Goal: Task Accomplishment & Management: Manage account settings

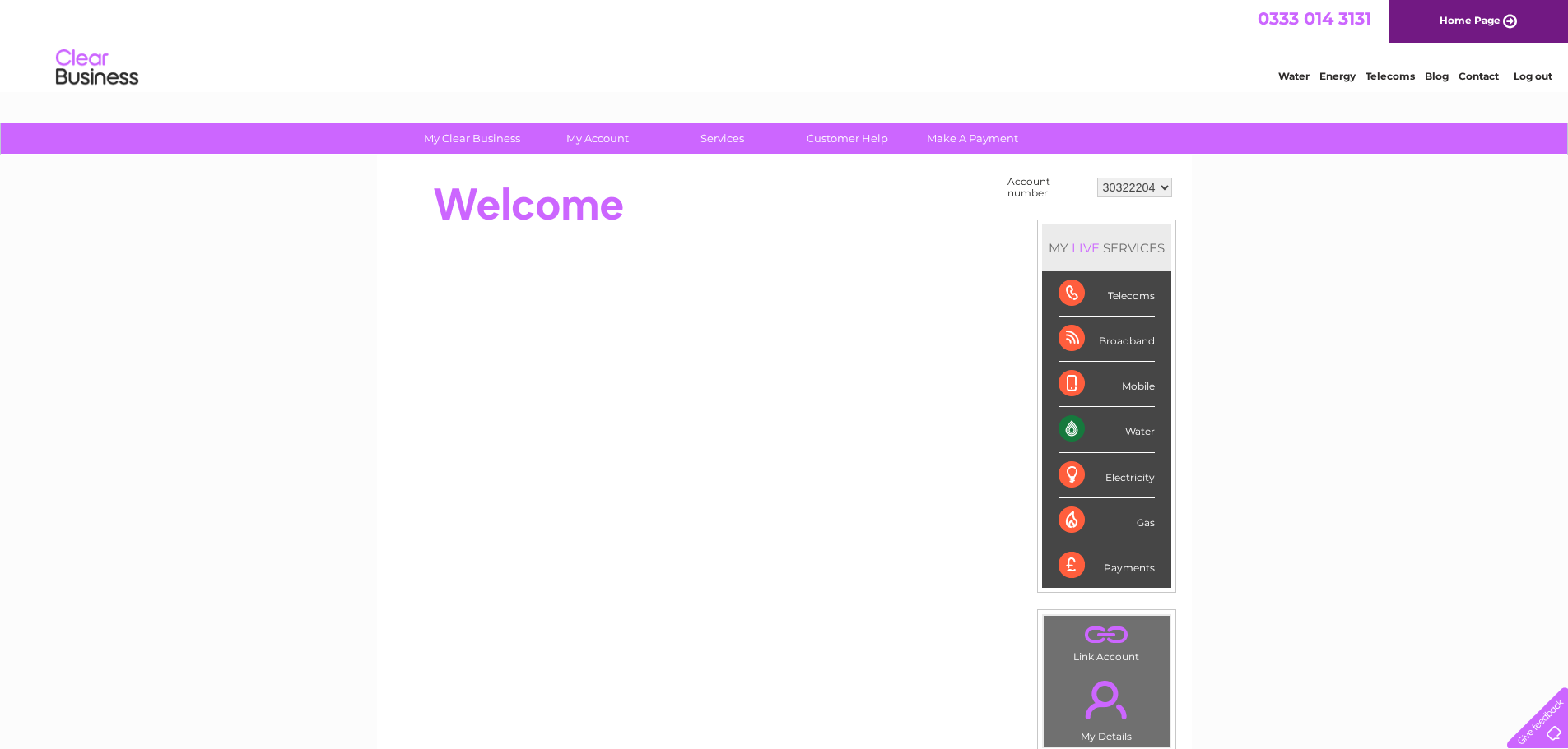
click at [1075, 182] on td "Account number" at bounding box center [1047, 188] width 90 height 32
click at [1138, 198] on td "30322204" at bounding box center [1134, 188] width 83 height 32
click at [1145, 187] on select "30322204" at bounding box center [1134, 188] width 75 height 20
click at [1219, 195] on div "My Clear Business Login Details My Details My Preferences Link Account My Accou…" at bounding box center [784, 588] width 1568 height 928
drag, startPoint x: 1221, startPoint y: 195, endPoint x: 765, endPoint y: 152, distance: 458.0
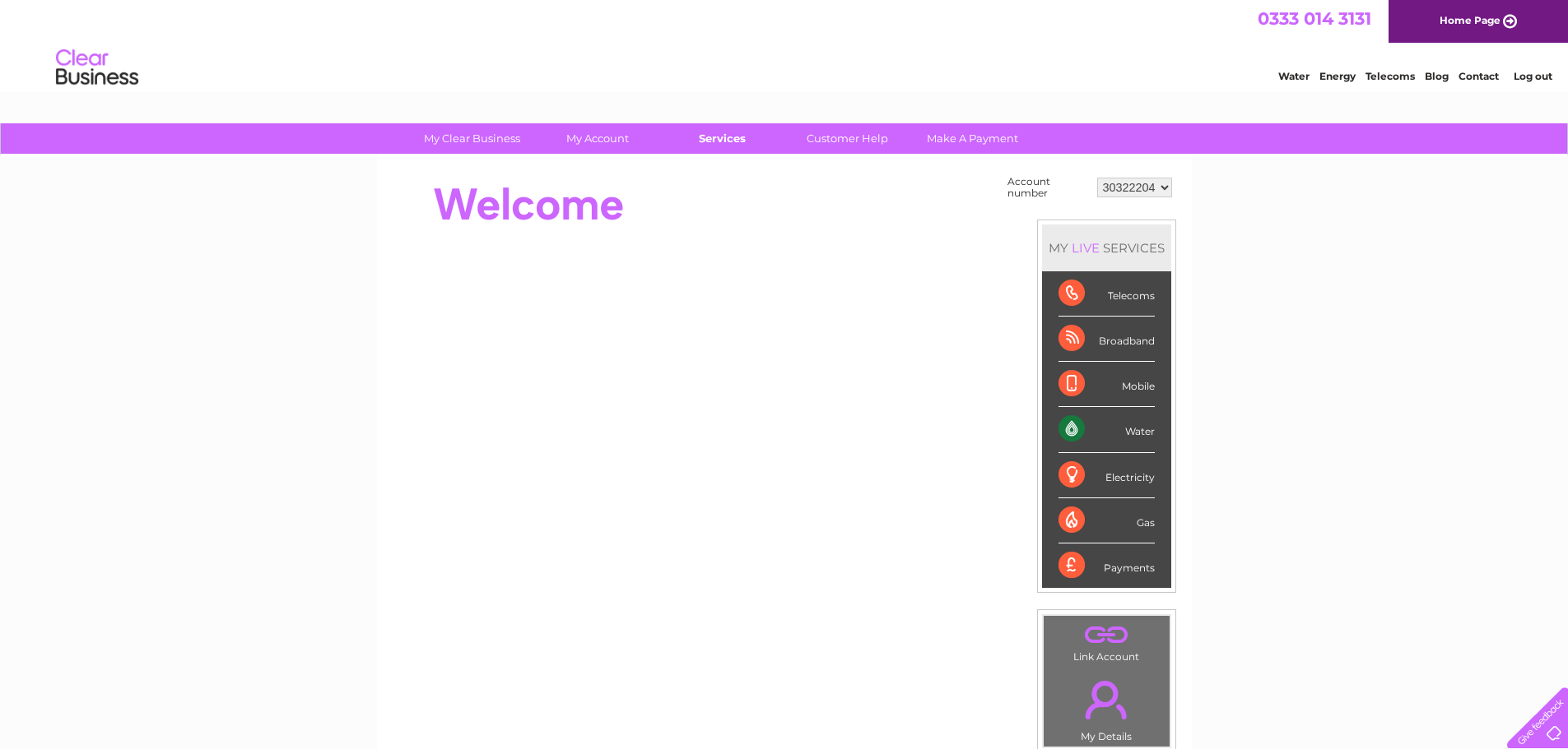
click at [852, 158] on div "My Clear Business Login Details My Details My Preferences Link Account My Accou…" at bounding box center [784, 588] width 1568 height 928
click at [609, 703] on div "Account number 30322204 MY LIVE SERVICES Telecoms Broadband Mobile Water Electr…" at bounding box center [784, 462] width 815 height 614
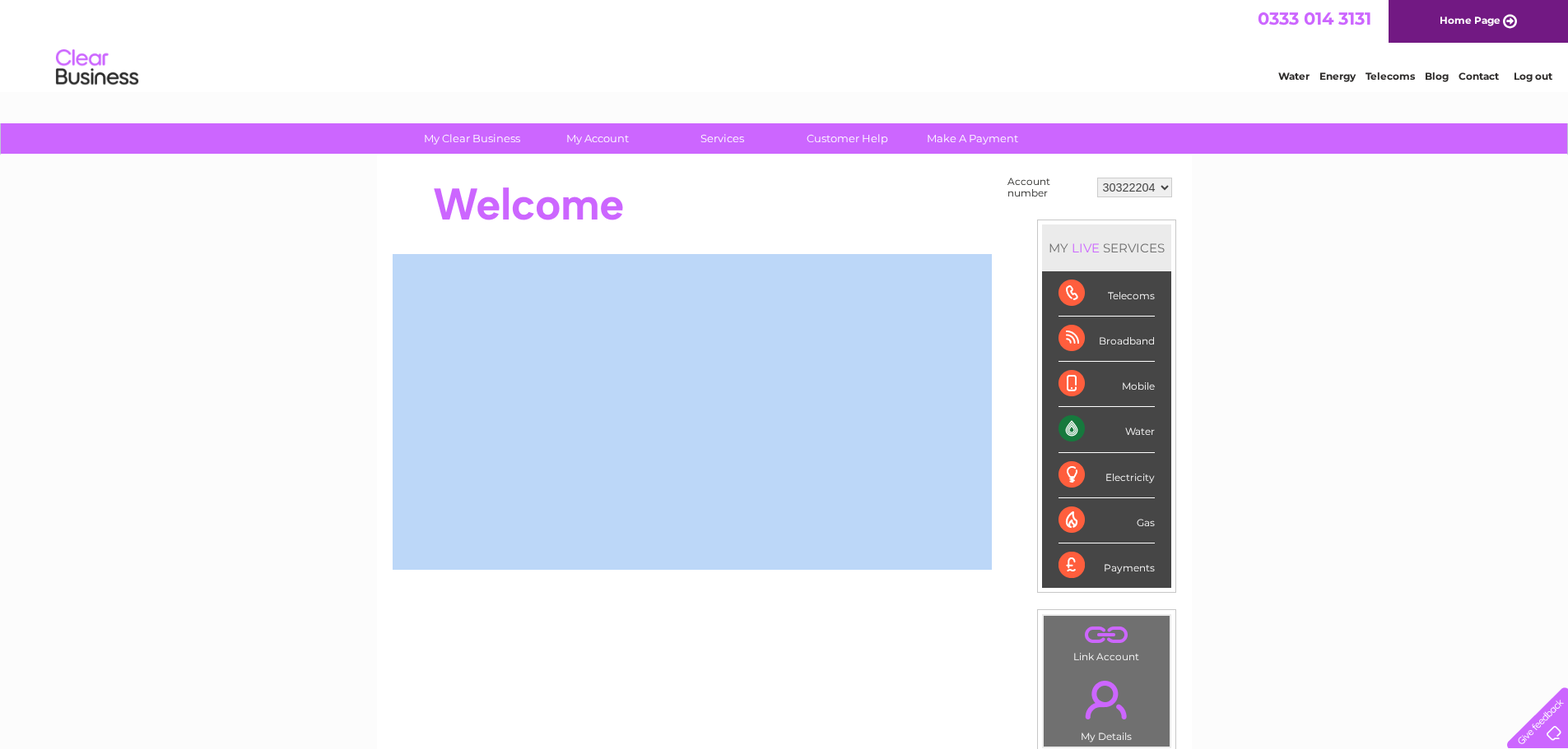
drag, startPoint x: 418, startPoint y: 183, endPoint x: 665, endPoint y: 258, distance: 258.1
click at [1128, 182] on select "30322204" at bounding box center [1134, 188] width 75 height 20
click at [1097, 178] on select "30322204" at bounding box center [1134, 188] width 75 height 20
click at [1129, 185] on select "30322204" at bounding box center [1134, 188] width 75 height 20
click at [1097, 178] on select "30322204" at bounding box center [1134, 188] width 75 height 20
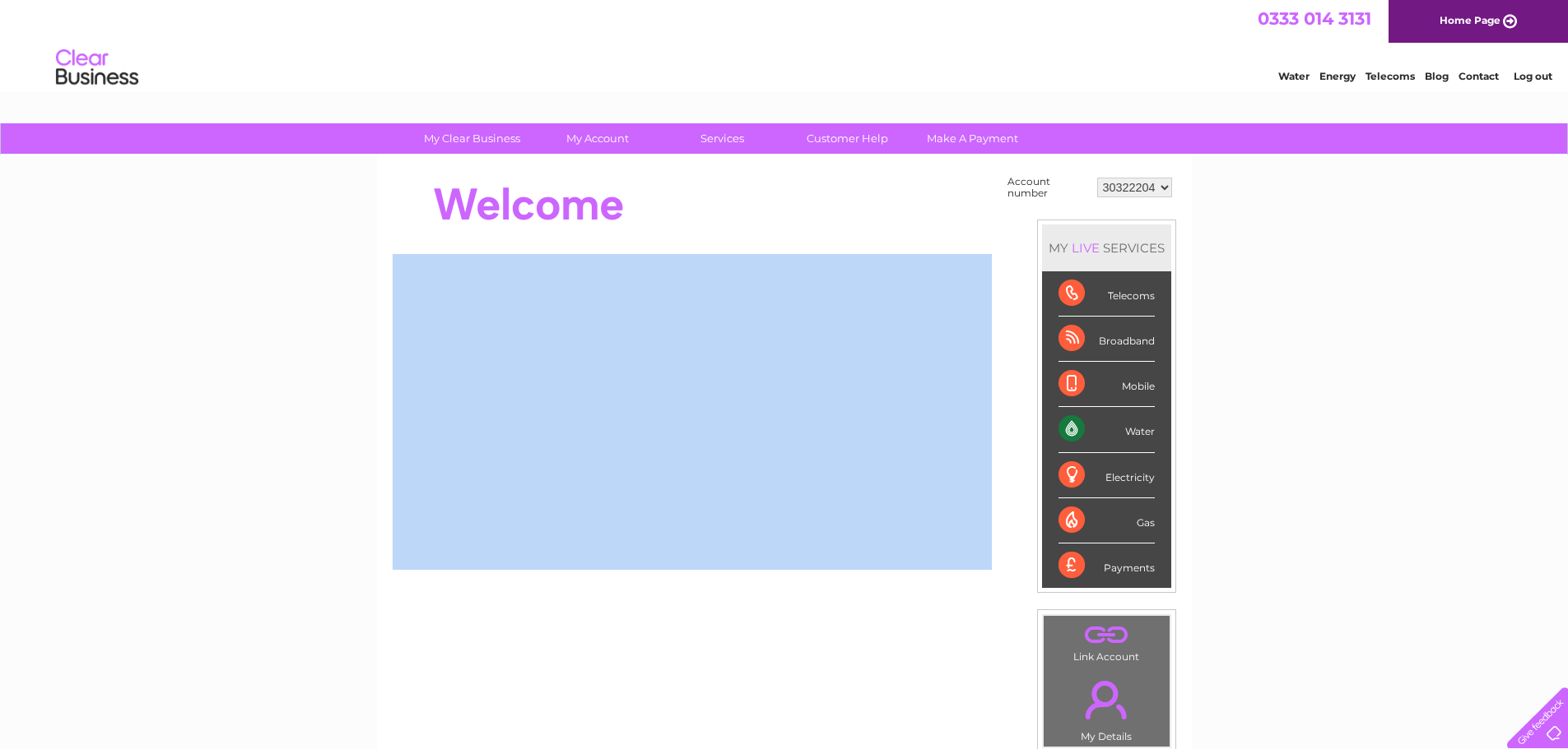
click at [1149, 188] on select "30322204" at bounding box center [1134, 188] width 75 height 20
click at [934, 163] on div "Account number 30322204 MY LIVE SERVICES Telecoms Broadband Mobile Water Electr…" at bounding box center [784, 462] width 815 height 614
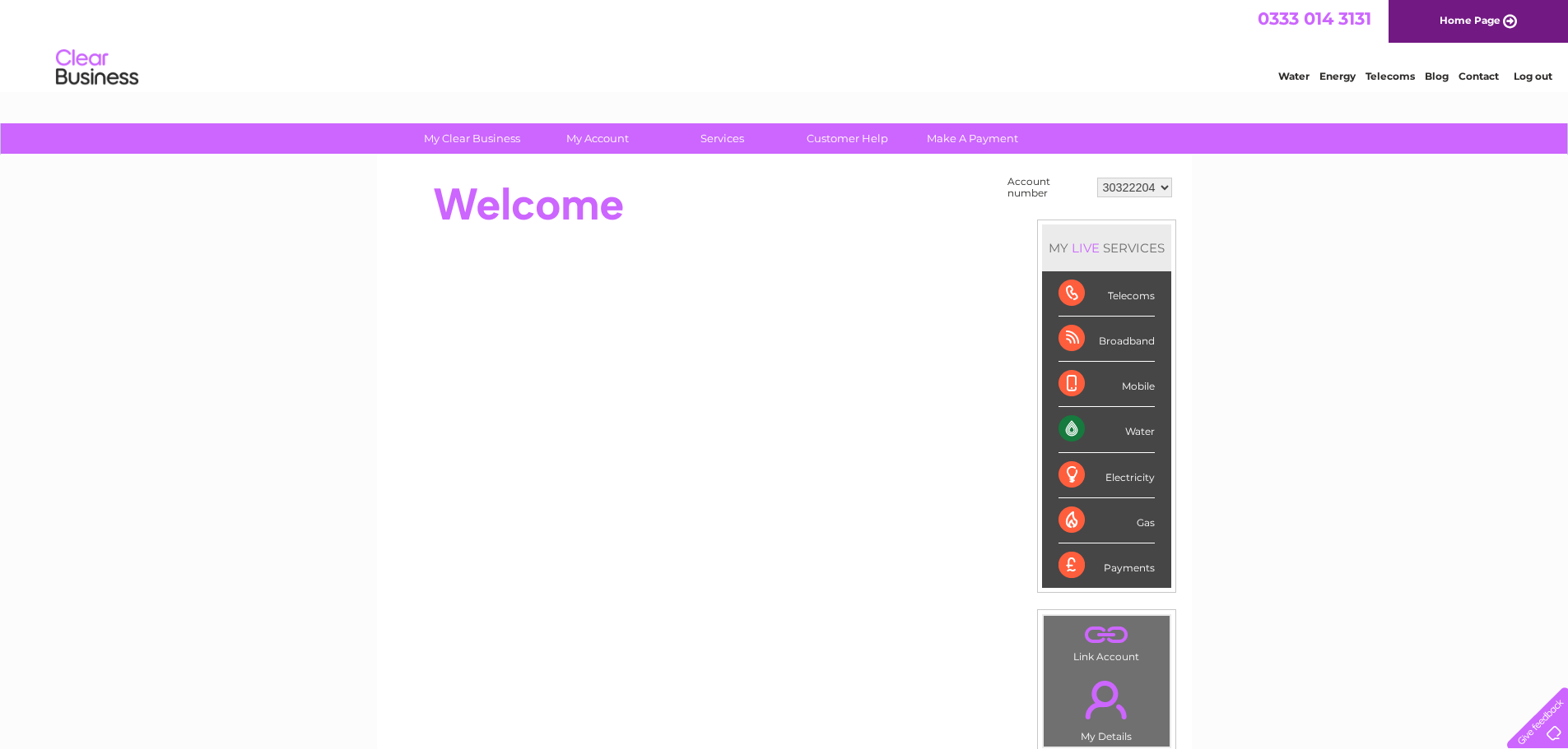
click at [1537, 83] on li "Log out" at bounding box center [1533, 76] width 49 height 21
click at [999, 54] on div "Water Energy Telecoms Blog Contact Log out" at bounding box center [784, 69] width 1568 height 53
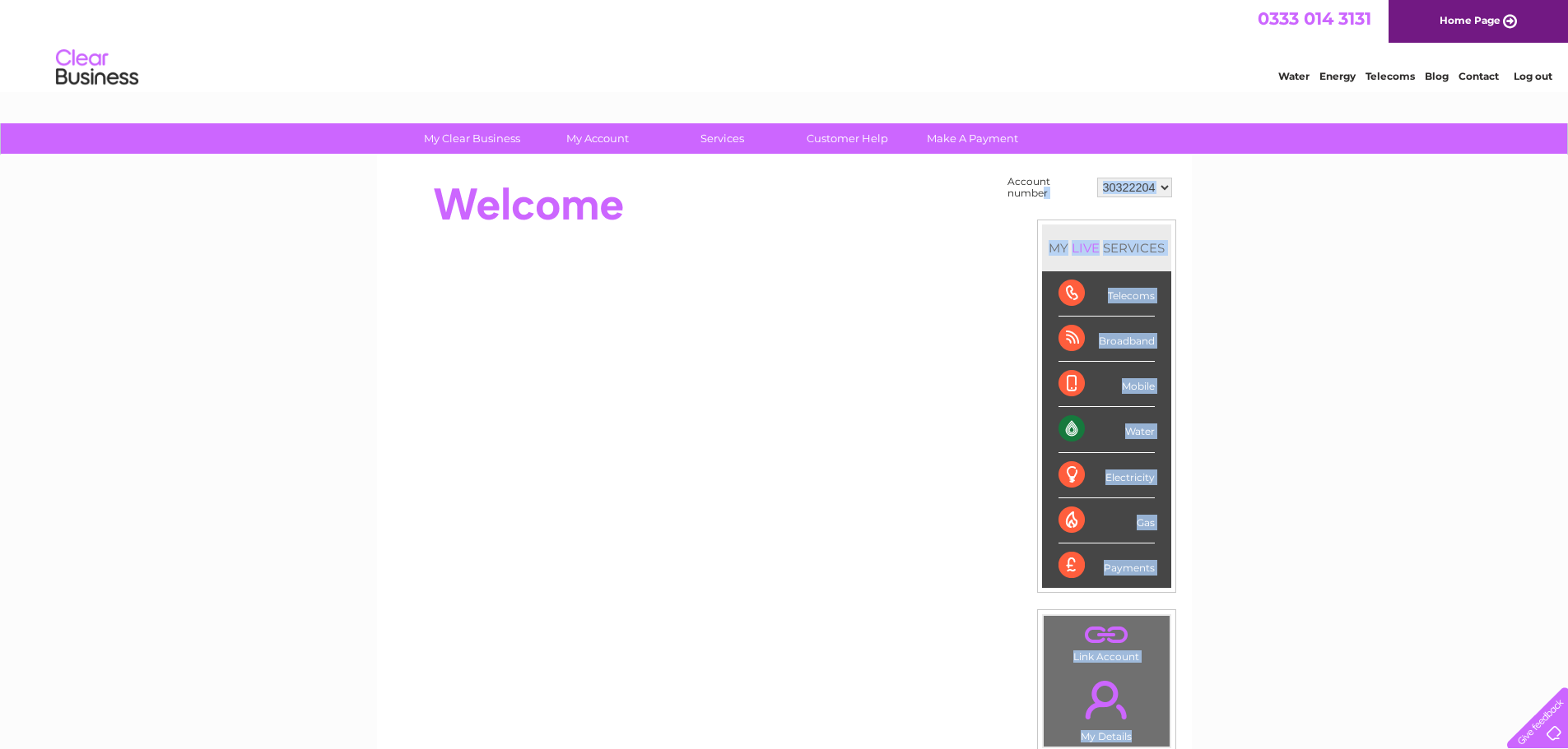
drag, startPoint x: 1042, startPoint y: 192, endPoint x: 994, endPoint y: 173, distance: 51.6
click at [994, 173] on div "Account number 30322204 MY LIVE SERVICES Telecoms Broadband Mobile Water Electr…" at bounding box center [784, 412] width 783 height 480
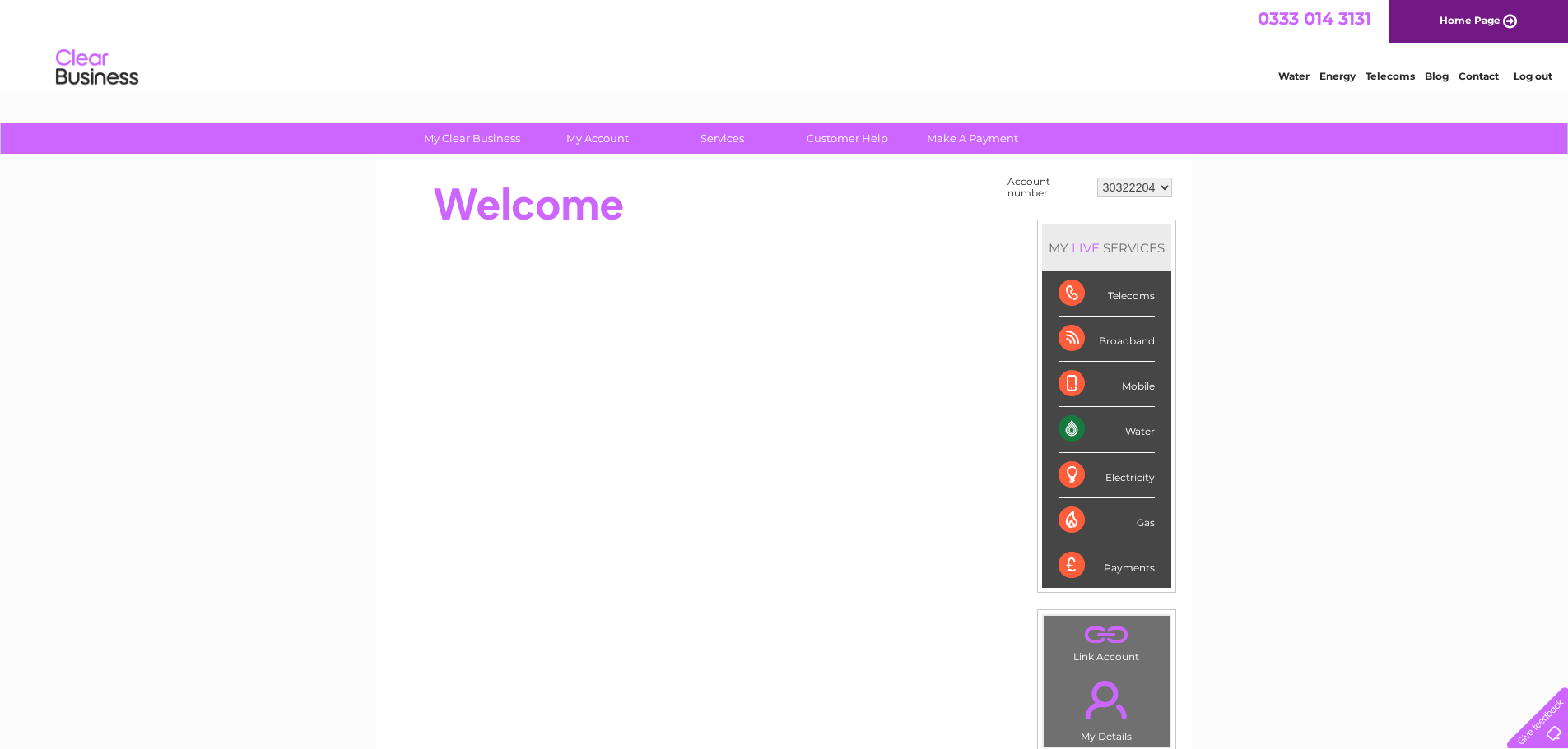
click at [1312, 251] on div "My Clear Business Login Details My Details My Preferences Link Account My Accou…" at bounding box center [784, 588] width 1568 height 928
drag, startPoint x: 1022, startPoint y: 183, endPoint x: 1065, endPoint y: 199, distance: 45.9
click at [1065, 199] on td "Account number" at bounding box center [1047, 188] width 90 height 32
click at [1029, 205] on td "Account number 30322204 MY LIVE SERVICES Telecoms Broadband Mobile Water Electr…" at bounding box center [1089, 463] width 173 height 582
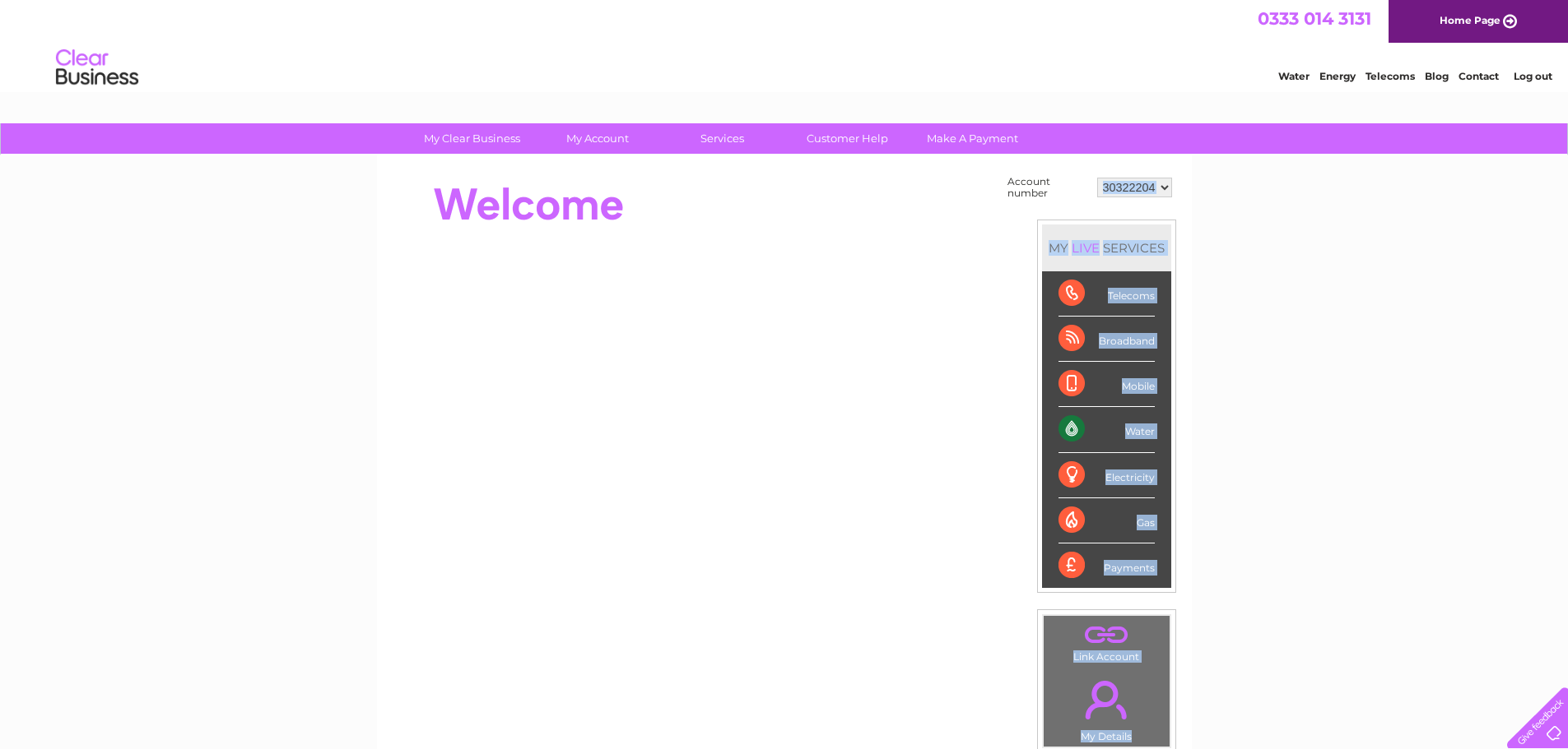
drag, startPoint x: 997, startPoint y: 178, endPoint x: 1056, endPoint y: 193, distance: 60.9
click at [1056, 193] on div "Account number 30322204 MY LIVE SERVICES Telecoms Broadband Mobile Water Electr…" at bounding box center [784, 412] width 783 height 480
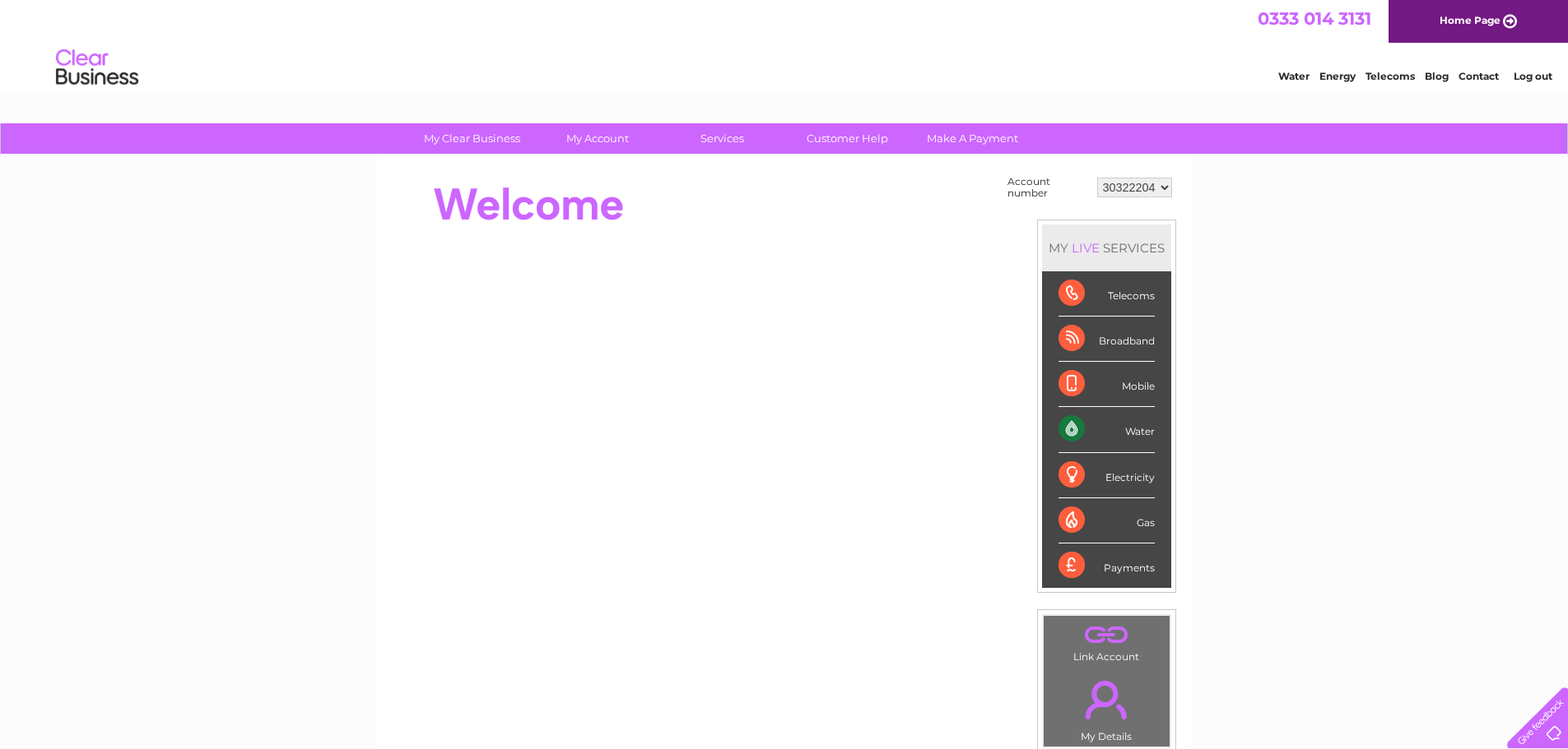
click at [1003, 200] on td "Account number" at bounding box center [1047, 188] width 90 height 32
drag, startPoint x: 1009, startPoint y: 181, endPoint x: 1045, endPoint y: 195, distance: 38.6
click at [1045, 195] on td "Account number" at bounding box center [1047, 188] width 90 height 32
click at [1055, 198] on td "Account number" at bounding box center [1047, 188] width 90 height 32
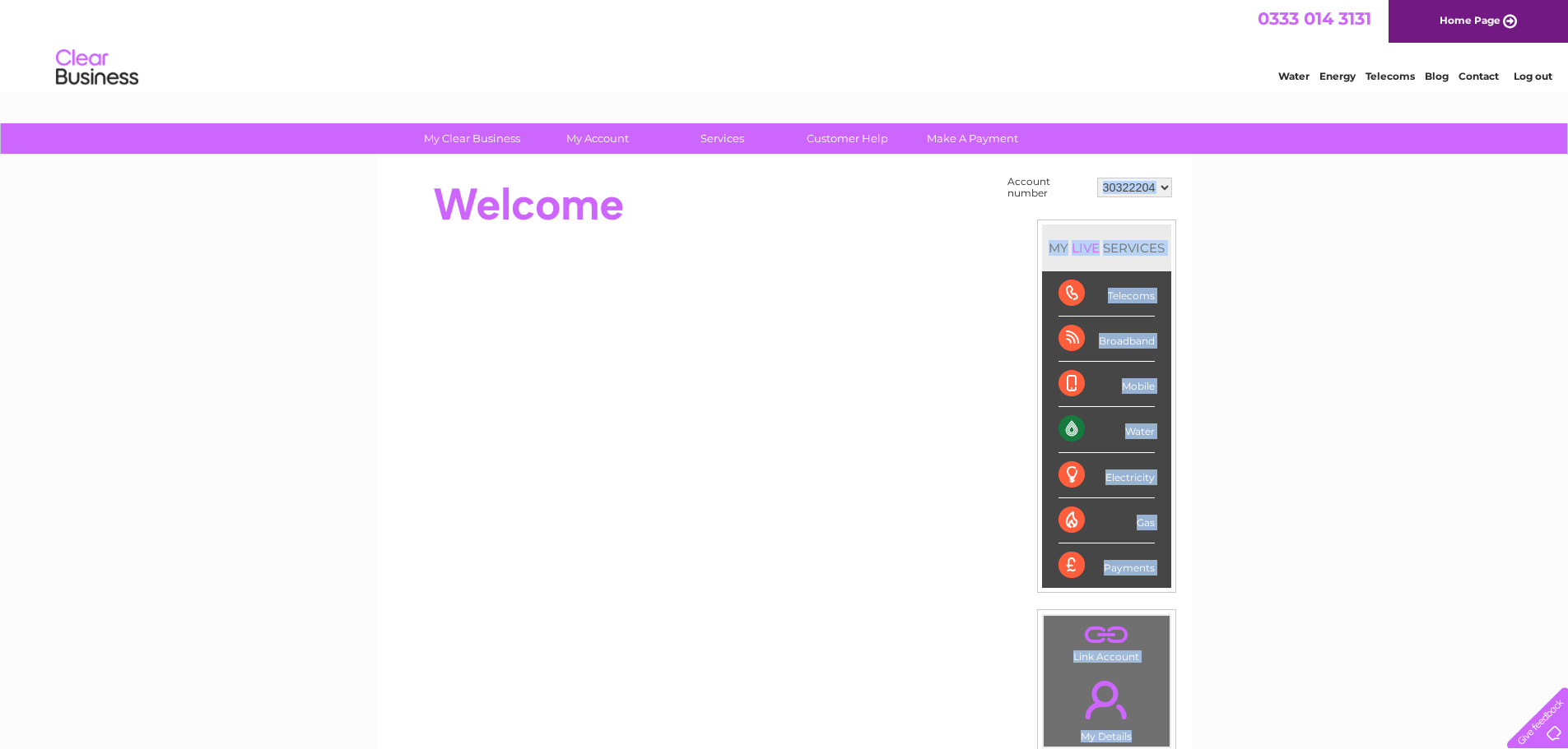
drag, startPoint x: 1051, startPoint y: 197, endPoint x: 1001, endPoint y: 184, distance: 51.7
click at [1001, 184] on div "Account number 30322204 MY LIVE SERVICES Telecoms Broadband Mobile Water Electr…" at bounding box center [784, 412] width 783 height 480
click at [973, 190] on div at bounding box center [692, 205] width 599 height 66
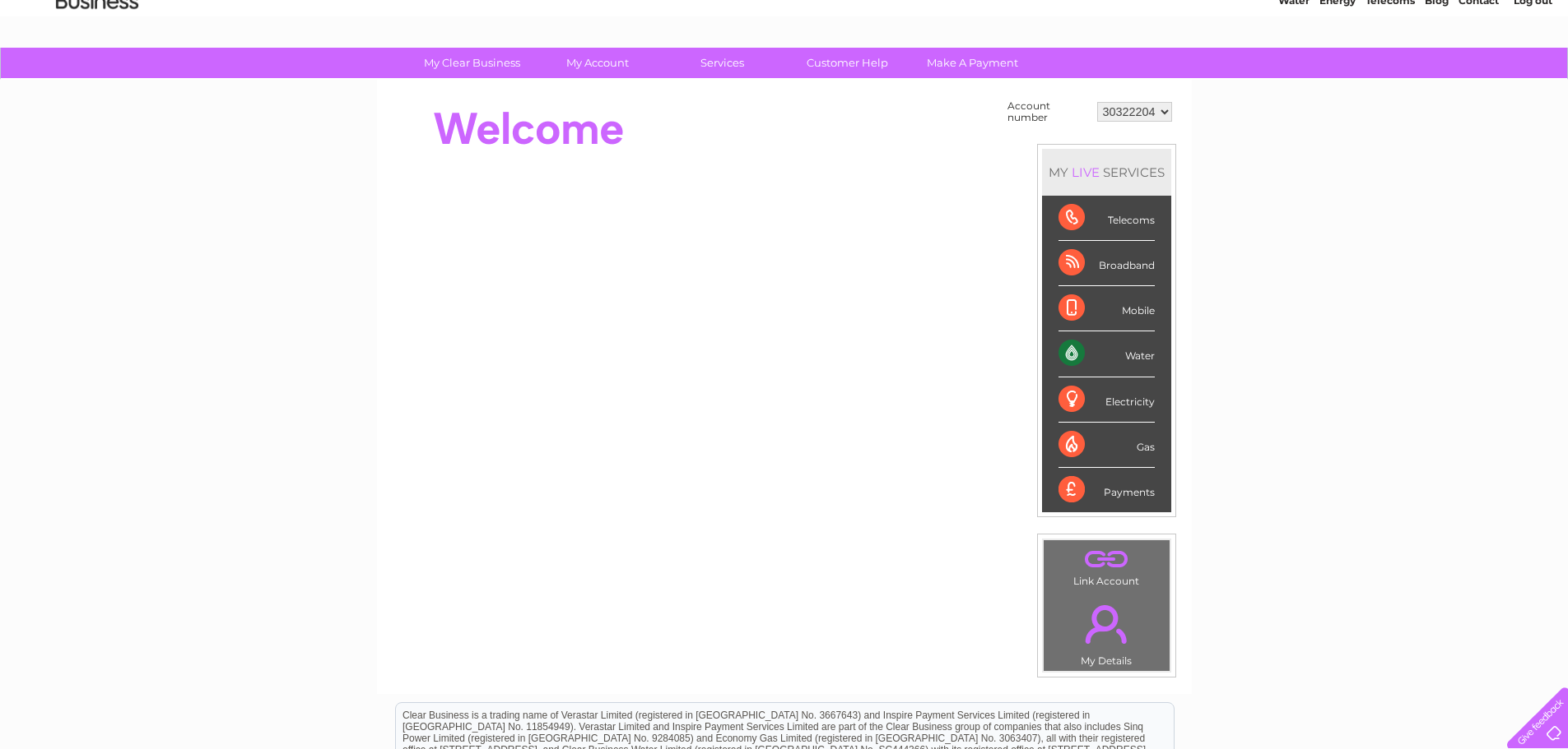
scroll to position [164, 0]
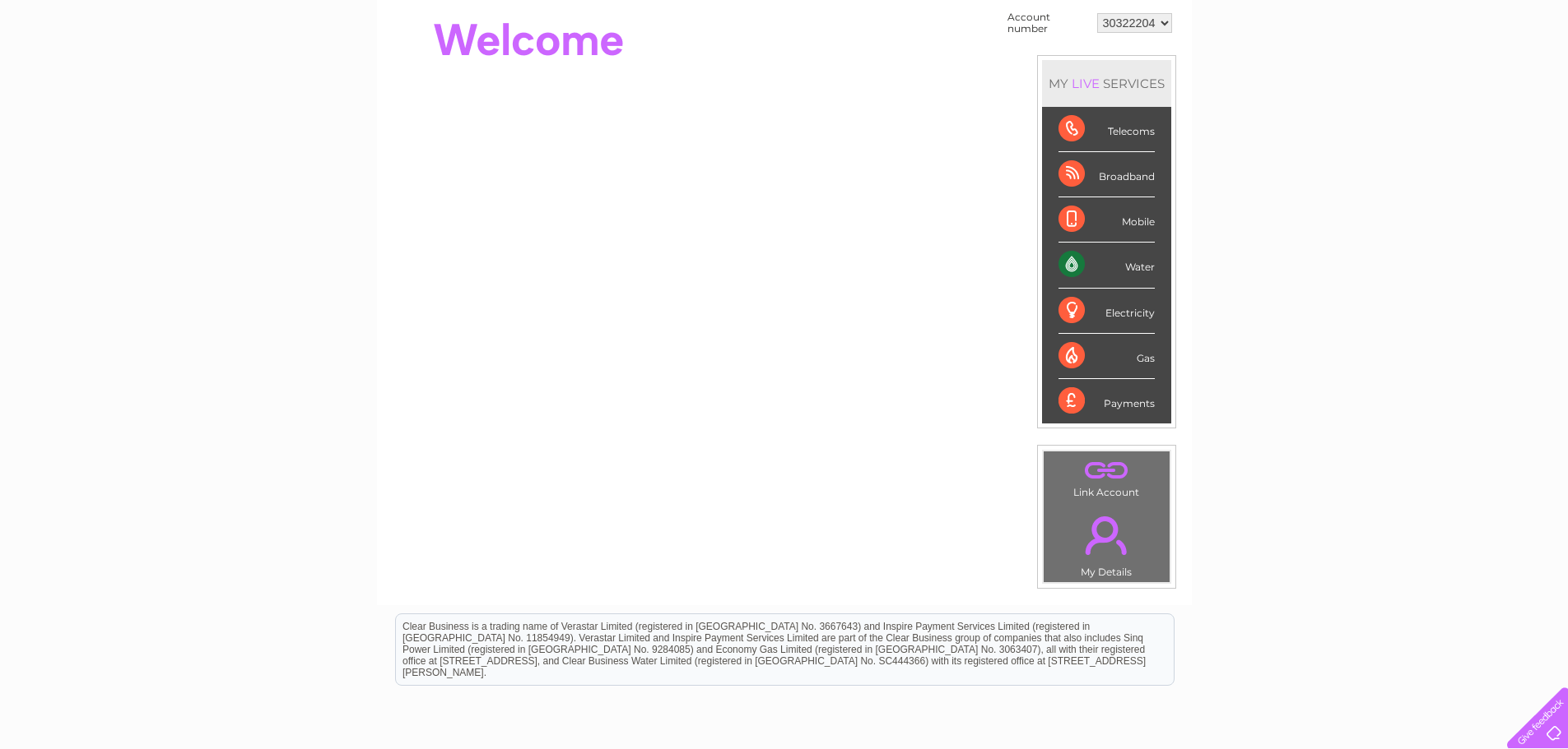
click at [1118, 480] on link "." at bounding box center [1106, 470] width 118 height 29
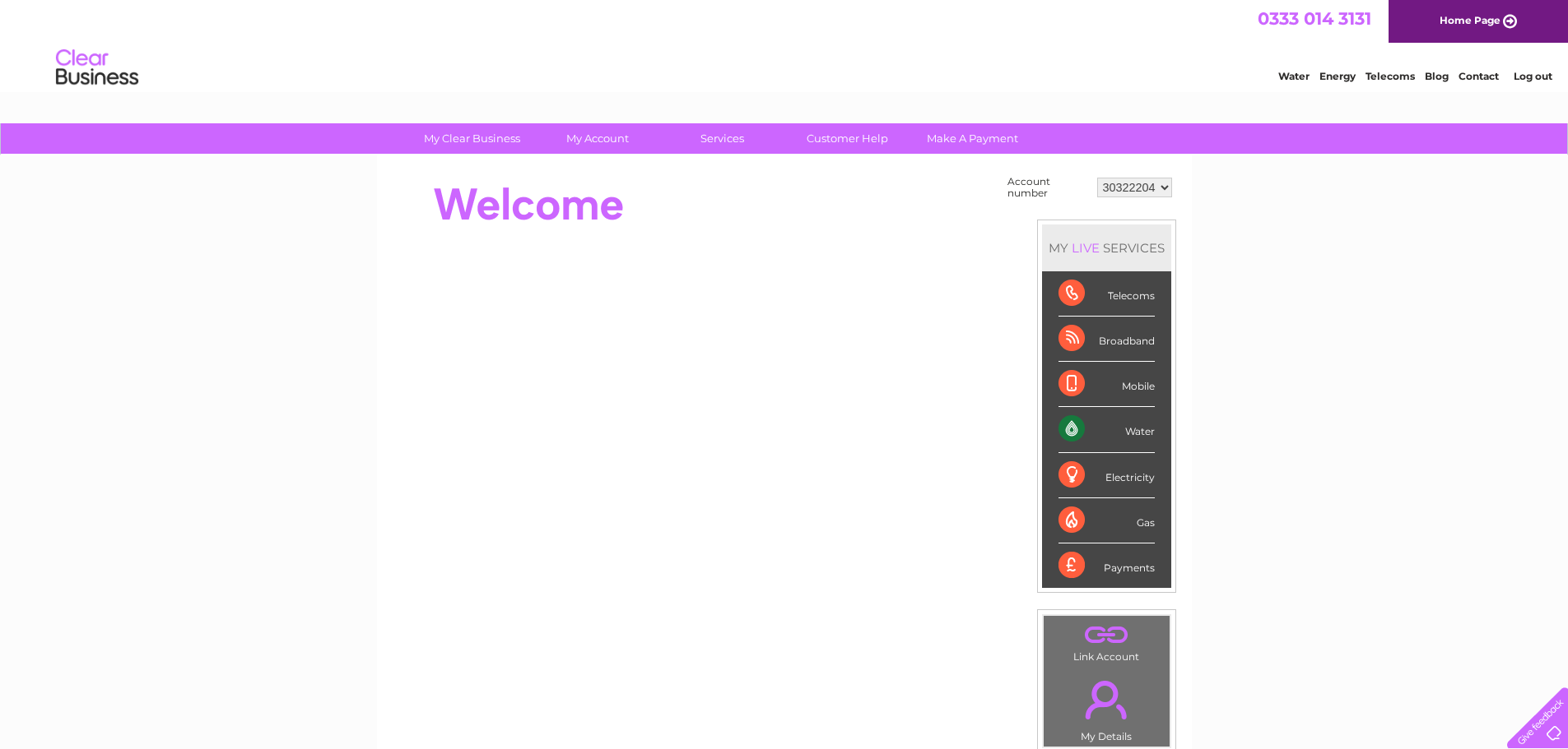
click at [1148, 193] on select "30322204" at bounding box center [1134, 188] width 75 height 20
click at [729, 96] on html "0333 014 3131 Home Page Water Energy Telecoms Blog Contact Log out" at bounding box center [784, 47] width 1568 height 96
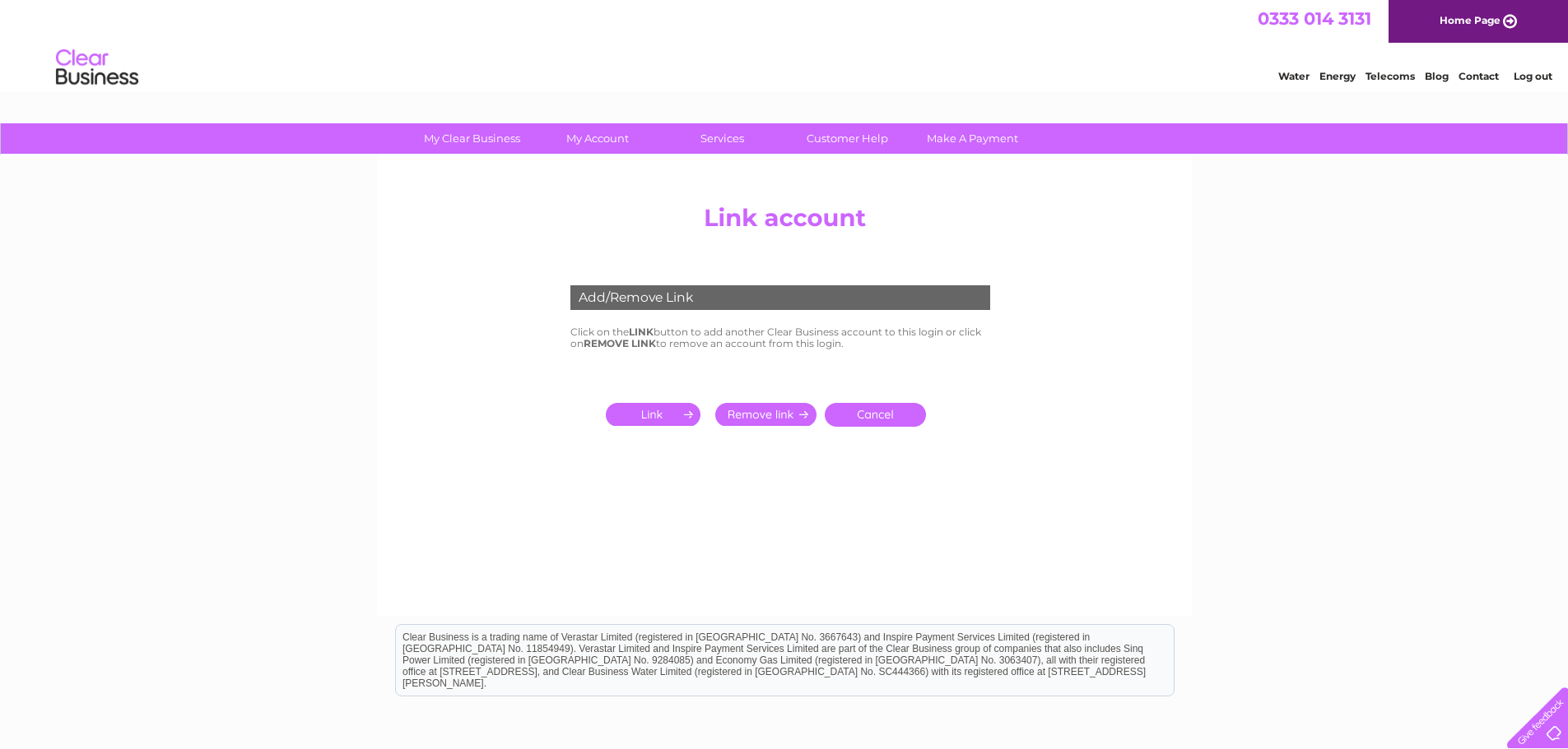
drag, startPoint x: 617, startPoint y: 332, endPoint x: 1090, endPoint y: 362, distance: 474.0
click at [1090, 362] on center "Add/Remove Link Click on the LINK button to add another Clear Business account …" at bounding box center [784, 356] width 783 height 320
click at [721, 362] on td "Cancel" at bounding box center [784, 394] width 437 height 81
click at [684, 411] on input "submit" at bounding box center [656, 414] width 101 height 23
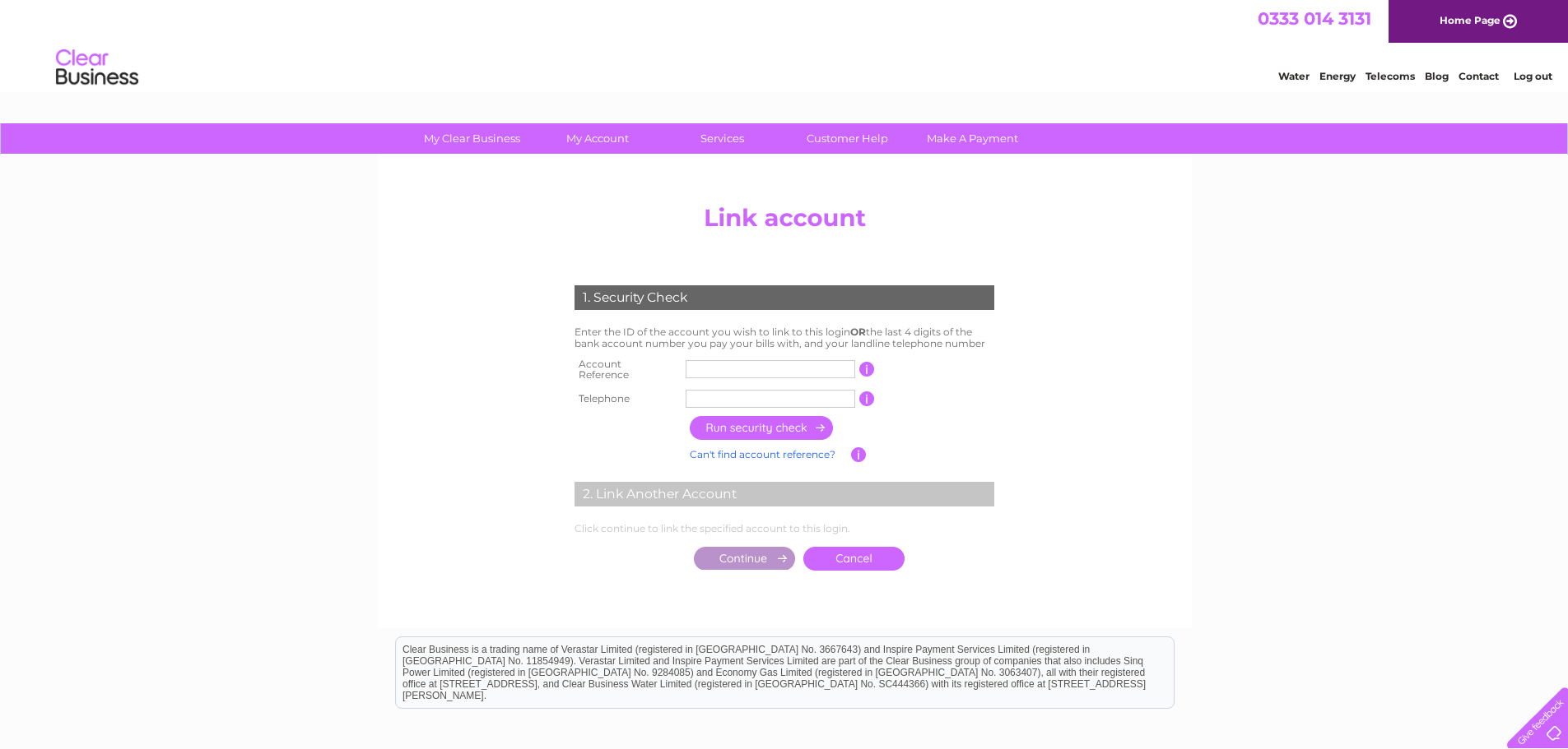
click at [734, 363] on input "text" at bounding box center [769, 369] width 169 height 18
click at [714, 364] on input "text" at bounding box center [769, 369] width 169 height 18
paste input "9"
click at [789, 362] on input "text" at bounding box center [769, 369] width 169 height 18
type input "932190"
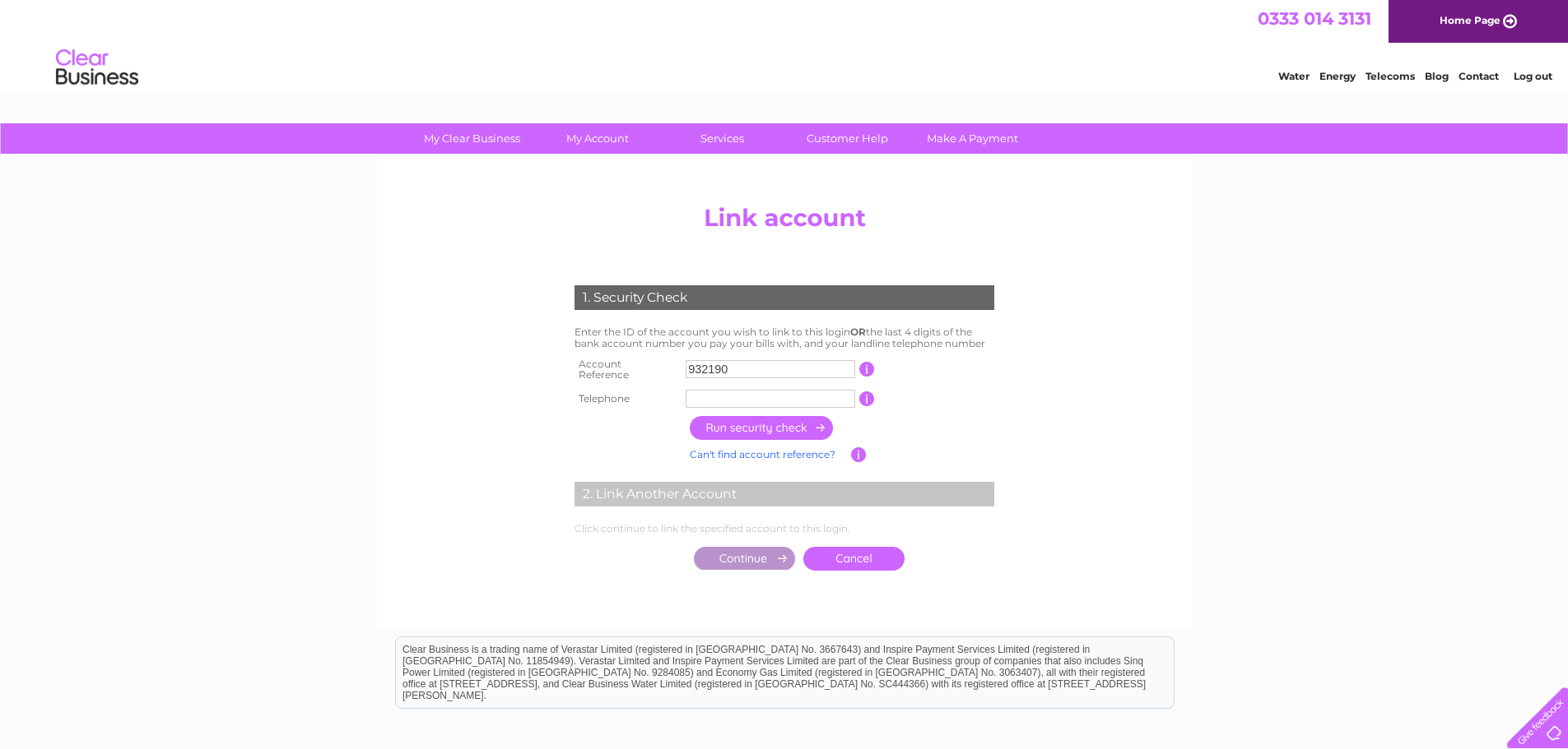
click at [781, 390] on input "text" at bounding box center [769, 399] width 169 height 18
type input "07946557130"
click at [757, 418] on input "button" at bounding box center [762, 428] width 145 height 24
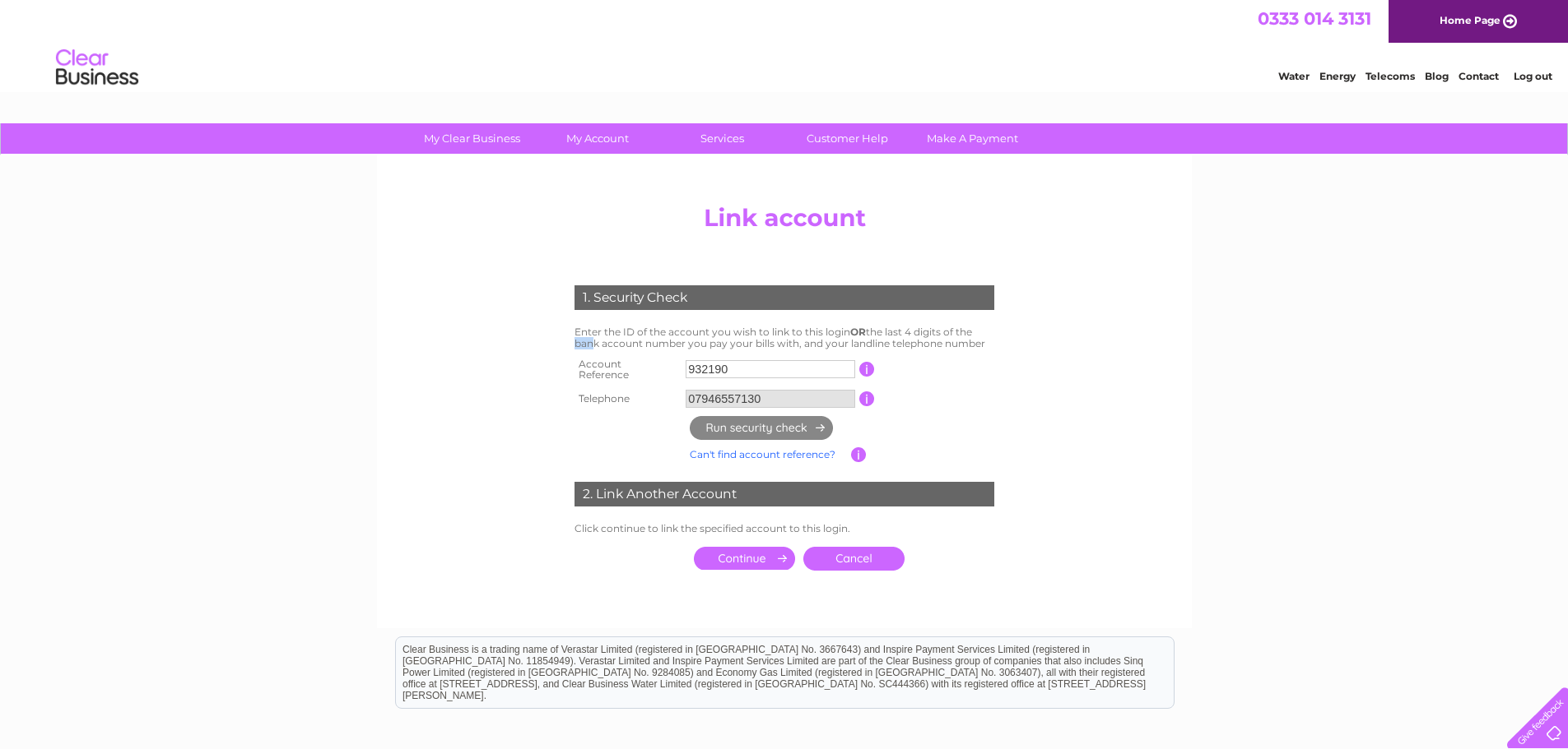
drag, startPoint x: 588, startPoint y: 338, endPoint x: 1003, endPoint y: 340, distance: 415.0
click at [999, 338] on div "1. Security Check Enter the ID of the account you wish to link to this login OR…" at bounding box center [783, 423] width 496 height 310
click at [1015, 362] on div "1. Security Check Enter the ID of the account you wish to link to this login OR…" at bounding box center [783, 423] width 496 height 310
drag, startPoint x: 583, startPoint y: 343, endPoint x: 993, endPoint y: 339, distance: 410.0
click at [993, 339] on td "Enter the ID of the account you wish to link to this login OR the last 4 digits…" at bounding box center [784, 338] width 428 height 32
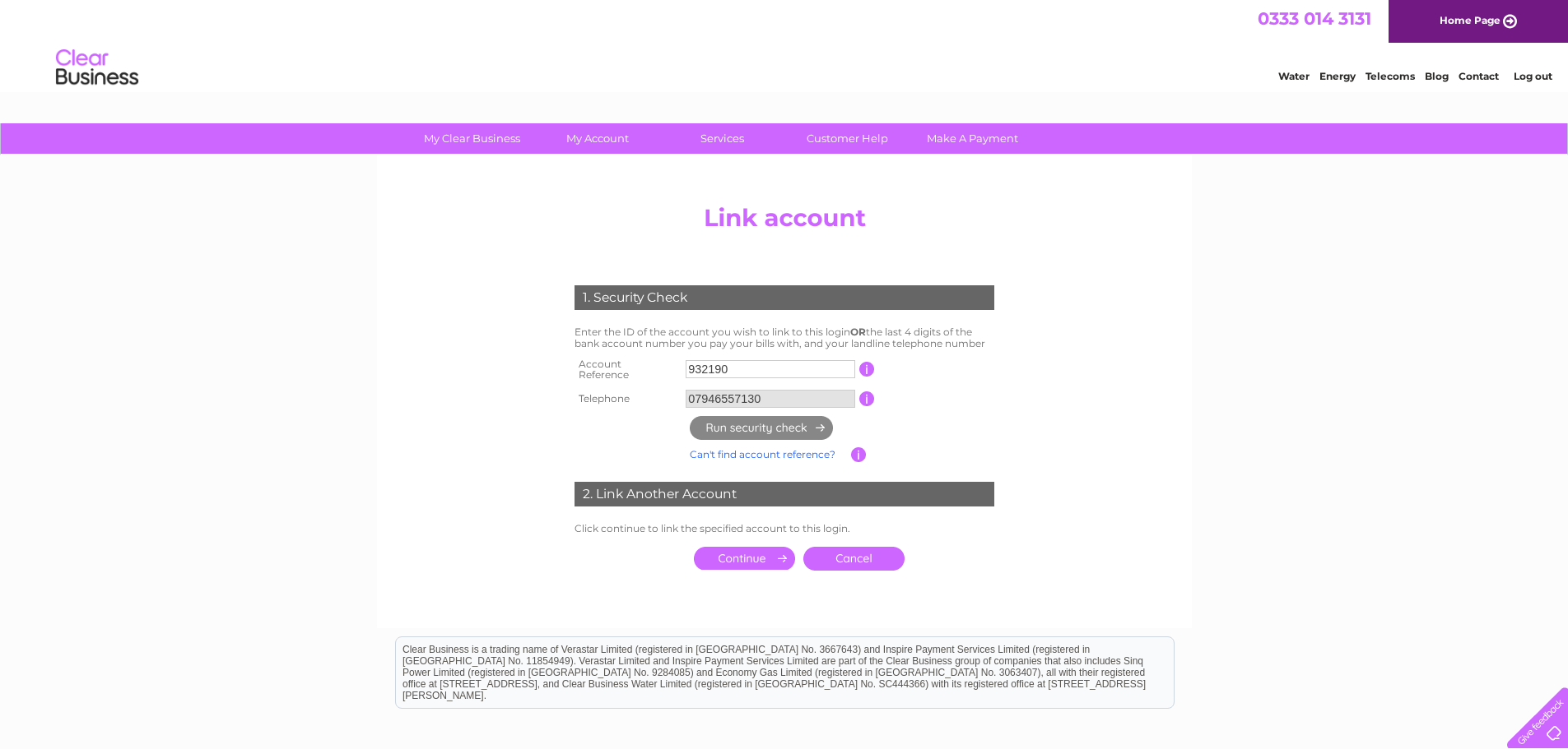
click at [1013, 378] on div "1. Security Check Enter the ID of the account you wish to link to this login OR…" at bounding box center [783, 423] width 496 height 310
drag, startPoint x: 790, startPoint y: 400, endPoint x: 455, endPoint y: 411, distance: 335.2
click at [456, 405] on center "Add/Remove Link Click on the LINK button to add another Clear Business account …" at bounding box center [784, 405] width 783 height 416
click at [742, 394] on input "07946557130" at bounding box center [769, 399] width 169 height 18
click at [854, 547] on link "Cancel" at bounding box center [853, 559] width 101 height 24
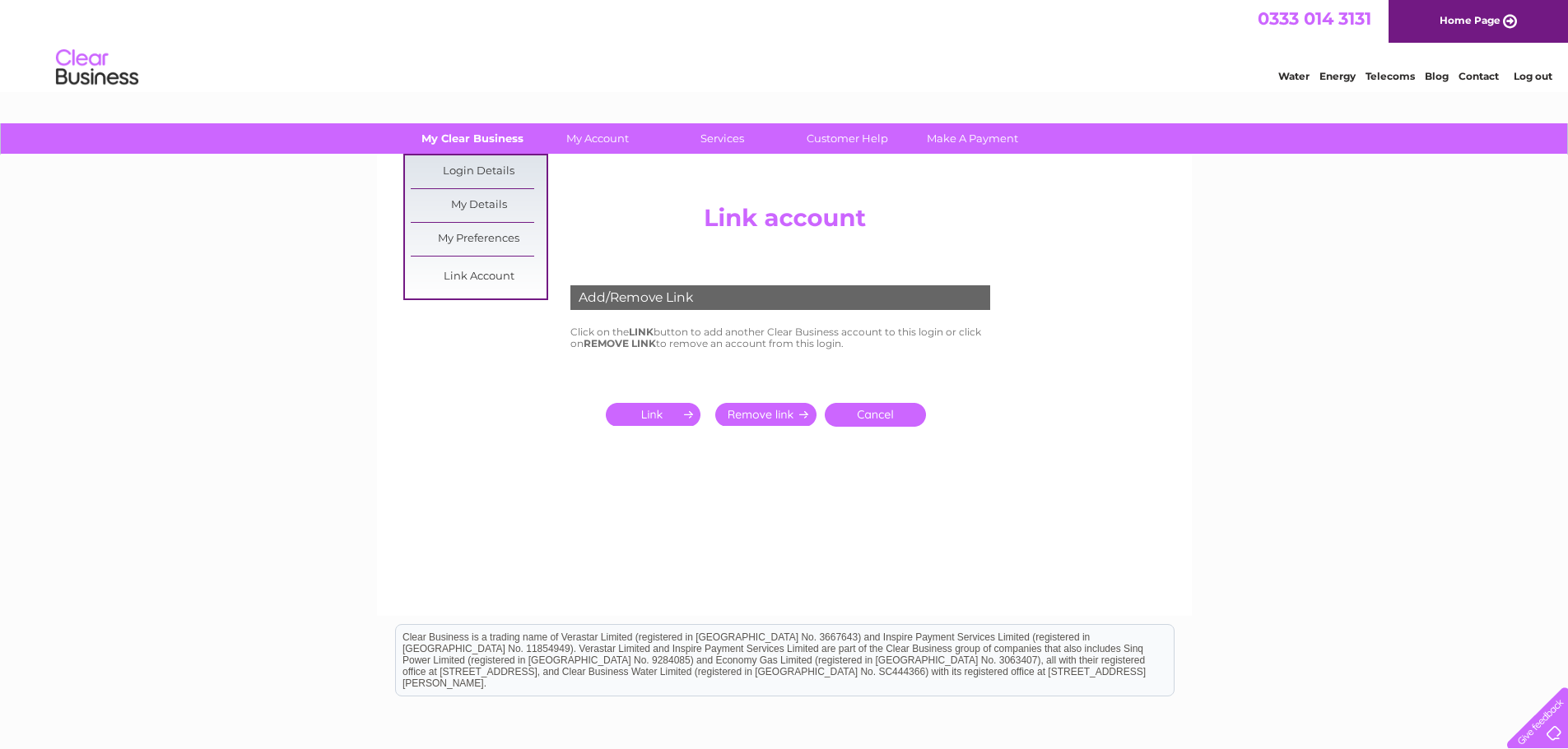
click at [485, 130] on link "My Clear Business" at bounding box center [471, 139] width 136 height 31
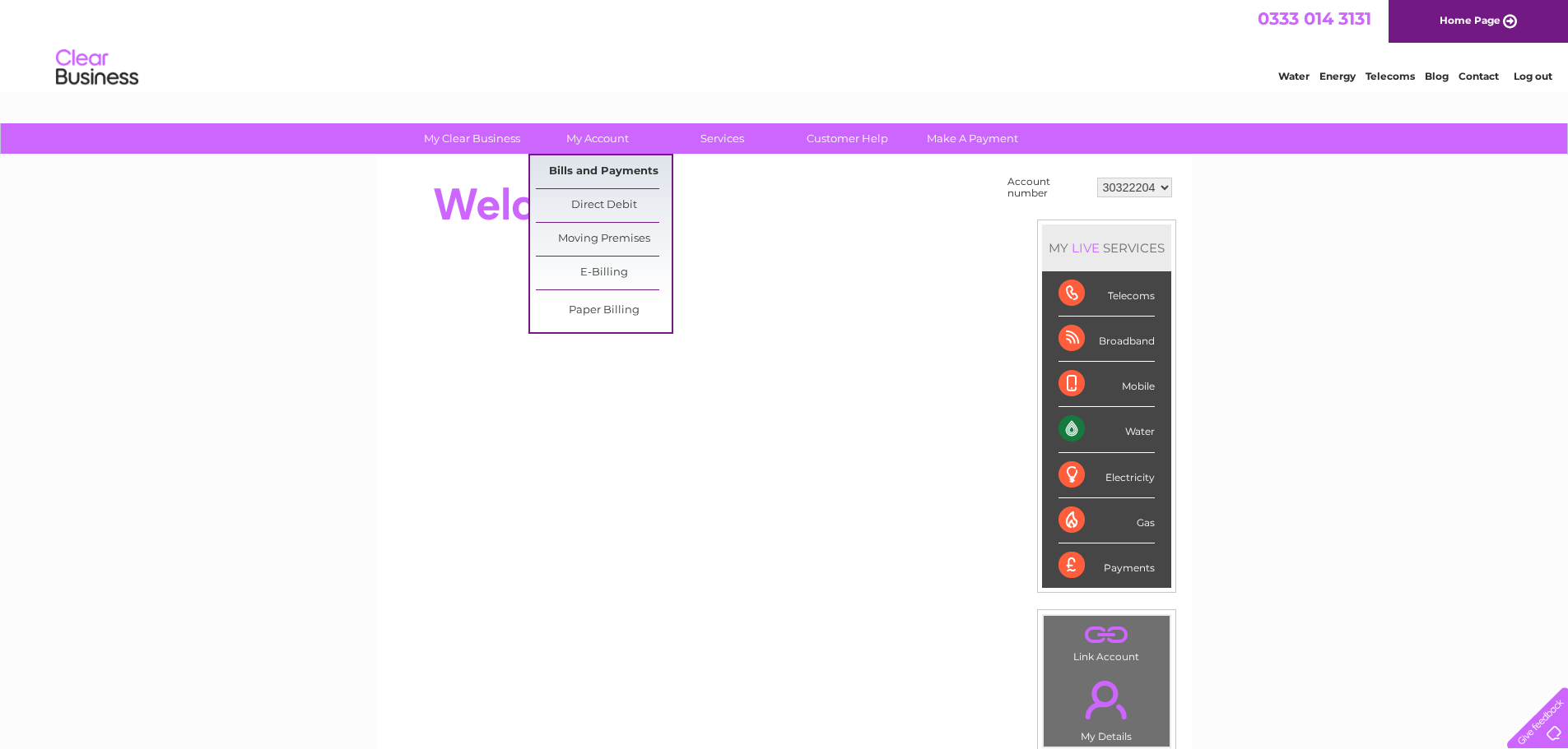
click at [600, 170] on link "Bills and Payments" at bounding box center [603, 171] width 136 height 33
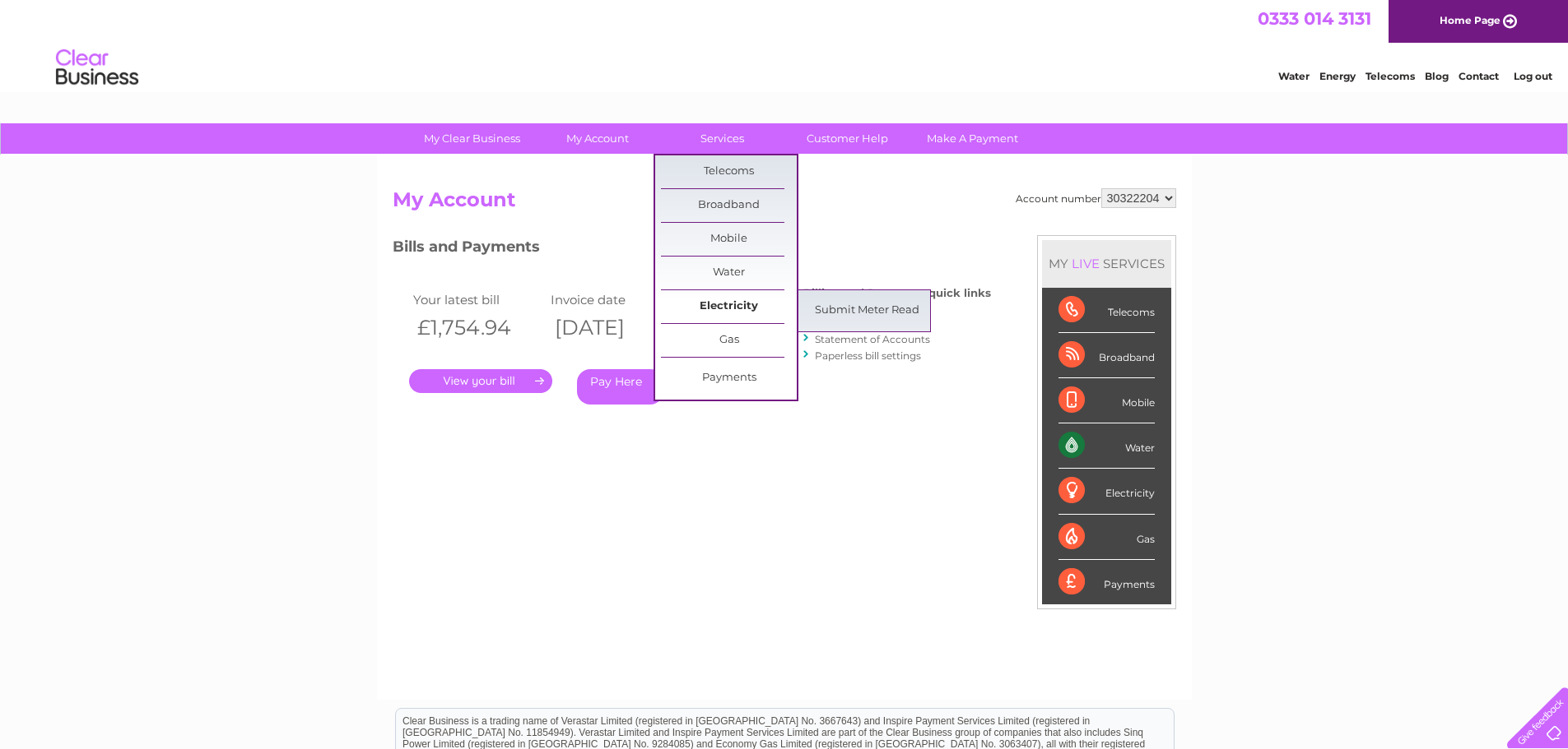
click at [736, 314] on link "Electricity" at bounding box center [729, 306] width 136 height 33
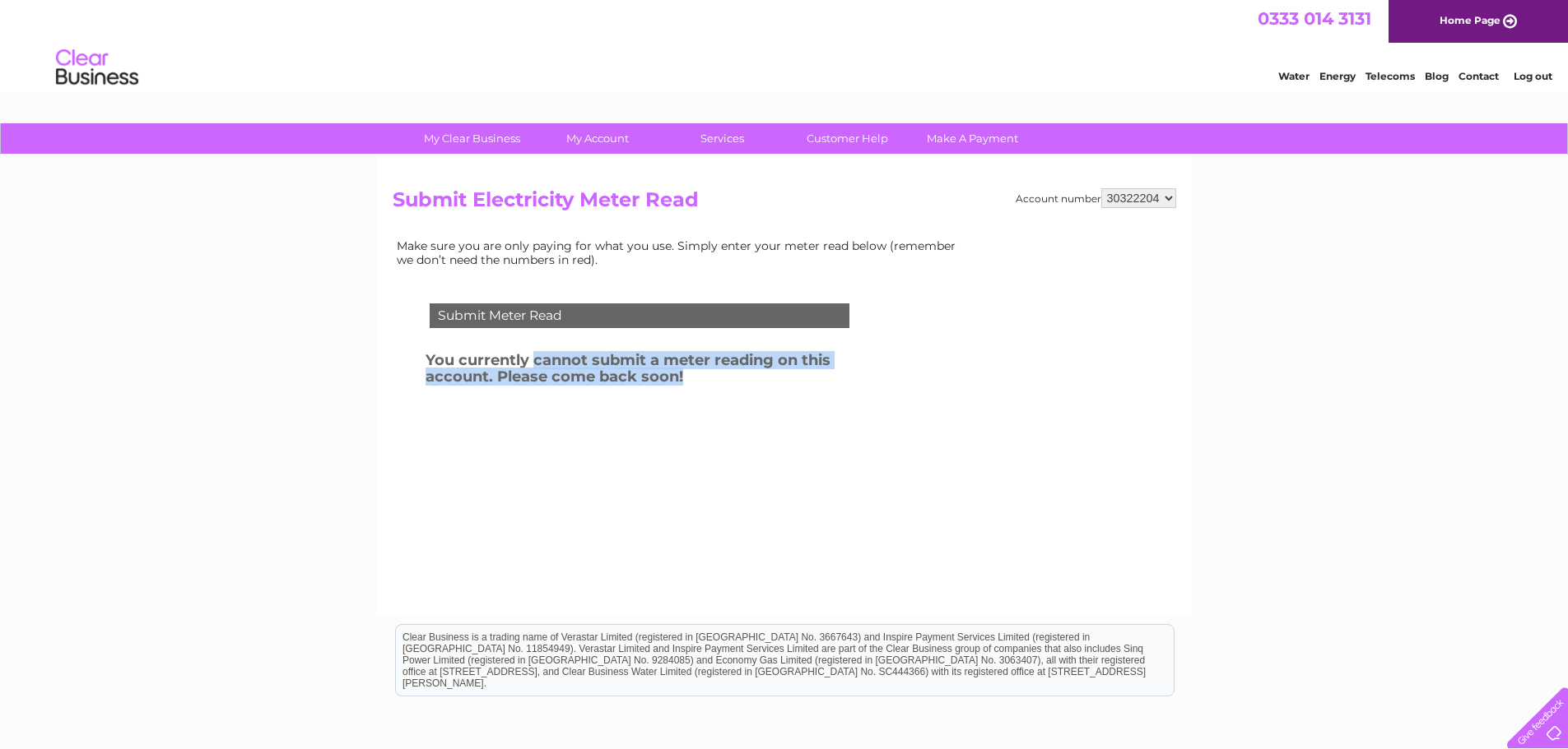
drag, startPoint x: 534, startPoint y: 362, endPoint x: 814, endPoint y: 425, distance: 287.0
click at [812, 421] on div "Submit Meter Read You currently cannot submit a meter reading on this account. …" at bounding box center [642, 394] width 500 height 214
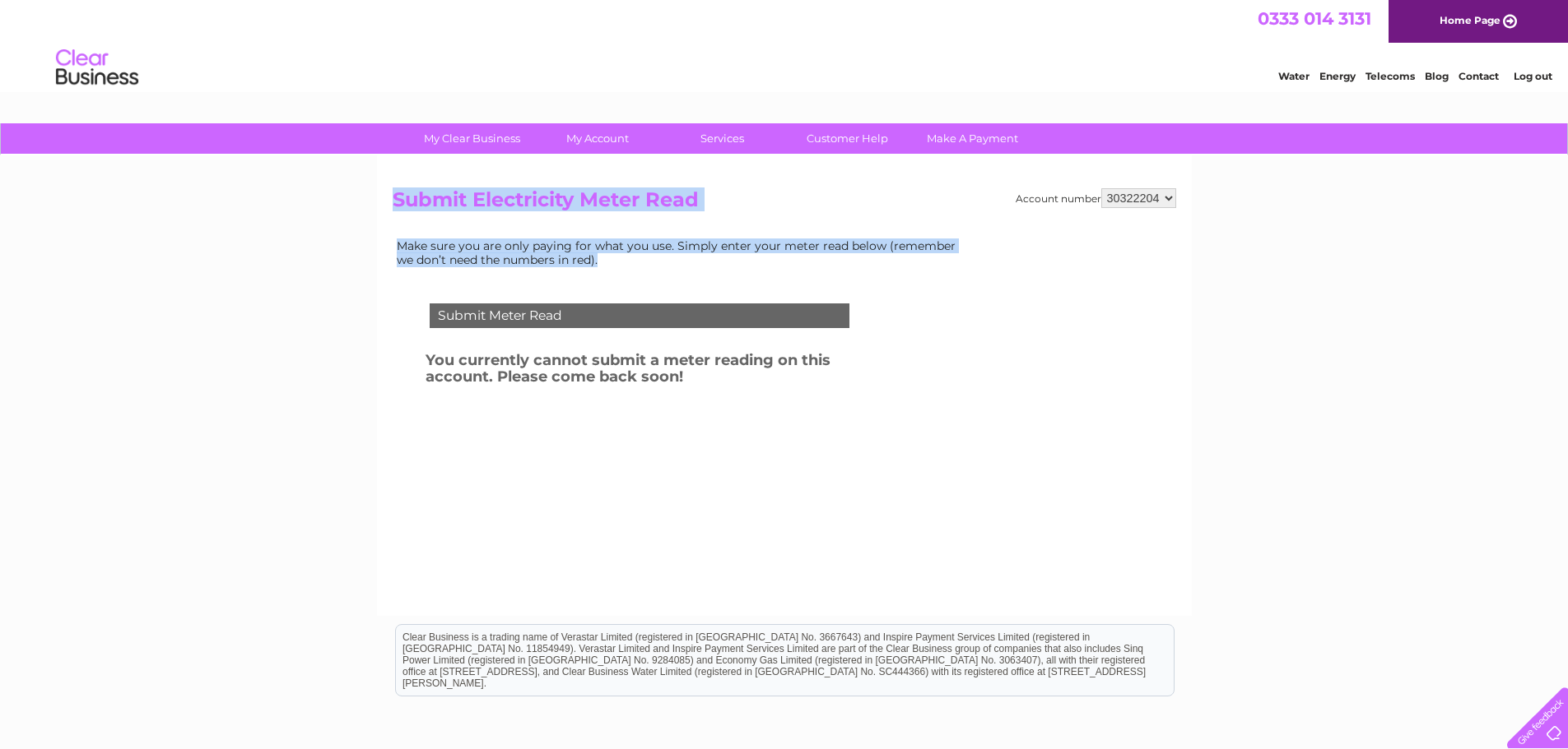
drag, startPoint x: 628, startPoint y: 261, endPoint x: 378, endPoint y: 139, distance: 278.2
click at [370, 143] on div "My Clear Business Login Details My Details My Preferences Link Account My Accou…" at bounding box center [784, 511] width 1568 height 774
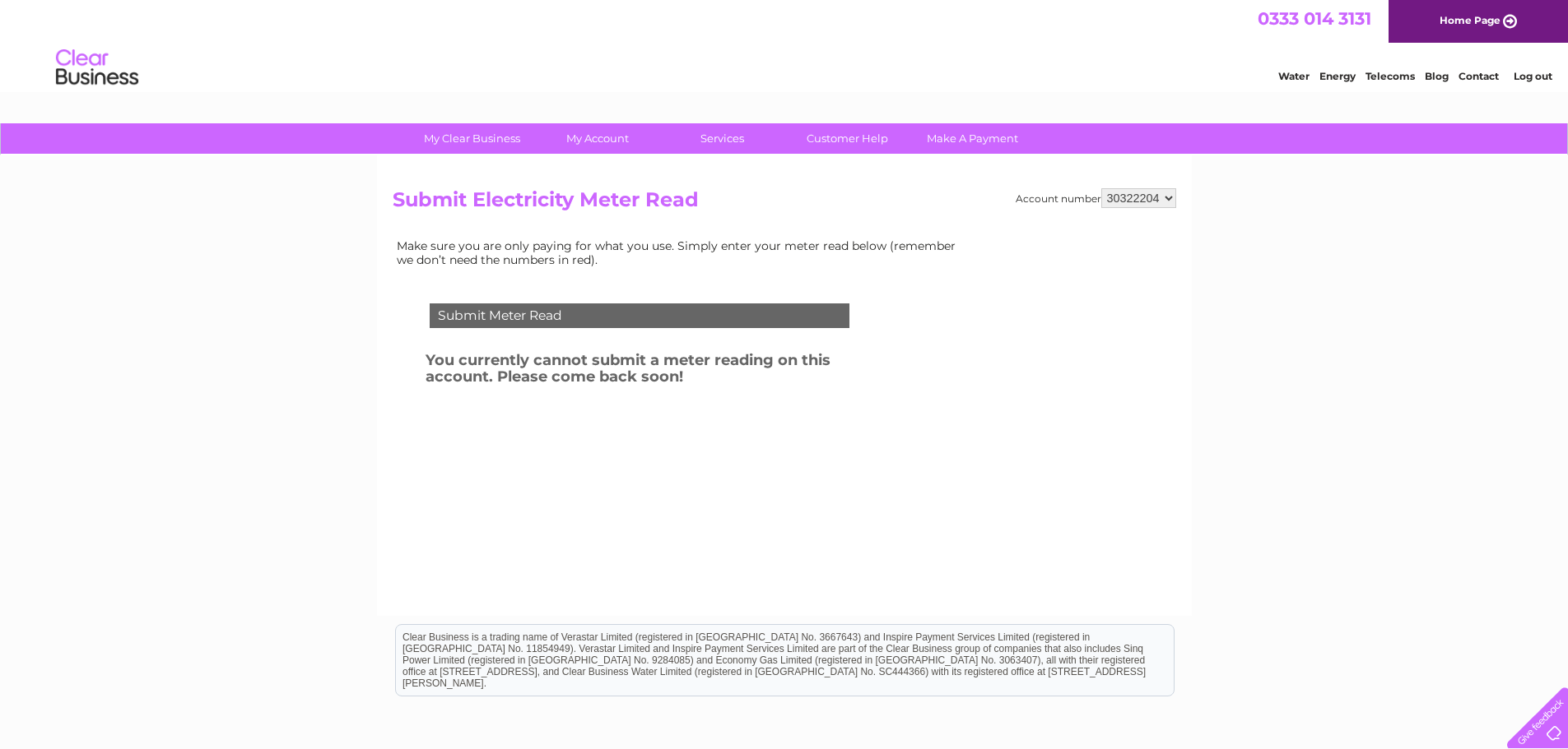
click at [564, 490] on div "Submit Meter Read You currently cannot submit a meter reading on this account. …" at bounding box center [642, 394] width 500 height 214
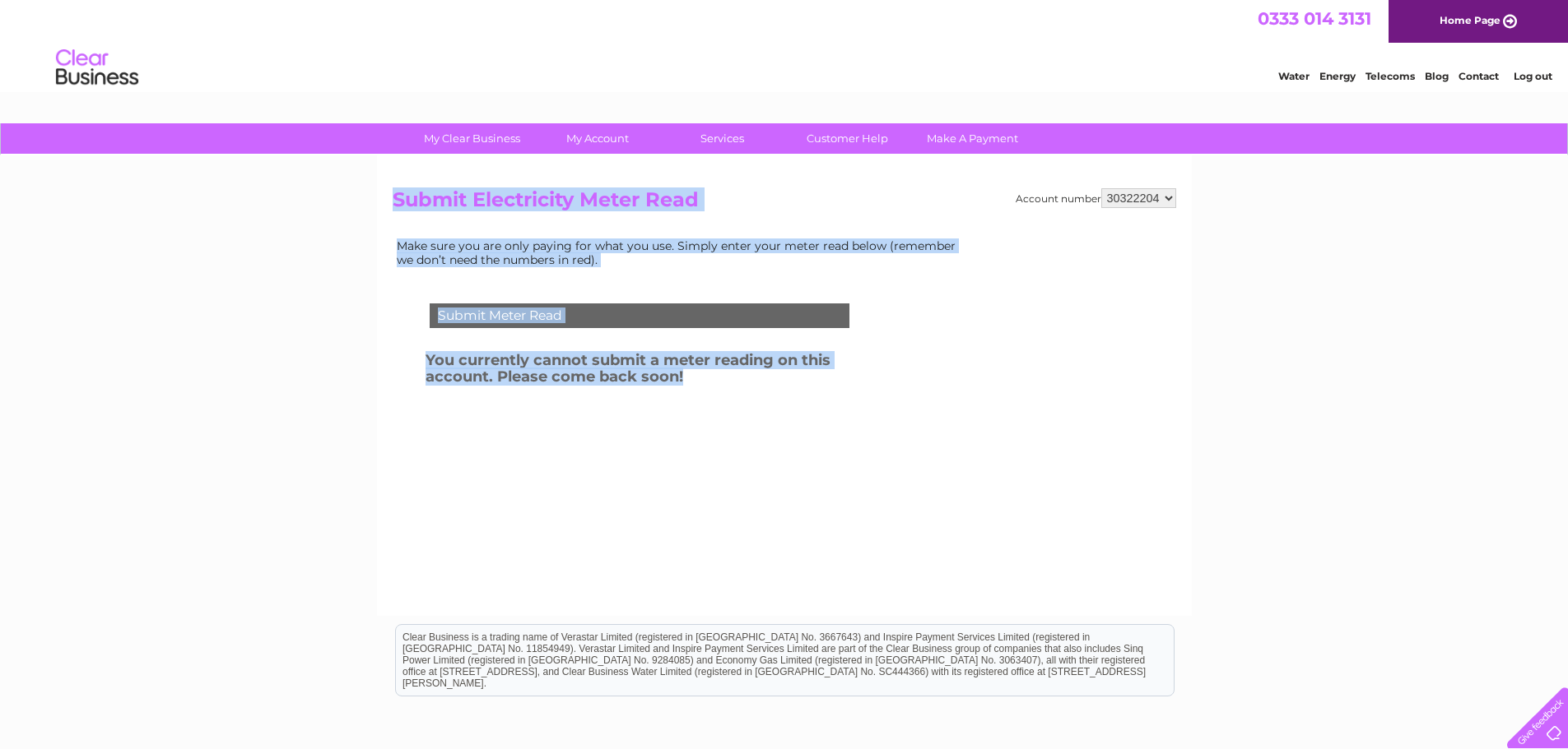
drag, startPoint x: 767, startPoint y: 397, endPoint x: 382, endPoint y: 209, distance: 428.4
click at [382, 209] on div "Account number 30322204 Submit Electricity Meter Read Make sure you are only pa…" at bounding box center [784, 386] width 815 height 461
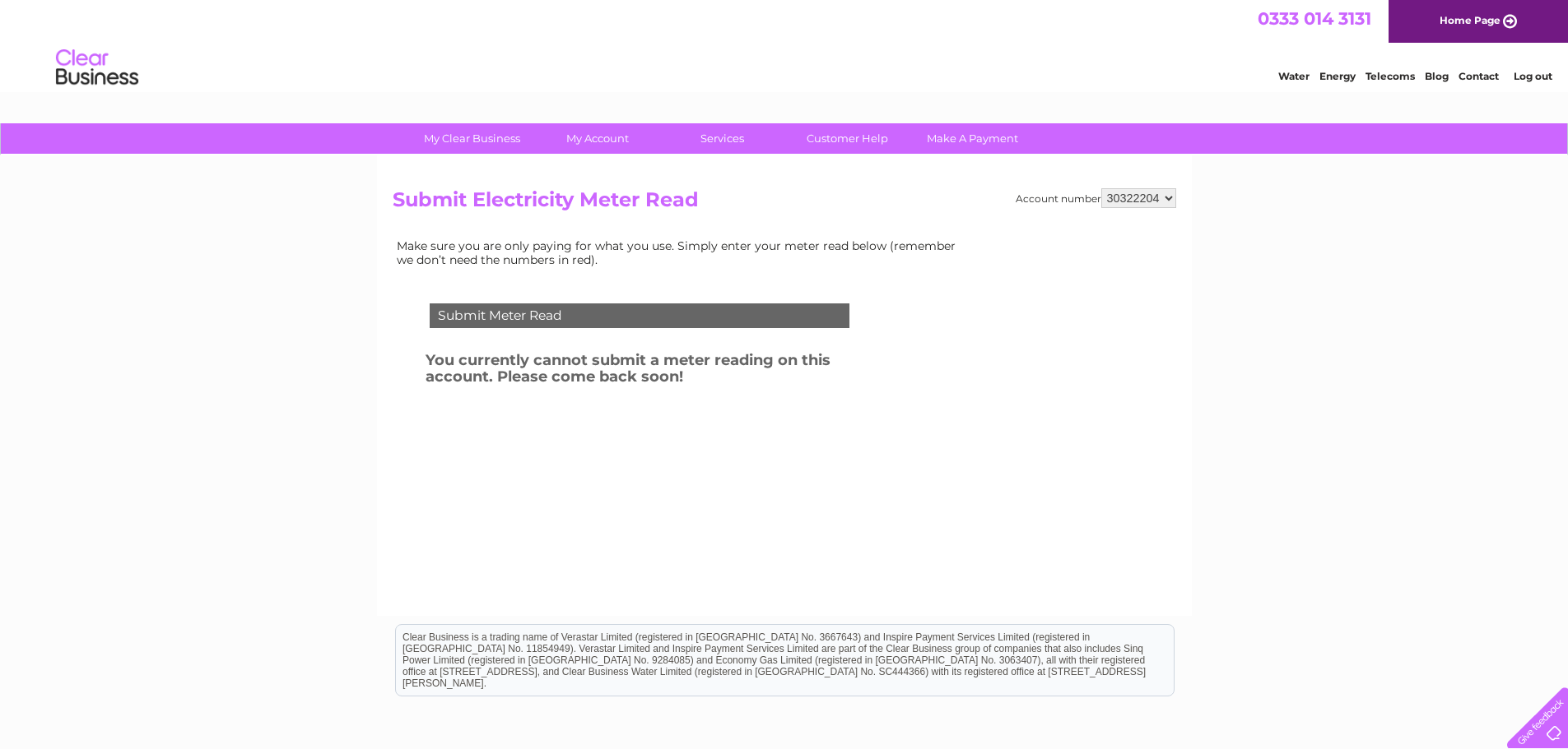
click at [668, 513] on div at bounding box center [642, 516] width 500 height 33
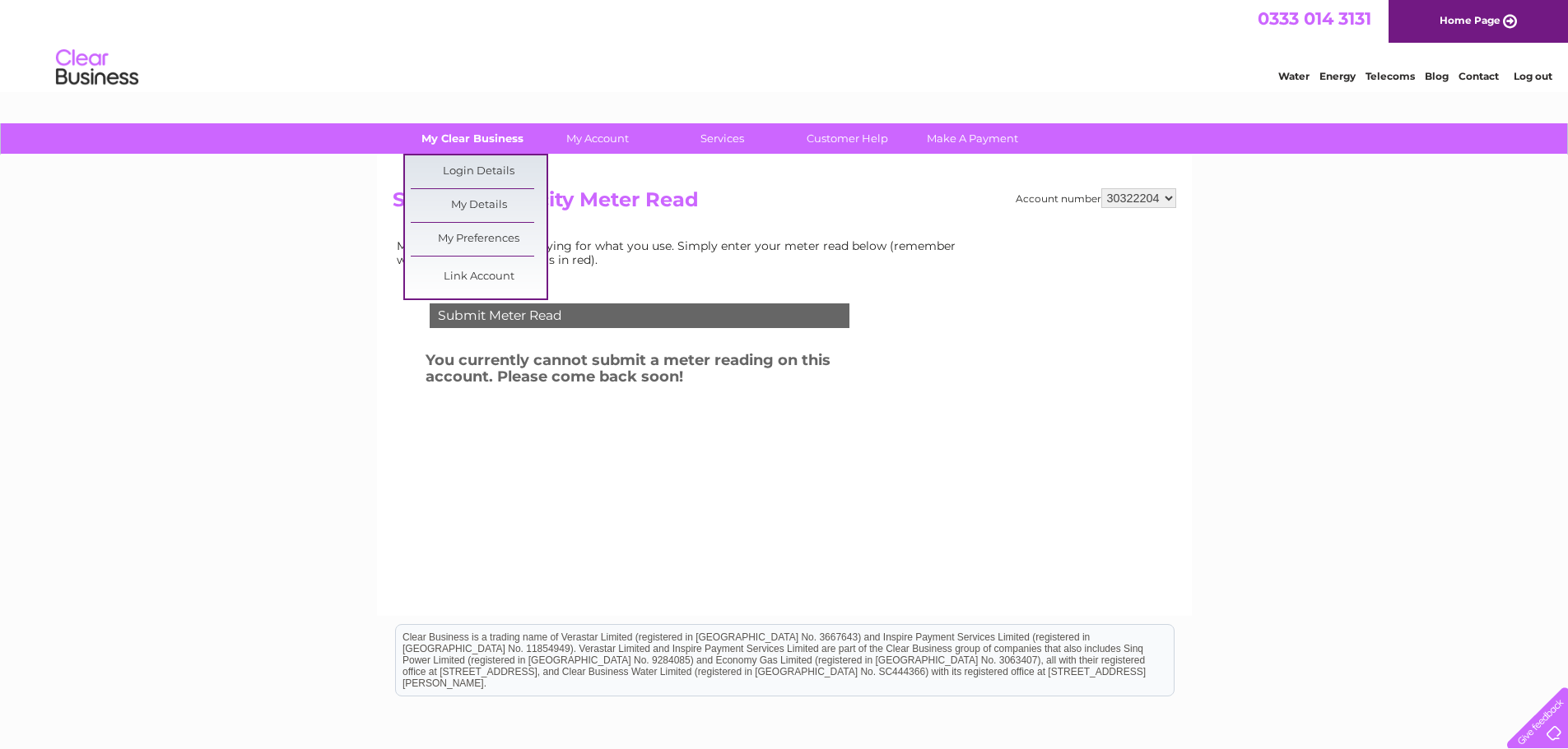
click at [454, 140] on link "My Clear Business" at bounding box center [471, 139] width 136 height 31
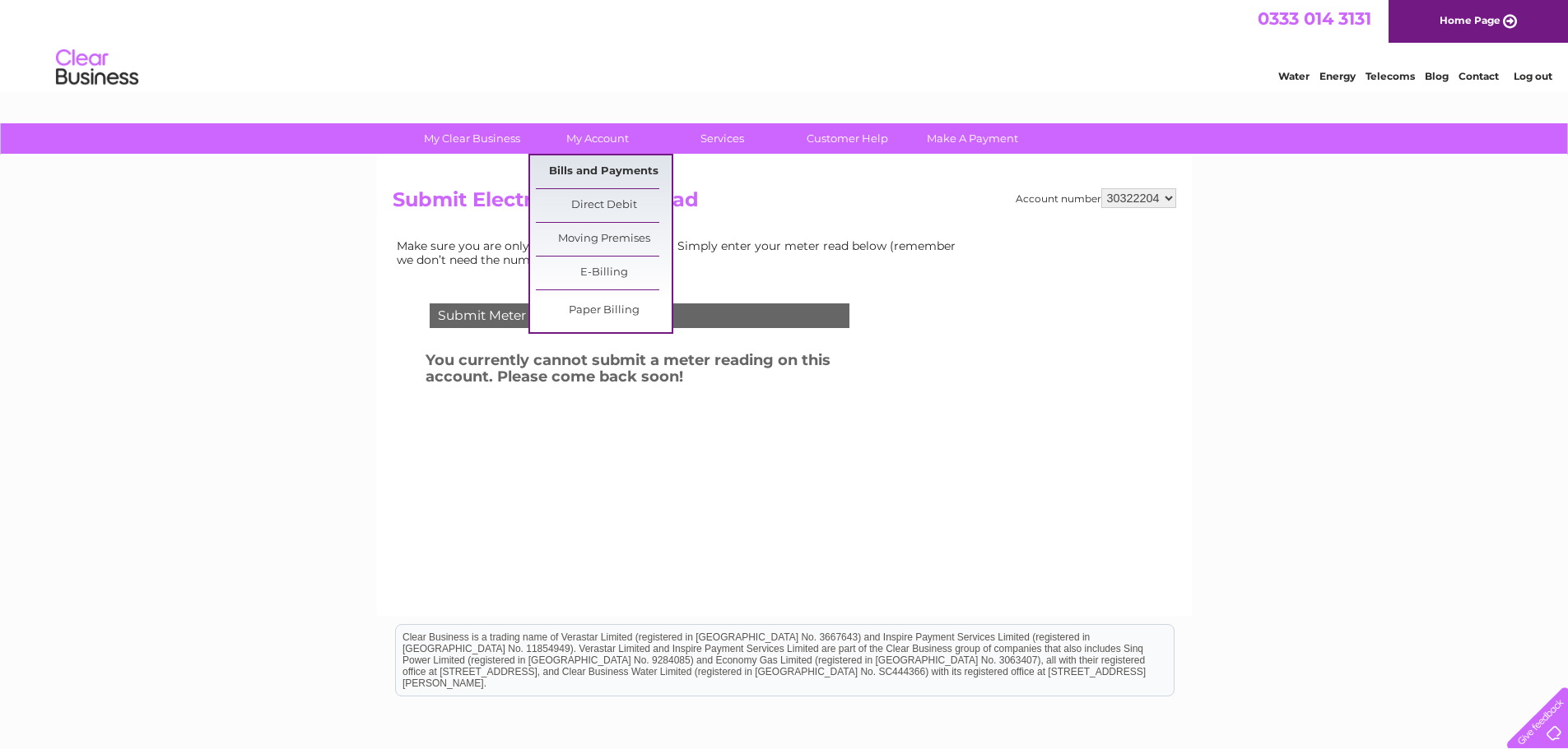
click at [624, 167] on link "Bills and Payments" at bounding box center [603, 171] width 136 height 33
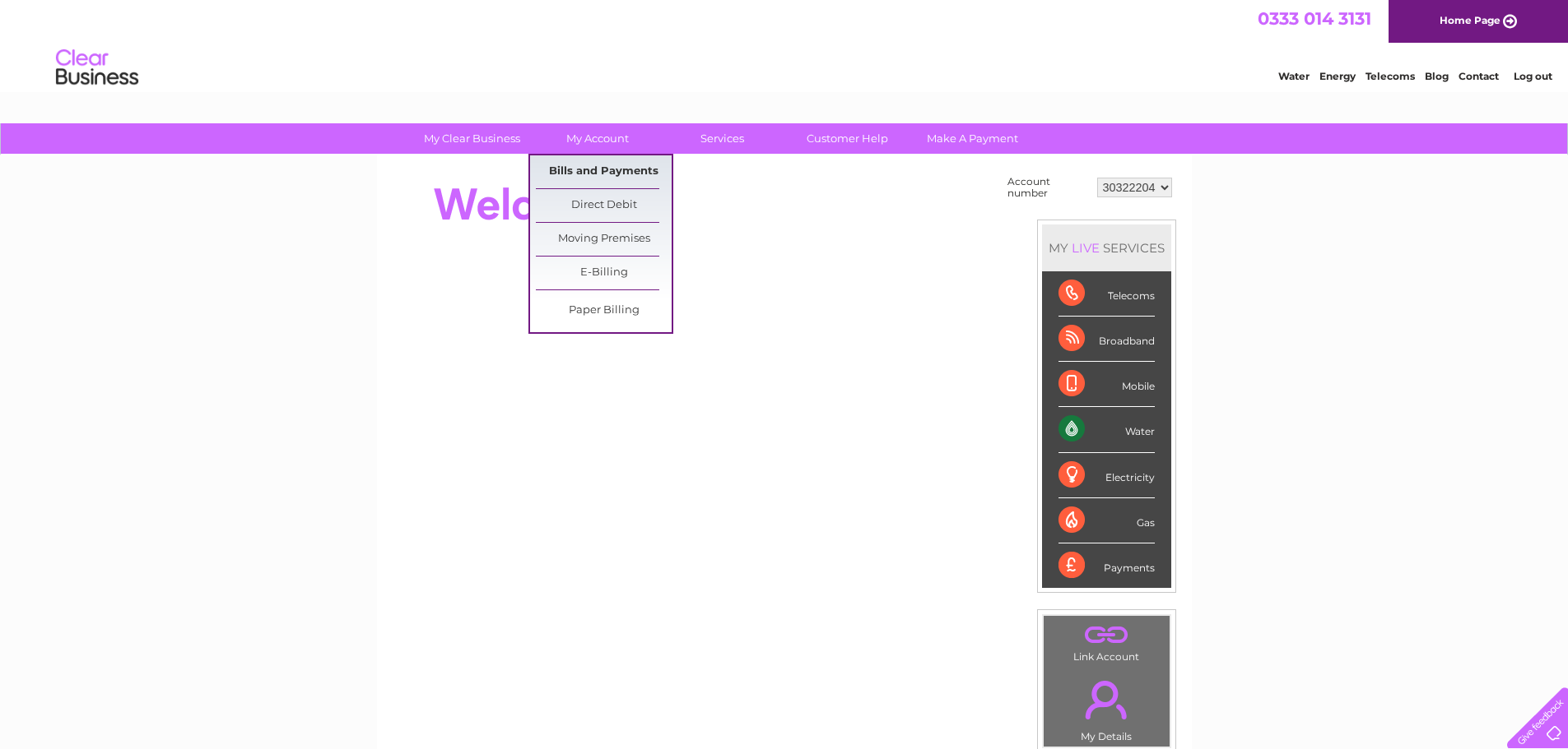
click at [607, 171] on link "Bills and Payments" at bounding box center [603, 171] width 136 height 33
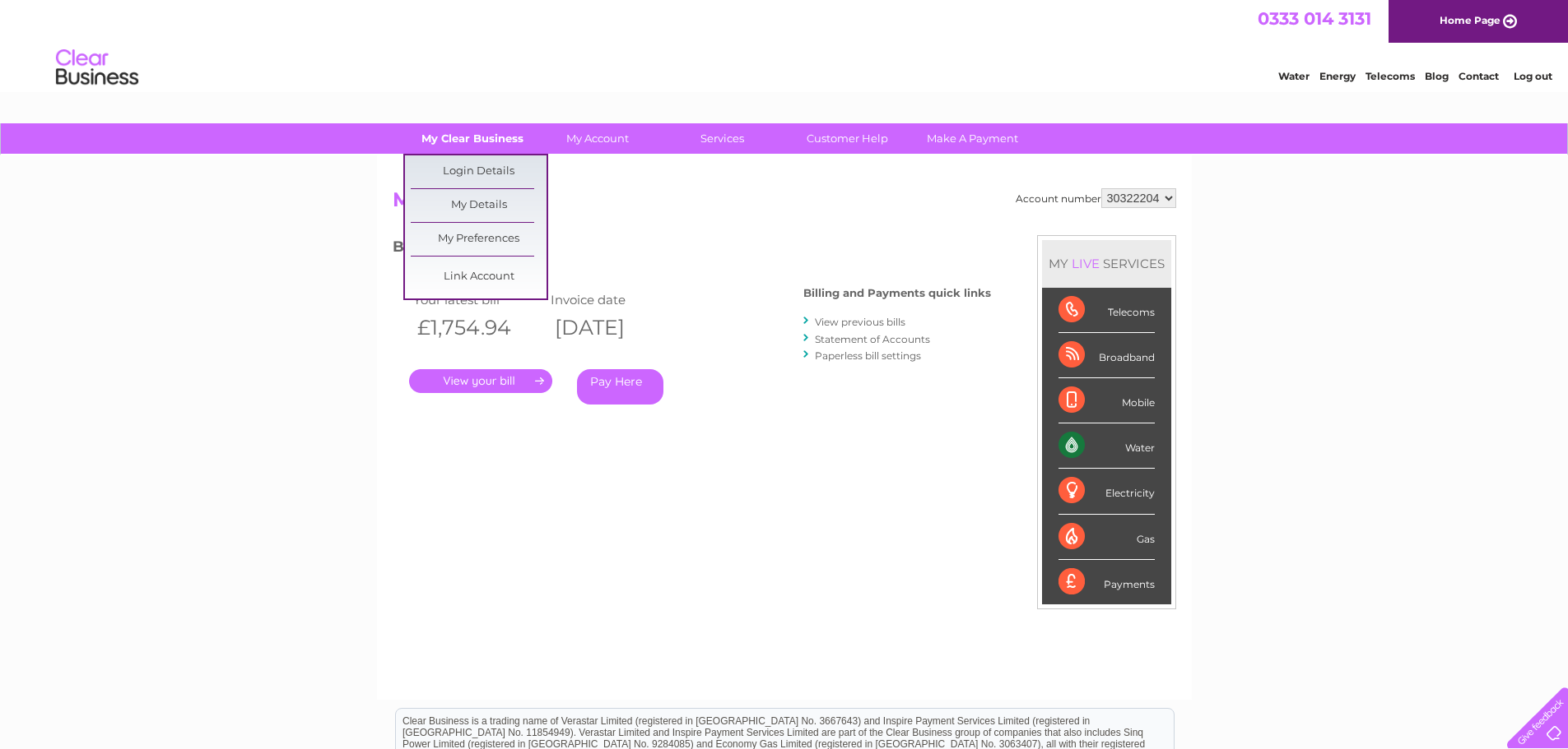
click at [458, 139] on link "My Clear Business" at bounding box center [471, 139] width 136 height 31
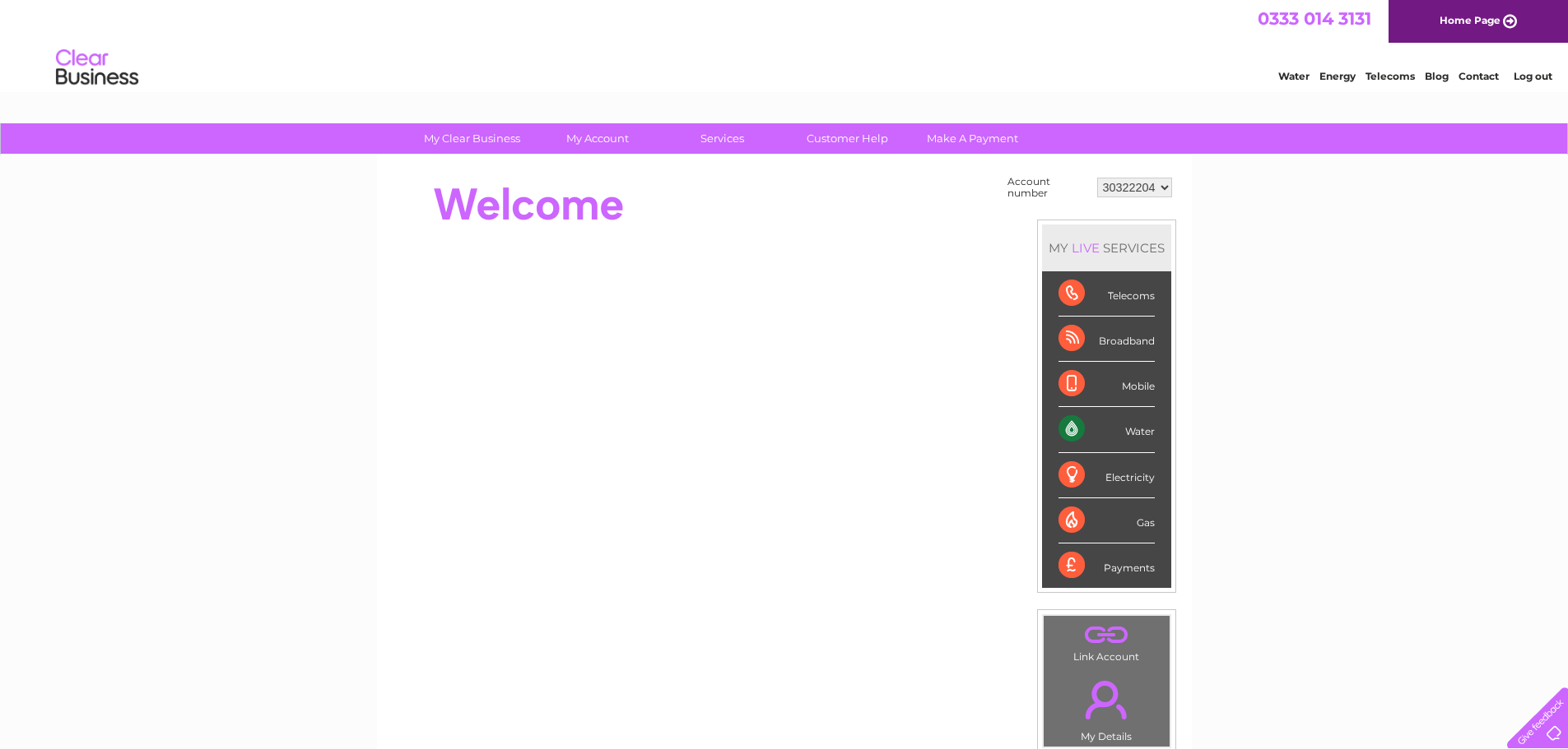
click at [1523, 78] on link "Log out" at bounding box center [1532, 76] width 39 height 12
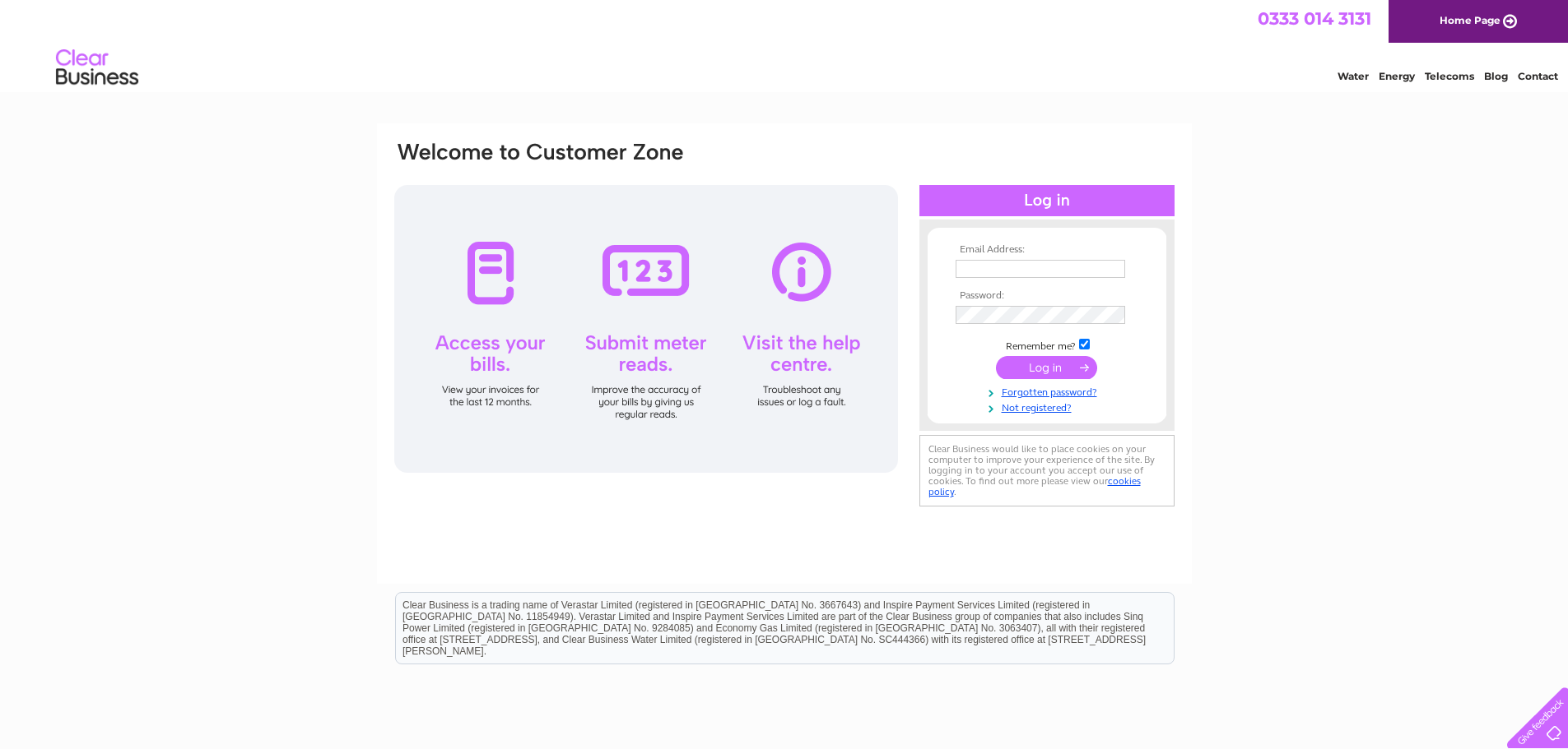
click at [1106, 237] on div "Email Address: Password:" at bounding box center [1047, 326] width 255 height 178
click at [1077, 279] on td at bounding box center [1046, 269] width 191 height 27
click at [1086, 264] on input "text" at bounding box center [1039, 269] width 169 height 18
click at [996, 356] on input "submit" at bounding box center [1046, 367] width 101 height 23
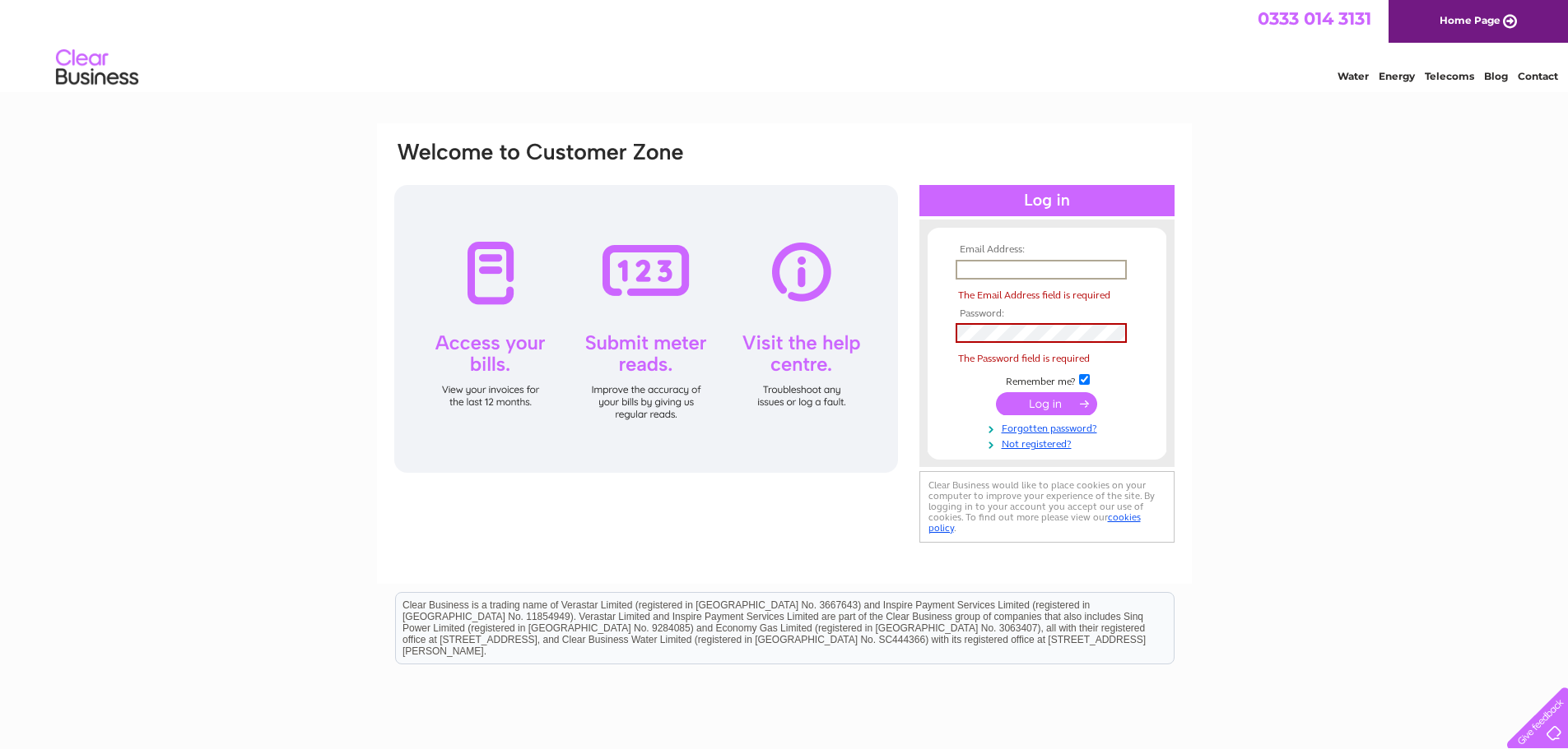
type input "info@lavenderblueglasgow.co.uk"
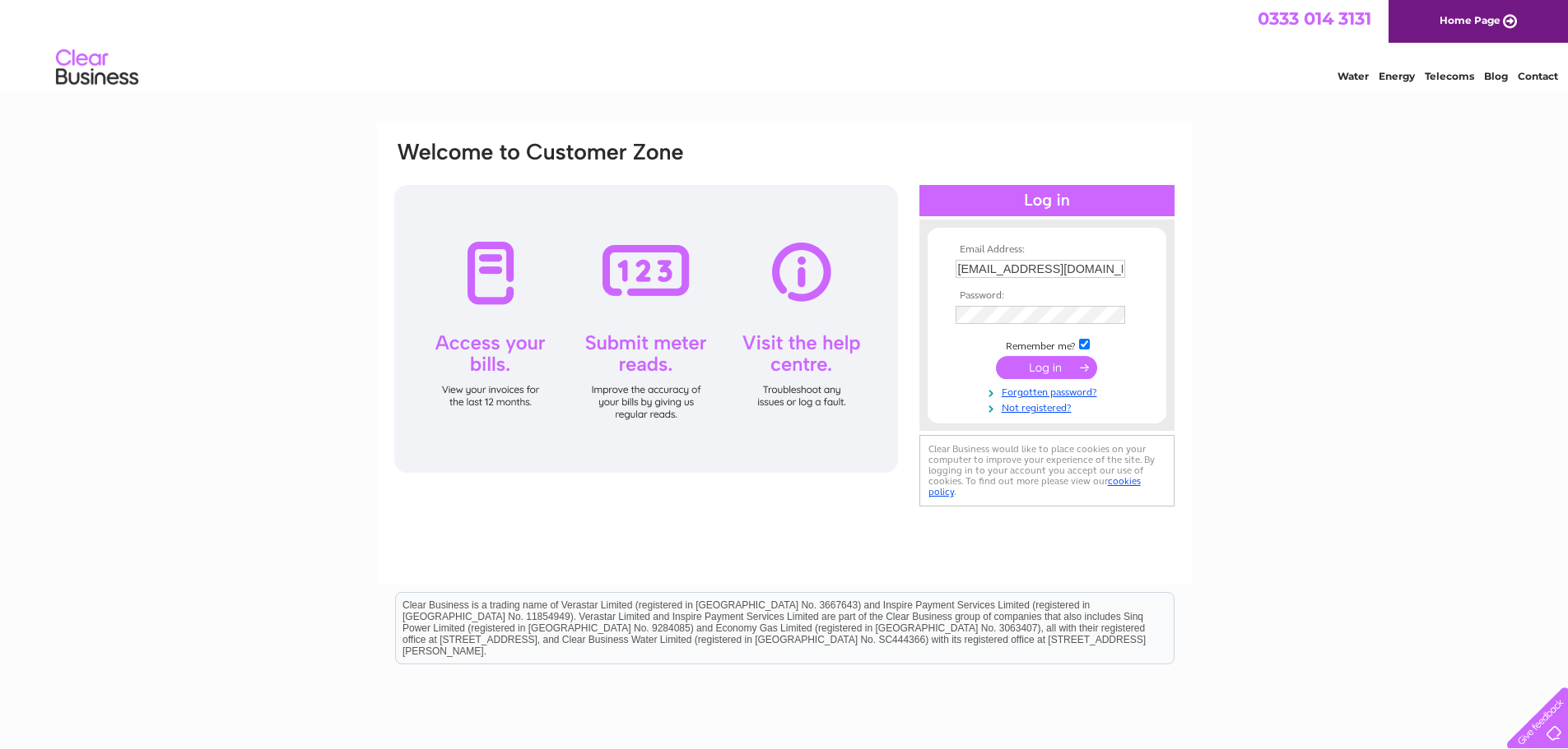
click at [1030, 362] on input "submit" at bounding box center [1046, 367] width 101 height 23
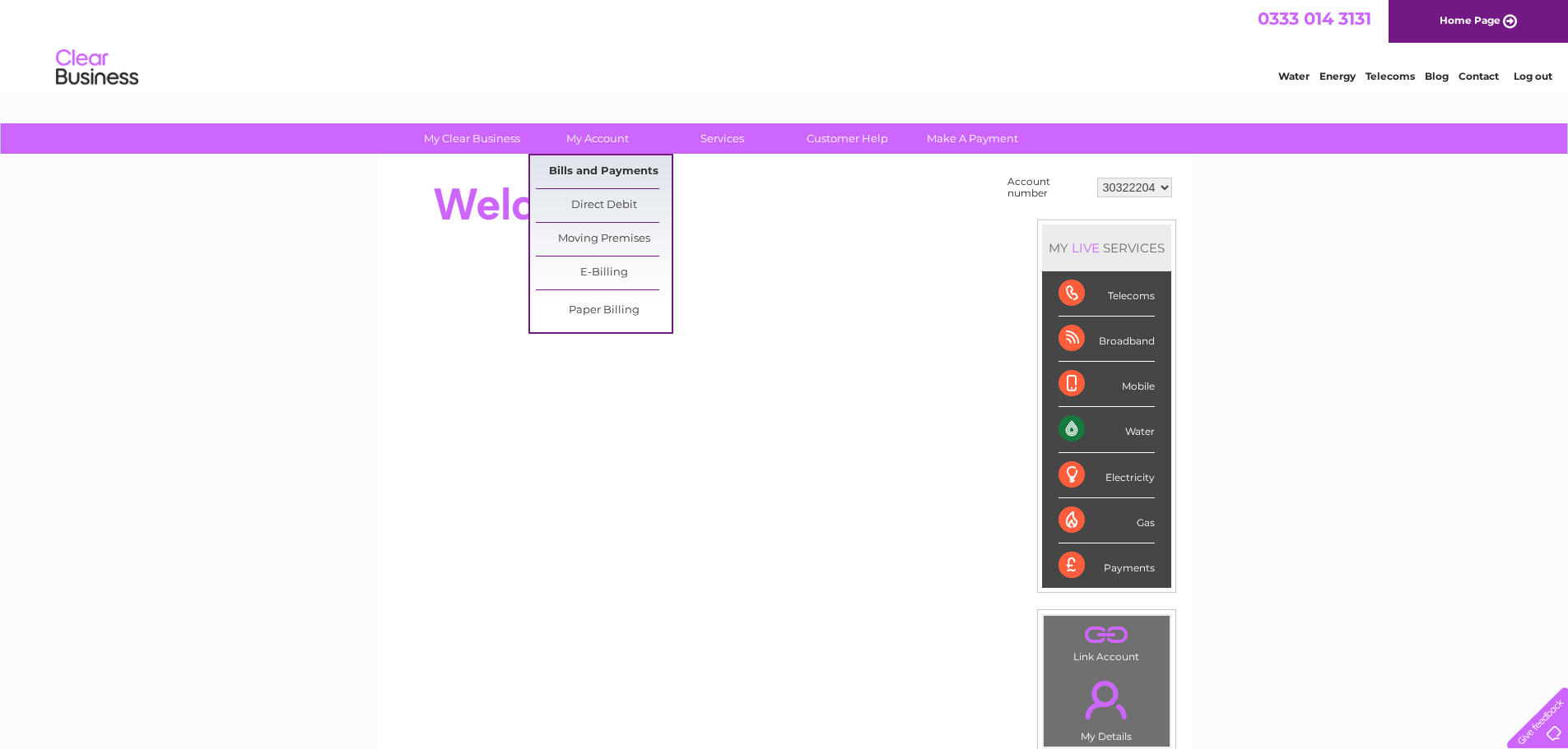
click at [614, 170] on link "Bills and Payments" at bounding box center [603, 171] width 136 height 33
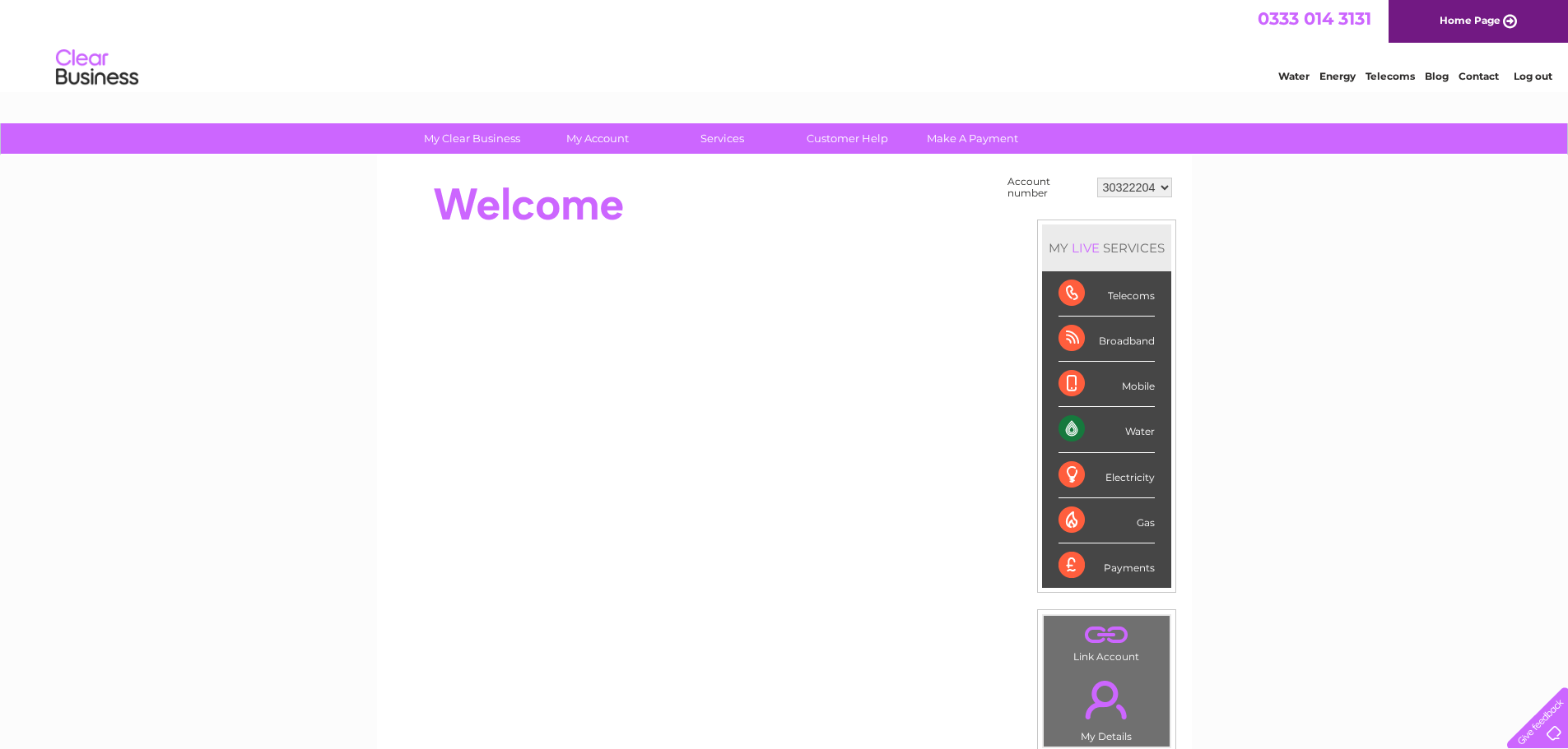
click at [1163, 183] on select "30322204" at bounding box center [1134, 188] width 75 height 20
drag, startPoint x: 1163, startPoint y: 183, endPoint x: 1133, endPoint y: 180, distance: 30.1
click at [1163, 183] on select "30322204" at bounding box center [1134, 188] width 75 height 20
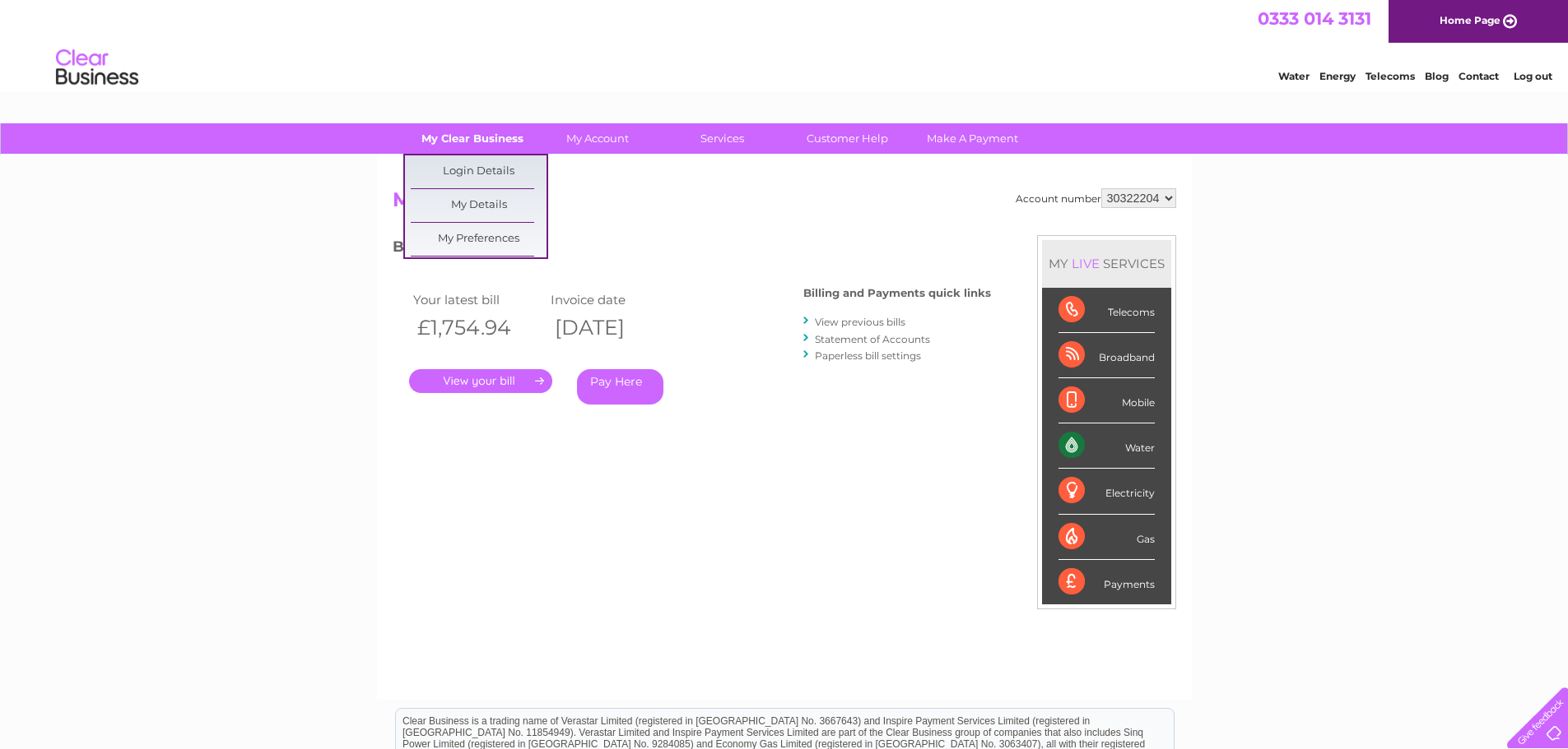
click at [490, 145] on link "My Clear Business" at bounding box center [471, 139] width 136 height 31
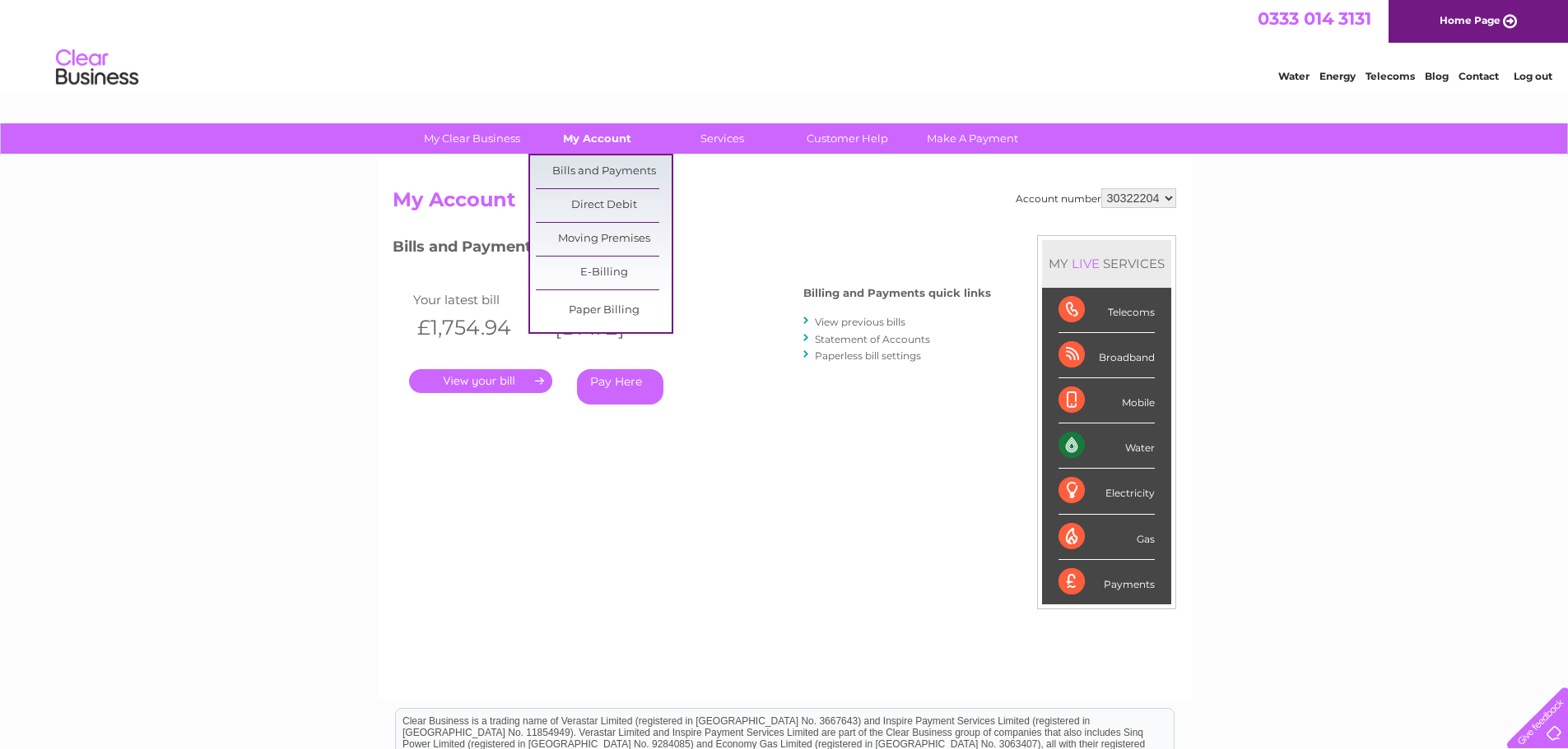
click at [616, 142] on link "My Account" at bounding box center [597, 139] width 136 height 31
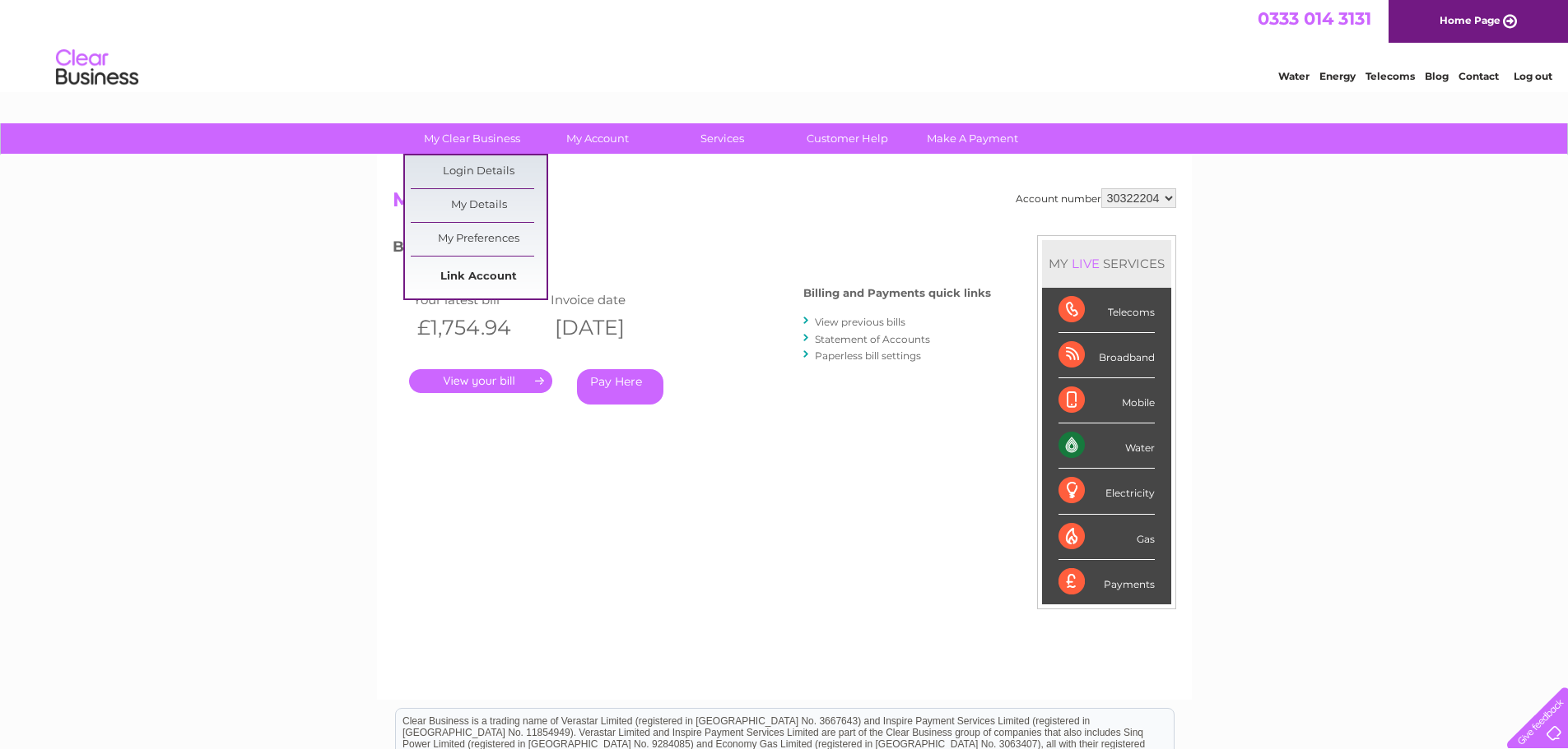
click at [471, 271] on link "Link Account" at bounding box center [478, 277] width 136 height 33
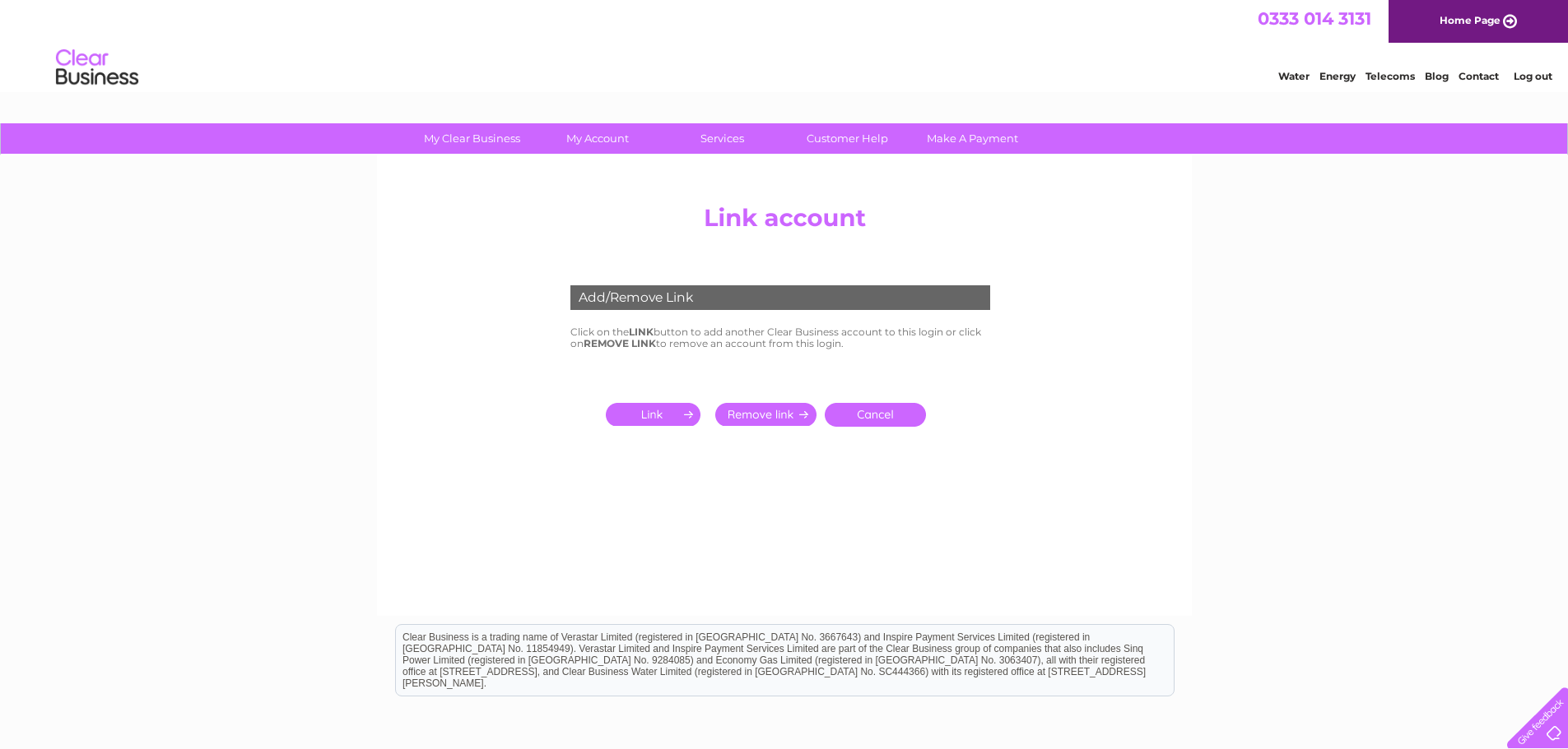
click at [652, 409] on input "submit" at bounding box center [656, 414] width 101 height 23
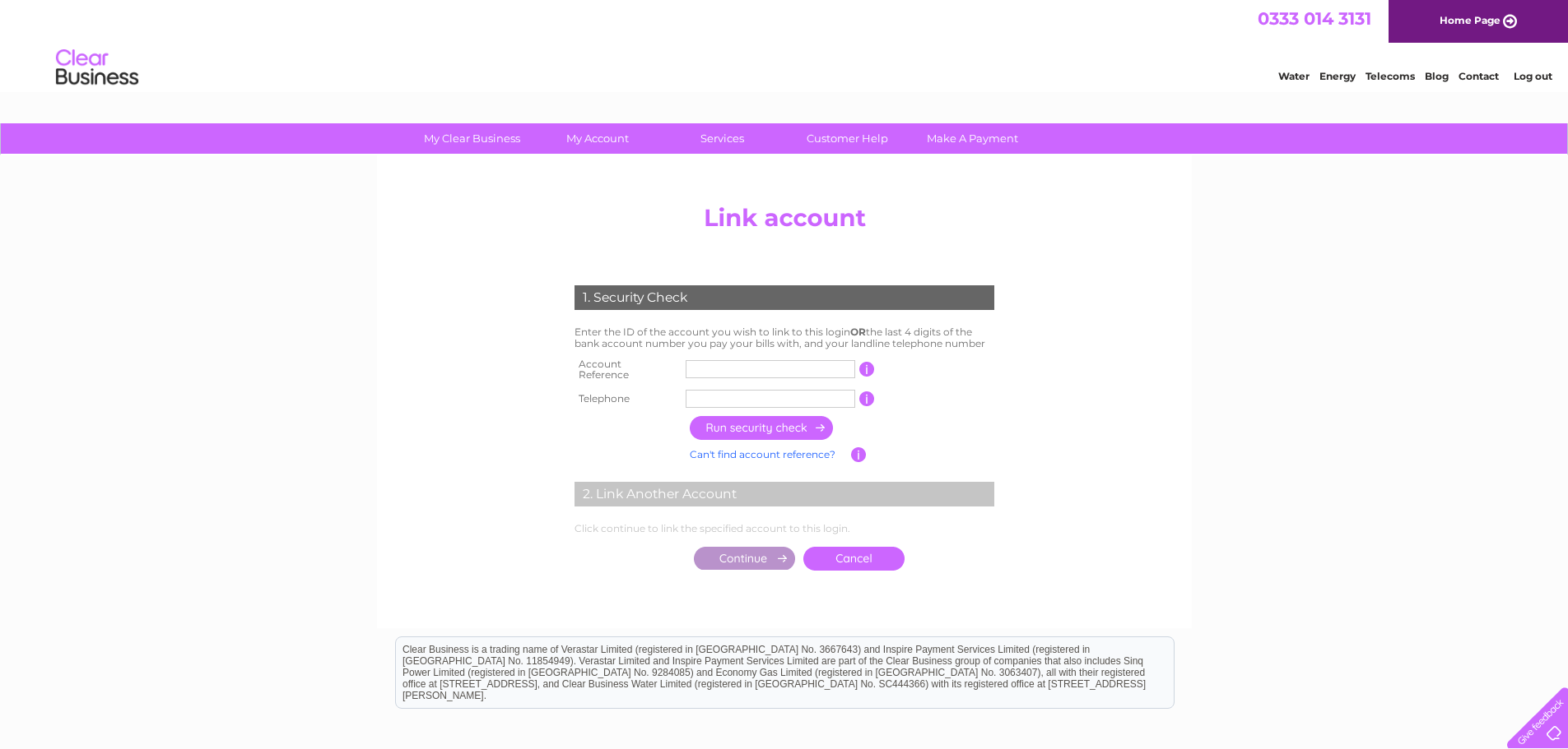
click at [758, 377] on td at bounding box center [770, 369] width 178 height 33
click at [769, 370] on input "text" at bounding box center [769, 369] width 169 height 18
type input "932190"
click at [783, 393] on input "text" at bounding box center [769, 399] width 169 height 18
click at [763, 417] on input "button" at bounding box center [762, 428] width 145 height 24
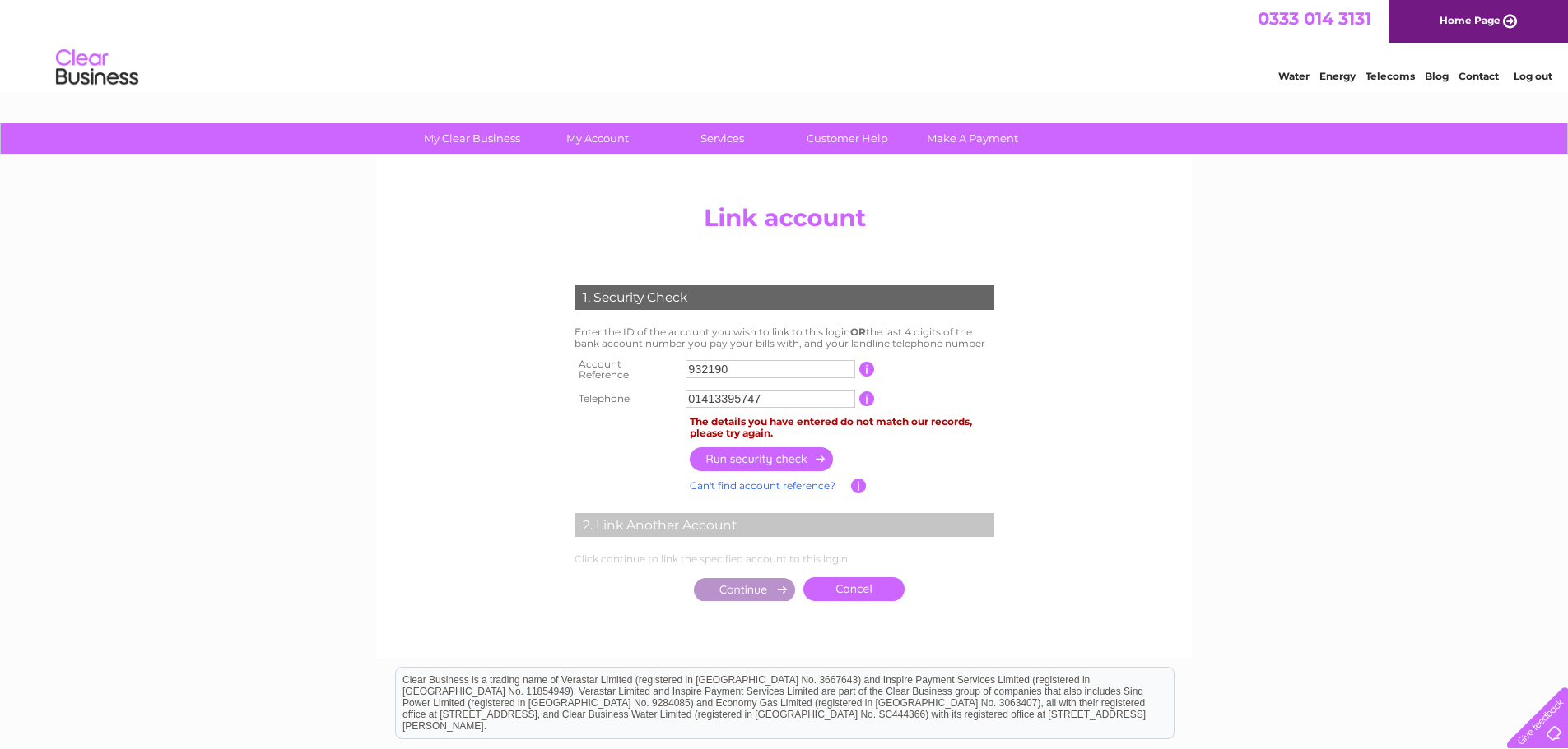
drag, startPoint x: 877, startPoint y: 424, endPoint x: 976, endPoint y: 421, distance: 99.0
click at [976, 421] on div "The details you have entered do not match our records, please try again." at bounding box center [842, 427] width 305 height 23
drag, startPoint x: 786, startPoint y: 395, endPoint x: 456, endPoint y: 378, distance: 330.4
click at [495, 382] on center "Add/Remove Link Click on the LINK button to add another Clear Business account …" at bounding box center [784, 420] width 783 height 446
type input "07946557130"
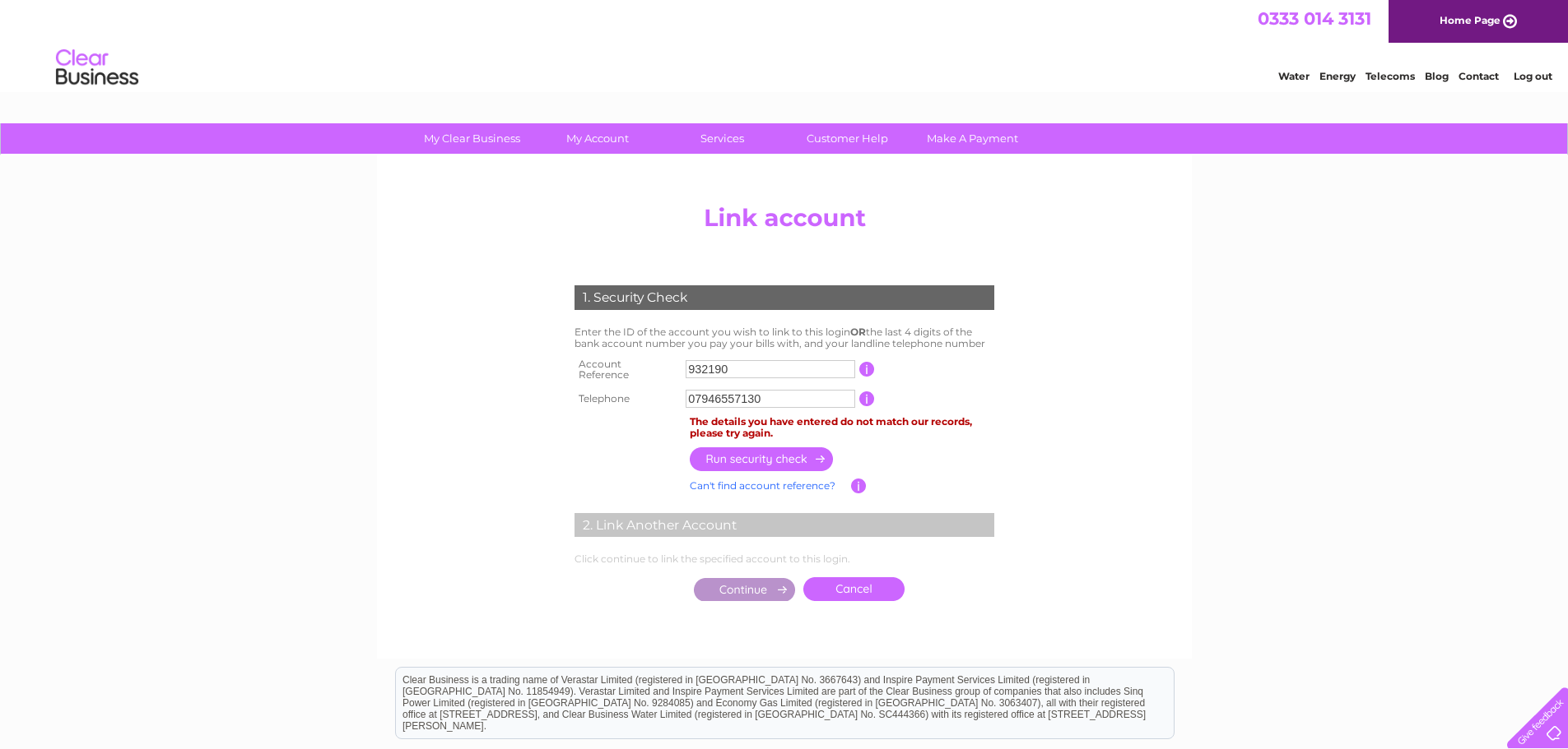
click at [774, 451] on input "button" at bounding box center [762, 459] width 145 height 24
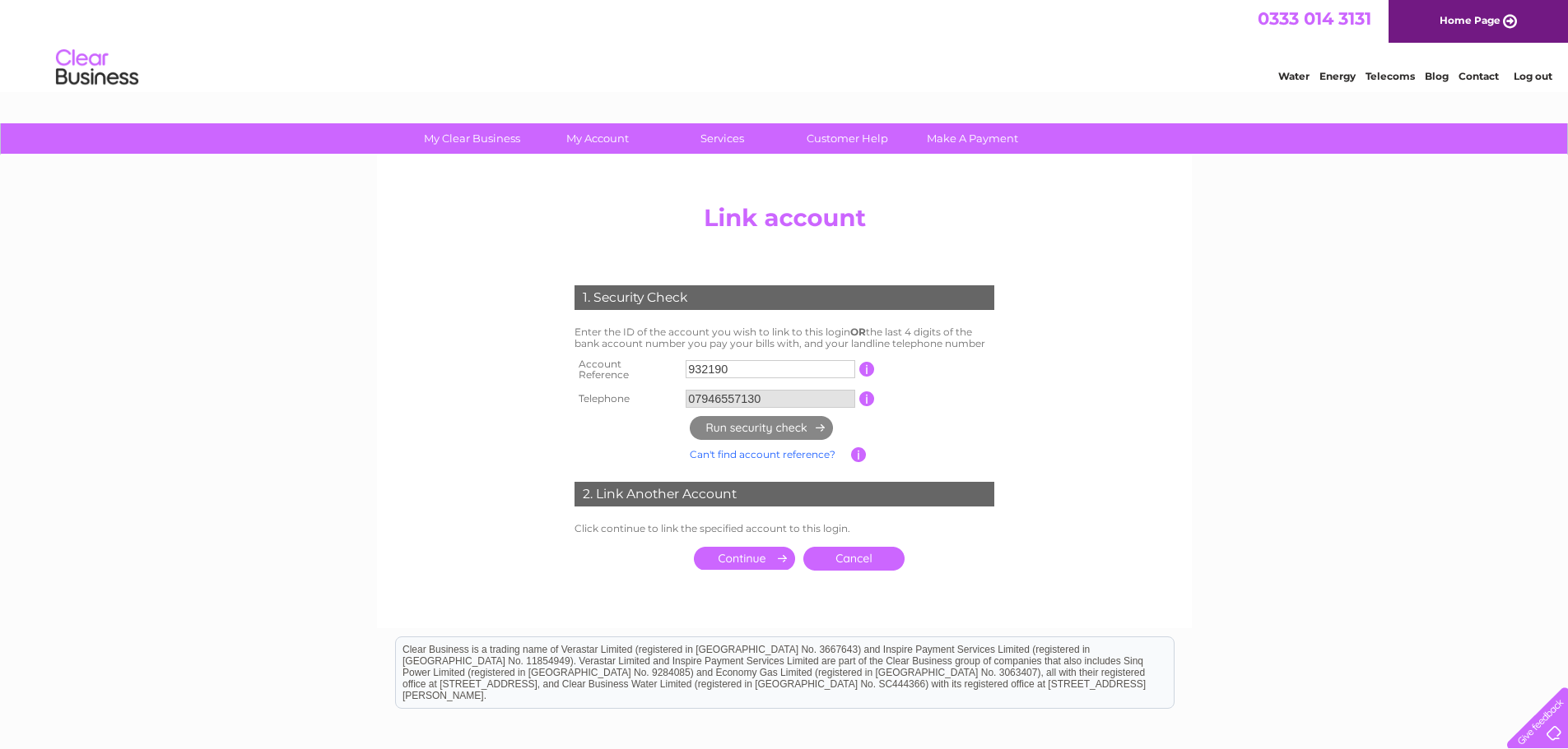
drag, startPoint x: 785, startPoint y: 393, endPoint x: 623, endPoint y: 391, distance: 162.0
click at [631, 391] on tr "Telephone 07946557130 1 of the landline telephone numbers you have given us" at bounding box center [784, 399] width 428 height 27
click at [861, 393] on input "button" at bounding box center [867, 399] width 16 height 15
click at [774, 554] on input "submit" at bounding box center [744, 558] width 101 height 23
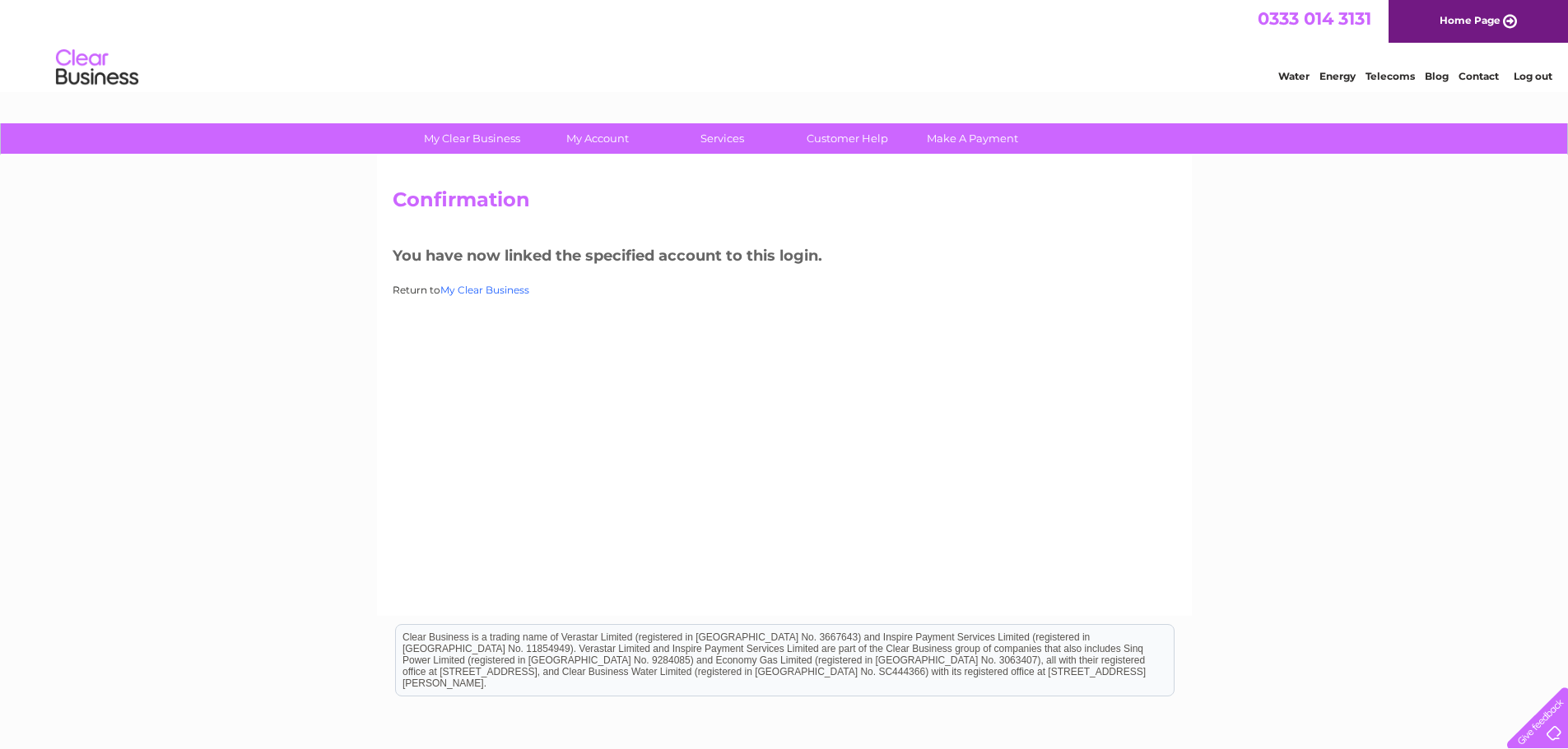
click at [476, 290] on link "My Clear Business" at bounding box center [485, 290] width 89 height 12
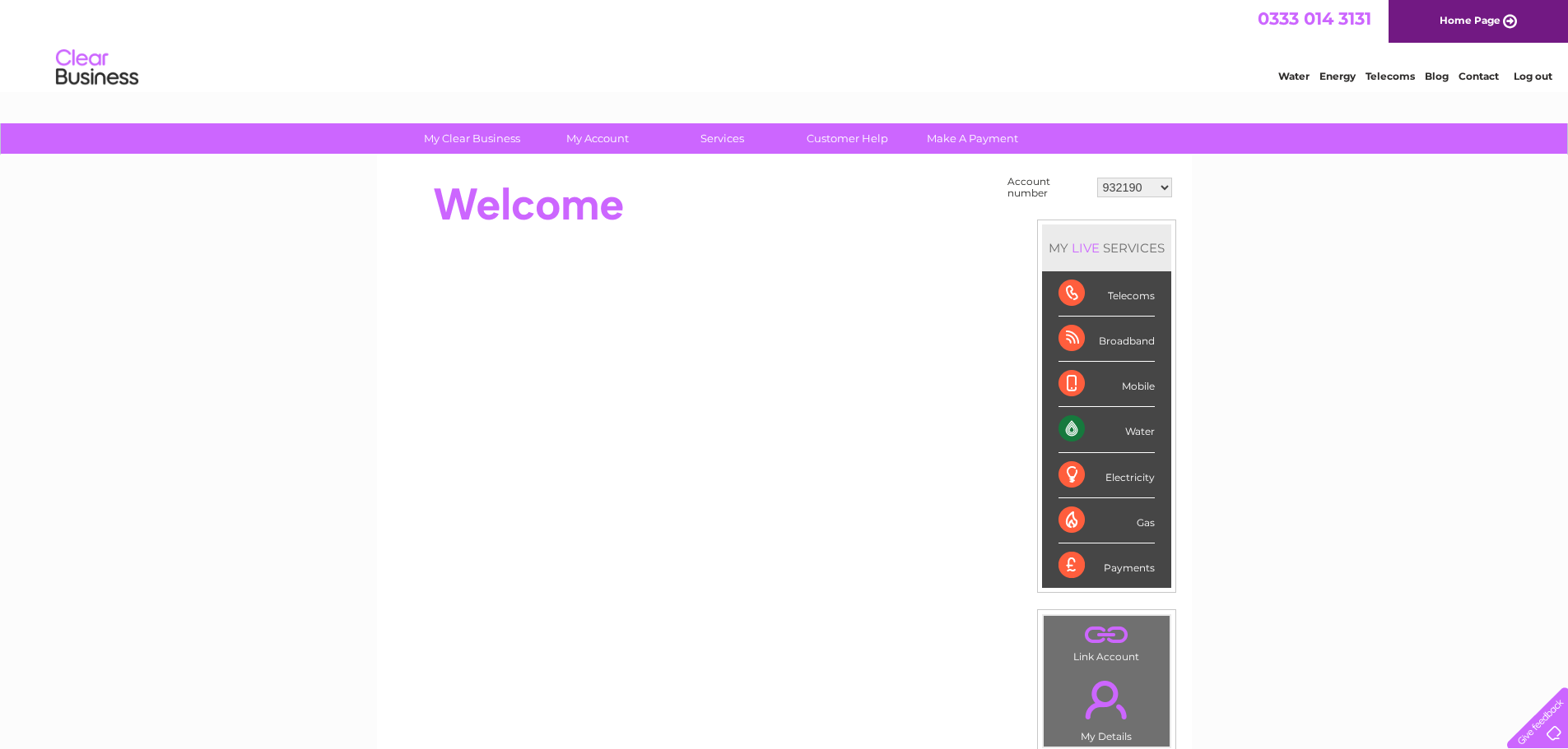
click at [1119, 190] on select "932190 30322204" at bounding box center [1134, 188] width 75 height 20
click at [1097, 178] on select "932190 30322204" at bounding box center [1134, 188] width 75 height 20
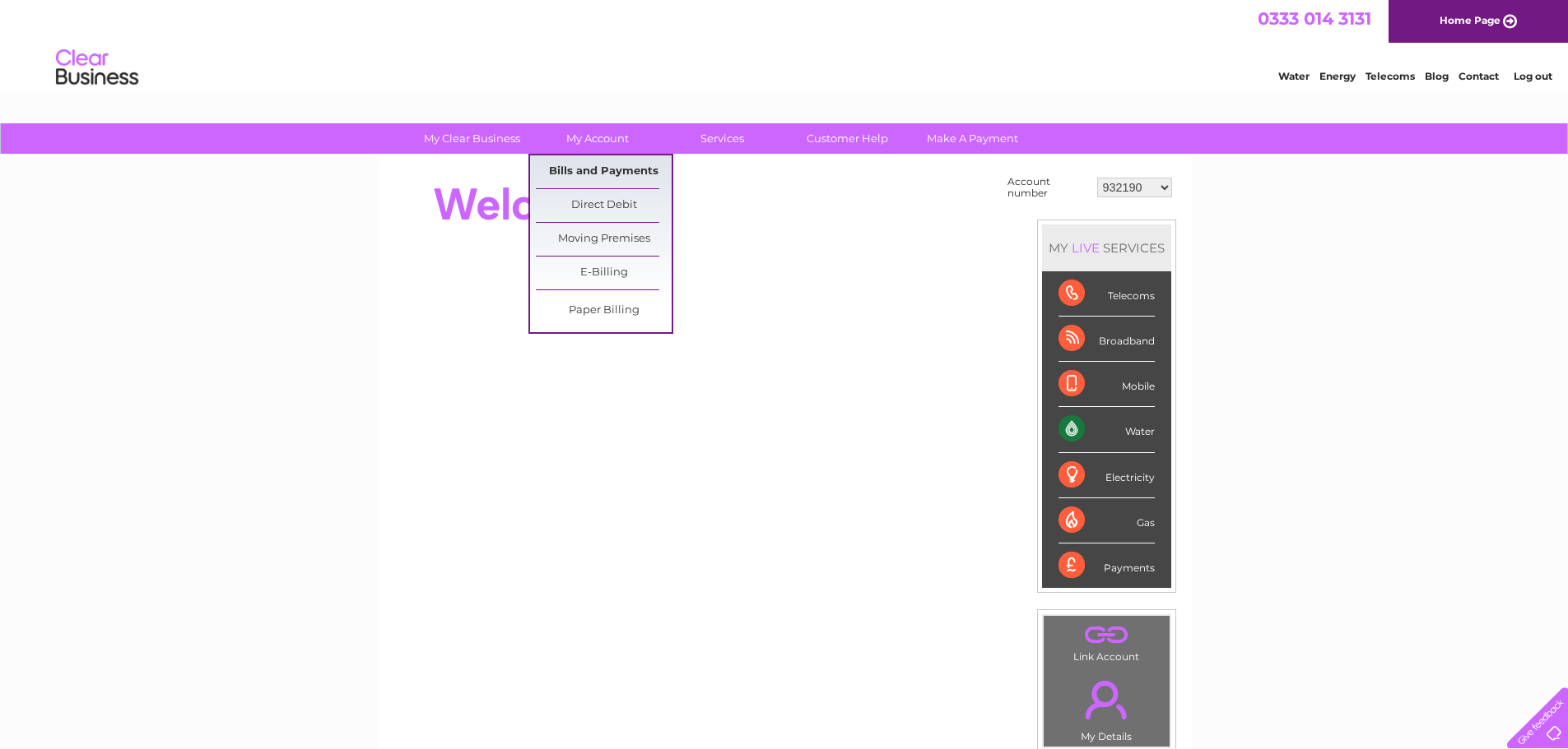
click at [585, 165] on link "Bills and Payments" at bounding box center [603, 171] width 136 height 33
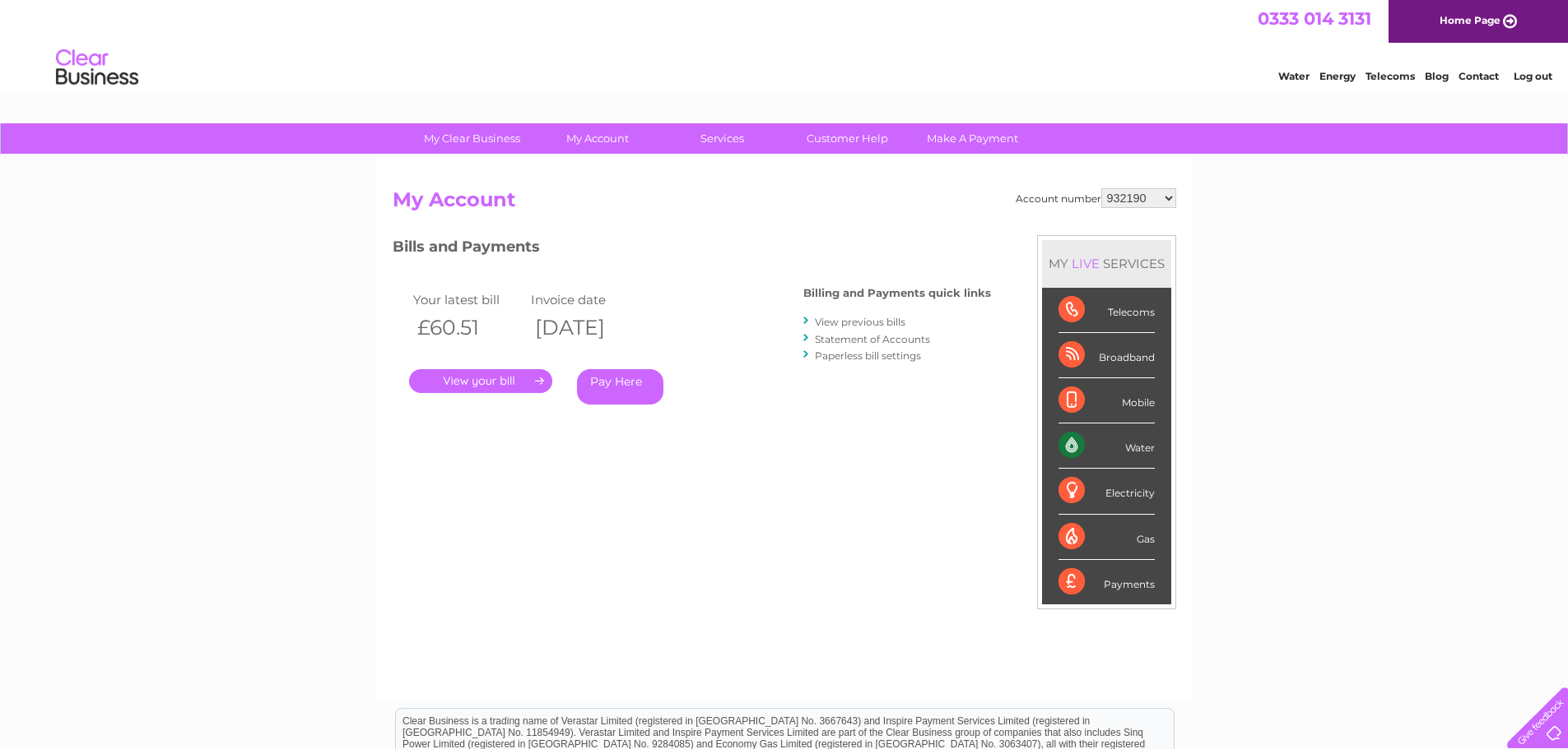
click at [510, 373] on link "." at bounding box center [480, 381] width 144 height 24
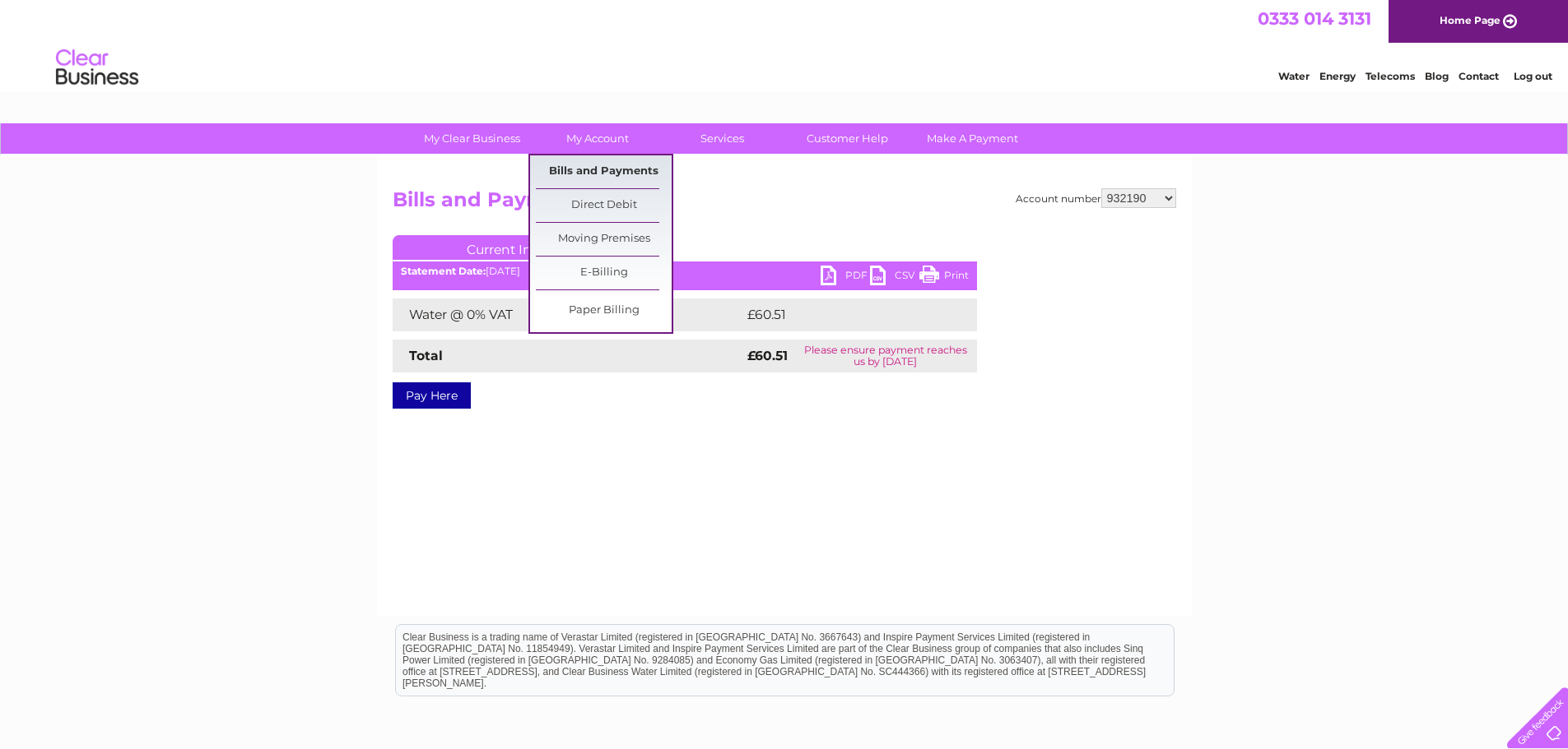
click at [605, 170] on link "Bills and Payments" at bounding box center [603, 171] width 136 height 33
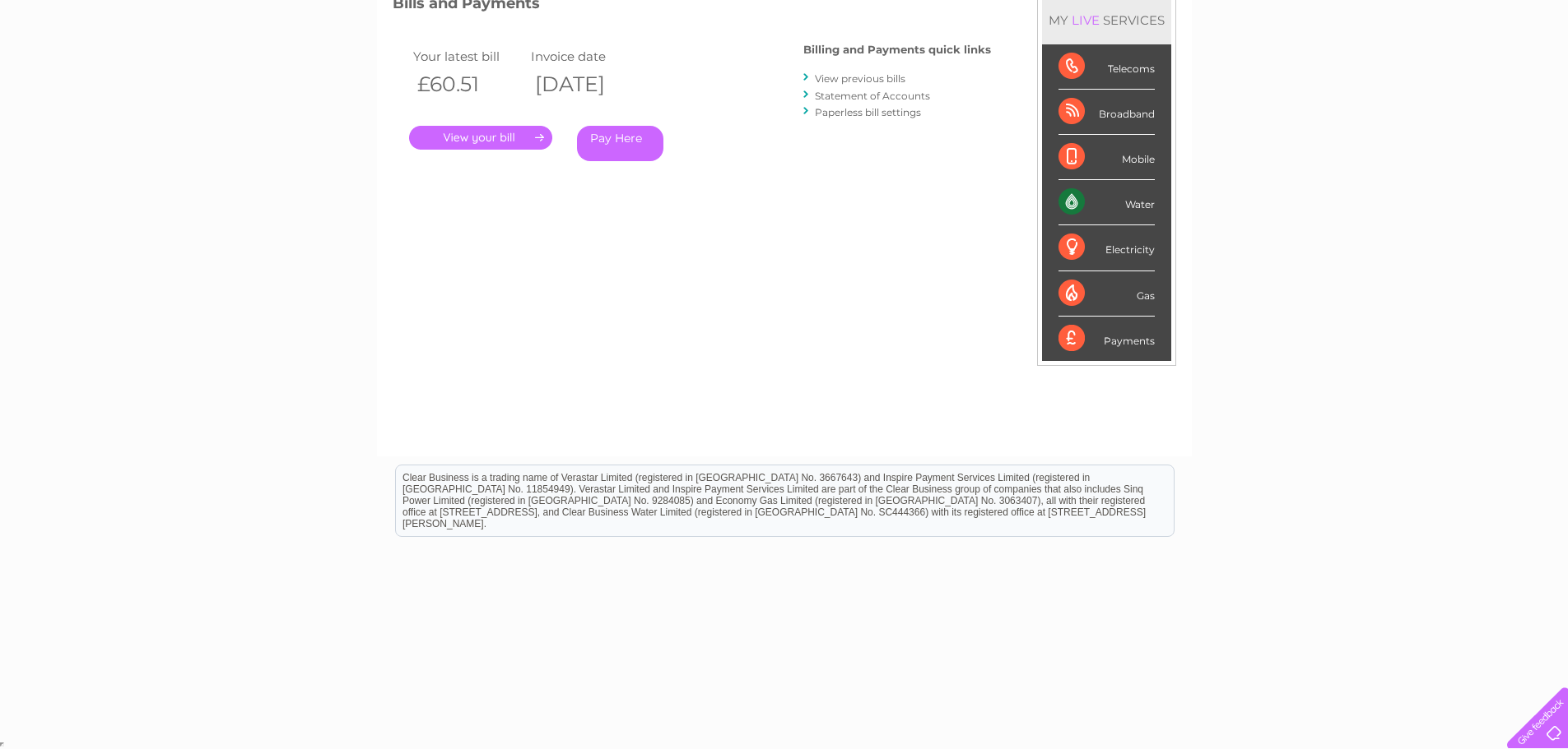
scroll to position [244, 0]
click at [883, 77] on link "View previous bills" at bounding box center [859, 77] width 90 height 12
click at [902, 79] on link "View previous bills" at bounding box center [859, 77] width 90 height 12
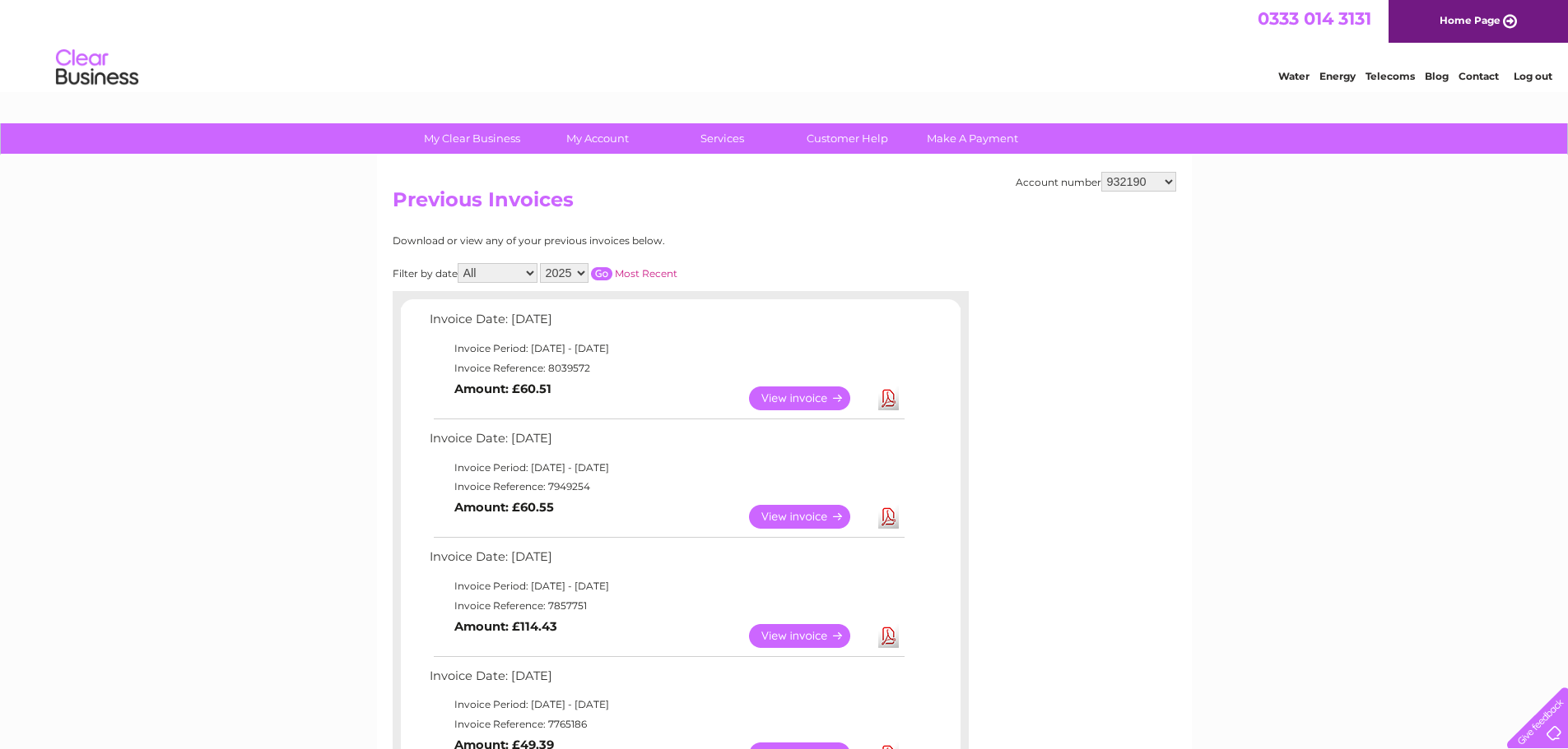
click at [555, 273] on select "2025 2024 2023 2022" at bounding box center [563, 273] width 49 height 20
click at [541, 263] on select "2025 2024 2023 2022" at bounding box center [563, 273] width 49 height 20
click at [602, 275] on input "button" at bounding box center [602, 273] width 22 height 13
click at [557, 271] on select "2025 2024 2023 2022" at bounding box center [563, 273] width 49 height 20
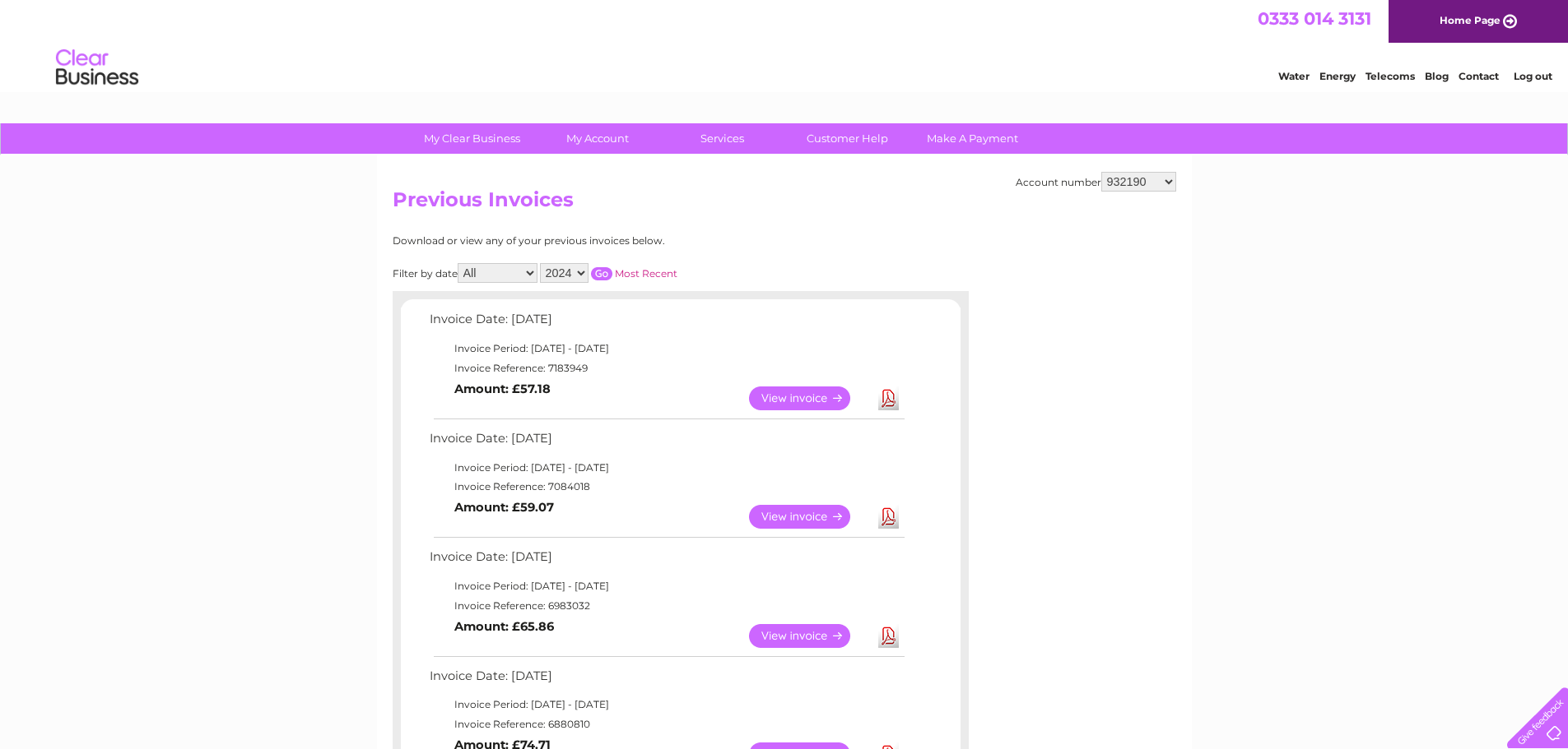
select select "2025"
click at [541, 263] on select "2025 2024 2023 2022" at bounding box center [563, 273] width 49 height 20
click at [609, 270] on input "button" at bounding box center [602, 273] width 22 height 13
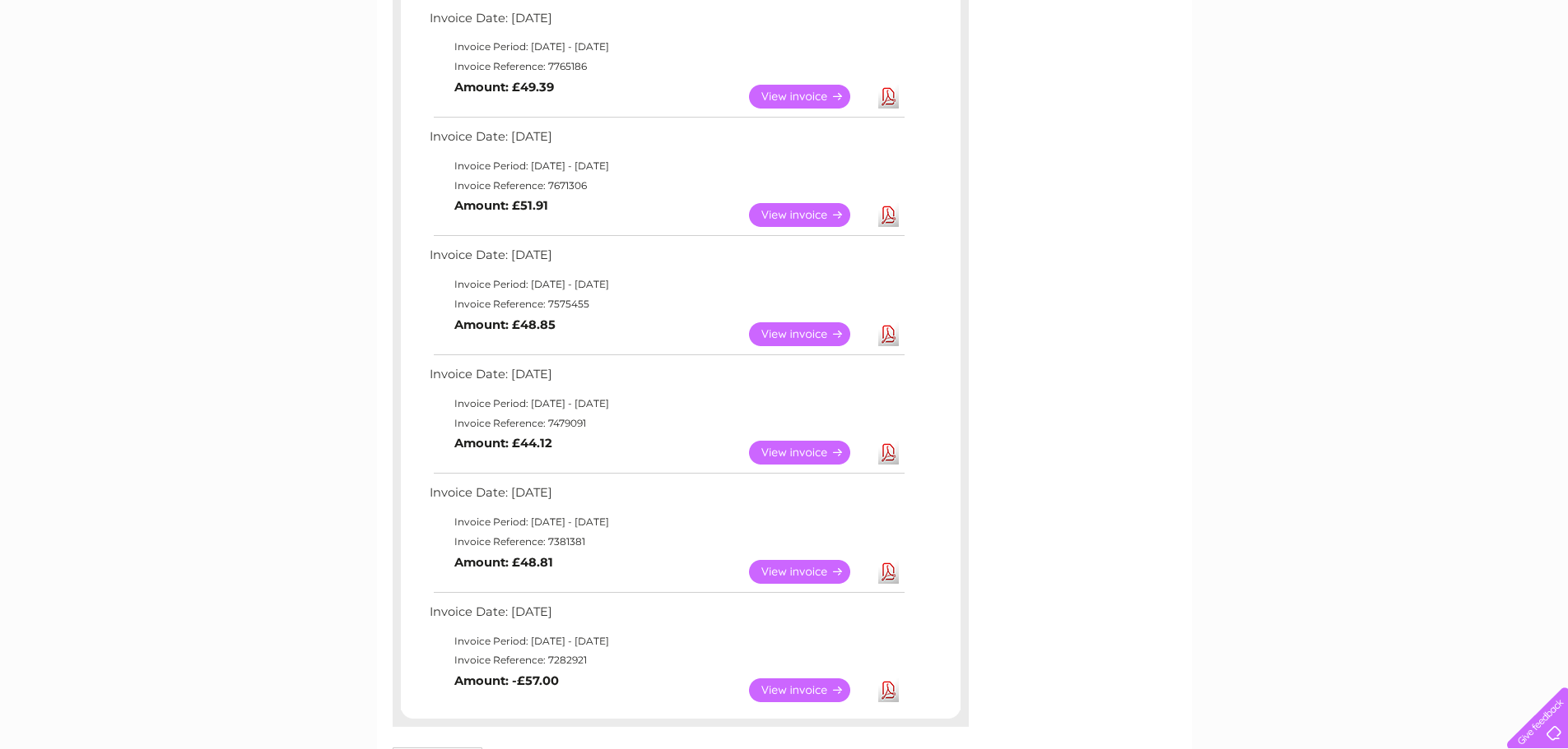
scroll to position [740, 0]
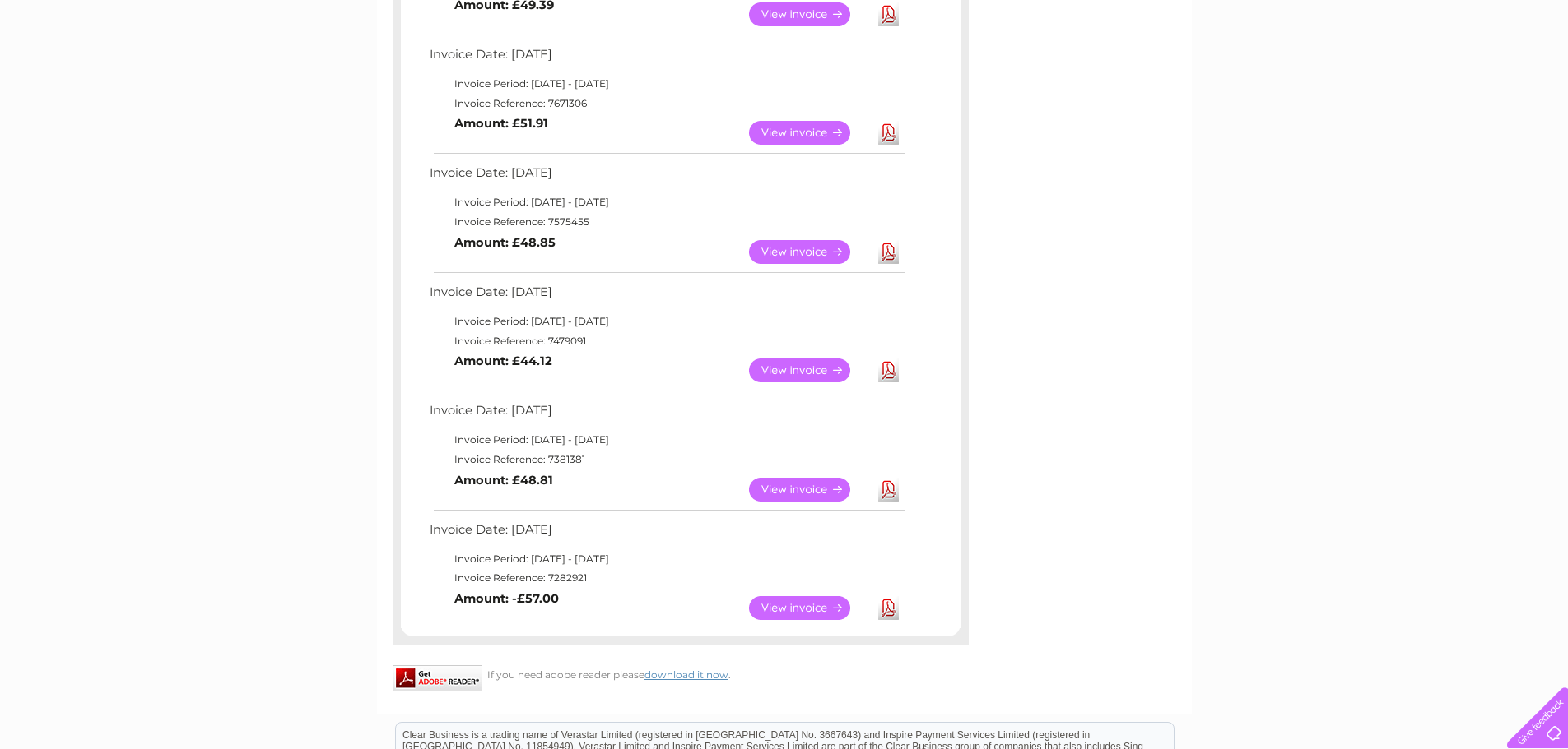
click at [773, 606] on link "View" at bounding box center [809, 609] width 121 height 24
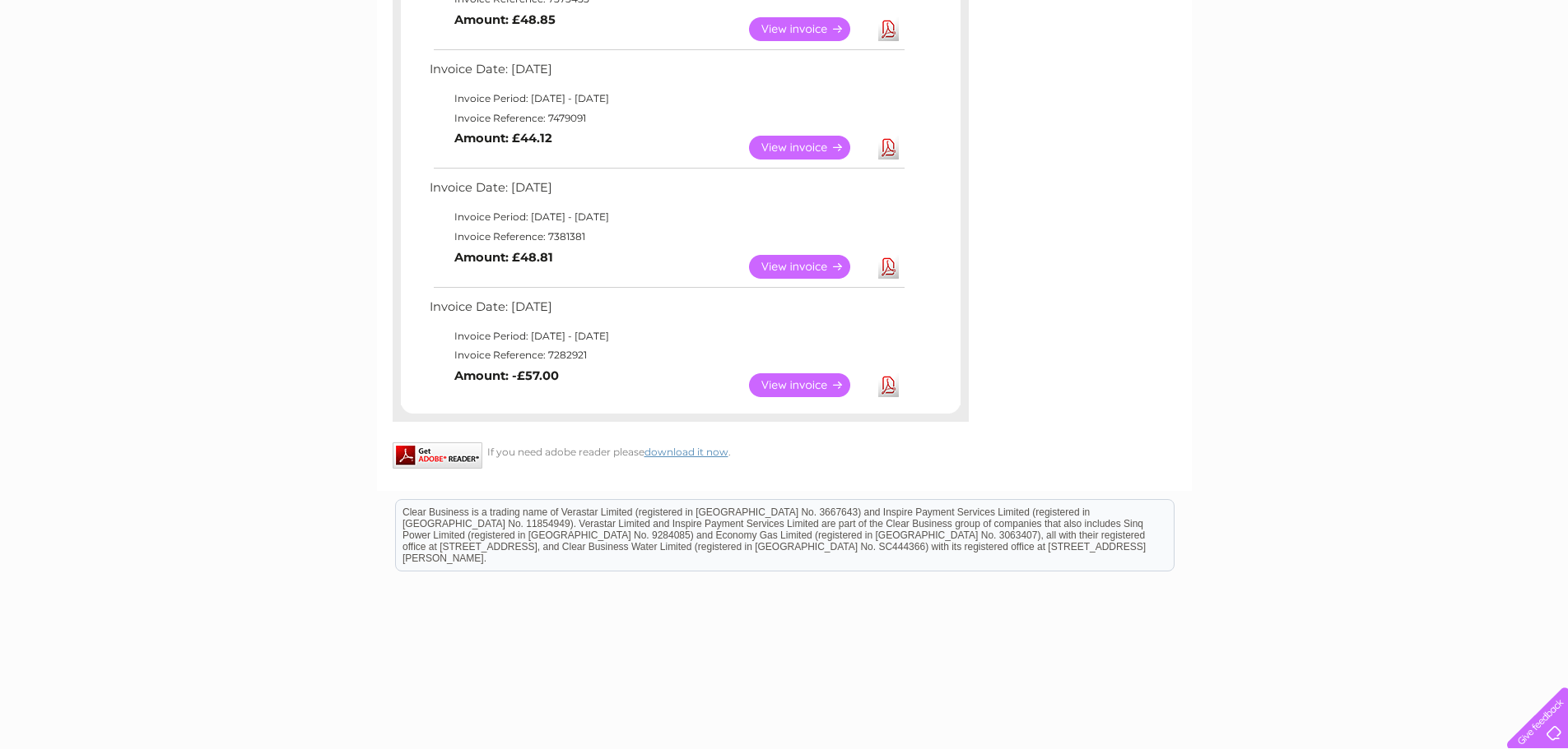
scroll to position [987, 0]
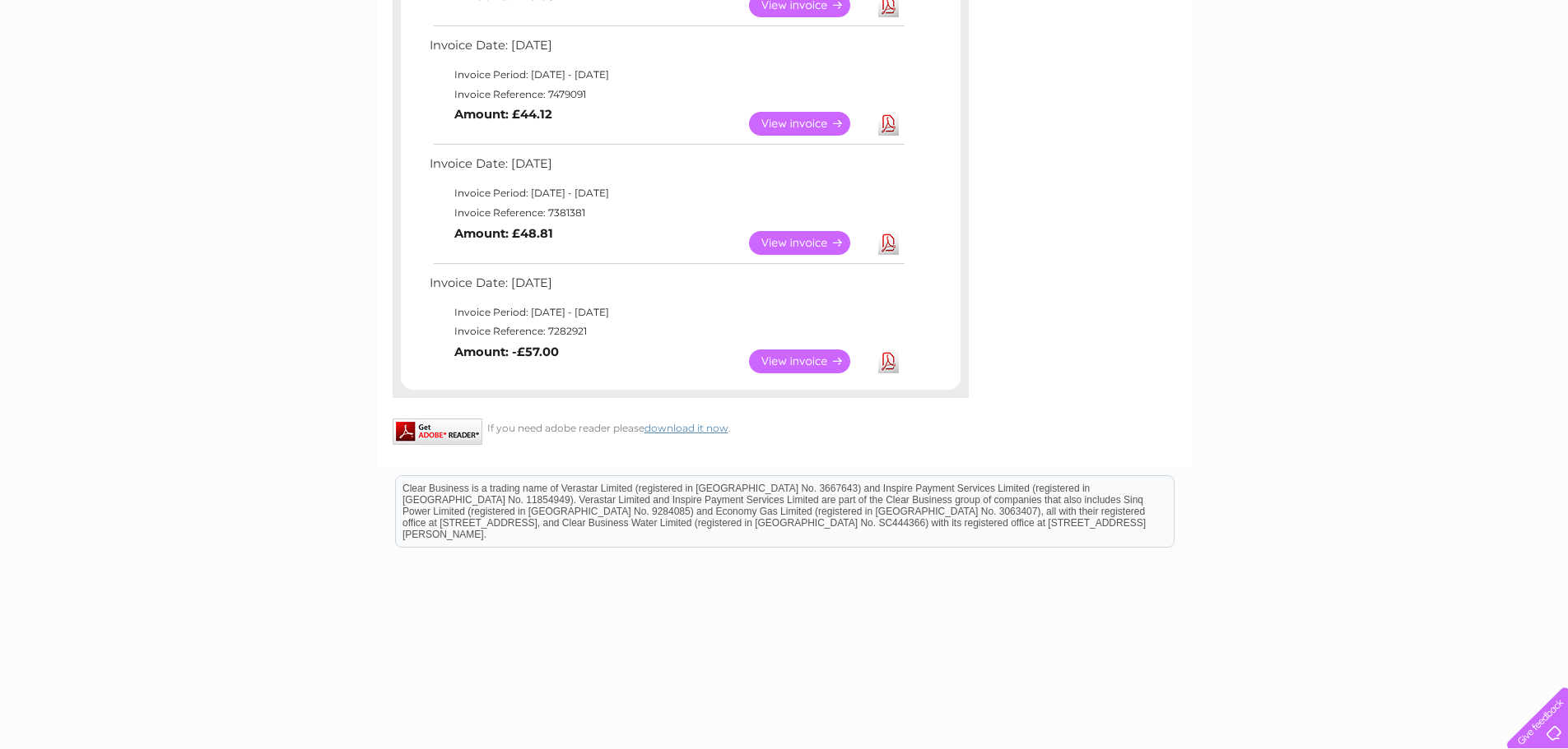
drag, startPoint x: 402, startPoint y: 485, endPoint x: 1251, endPoint y: 587, distance: 855.1
click at [1251, 573] on html "Clear Business is a trading name of Verastar Limited (registered in [GEOGRAPHIC…" at bounding box center [784, 519] width 1568 height 105
click at [886, 573] on html "Clear Business is a trading name of Verastar Limited (registered in [GEOGRAPHIC…" at bounding box center [784, 519] width 1568 height 105
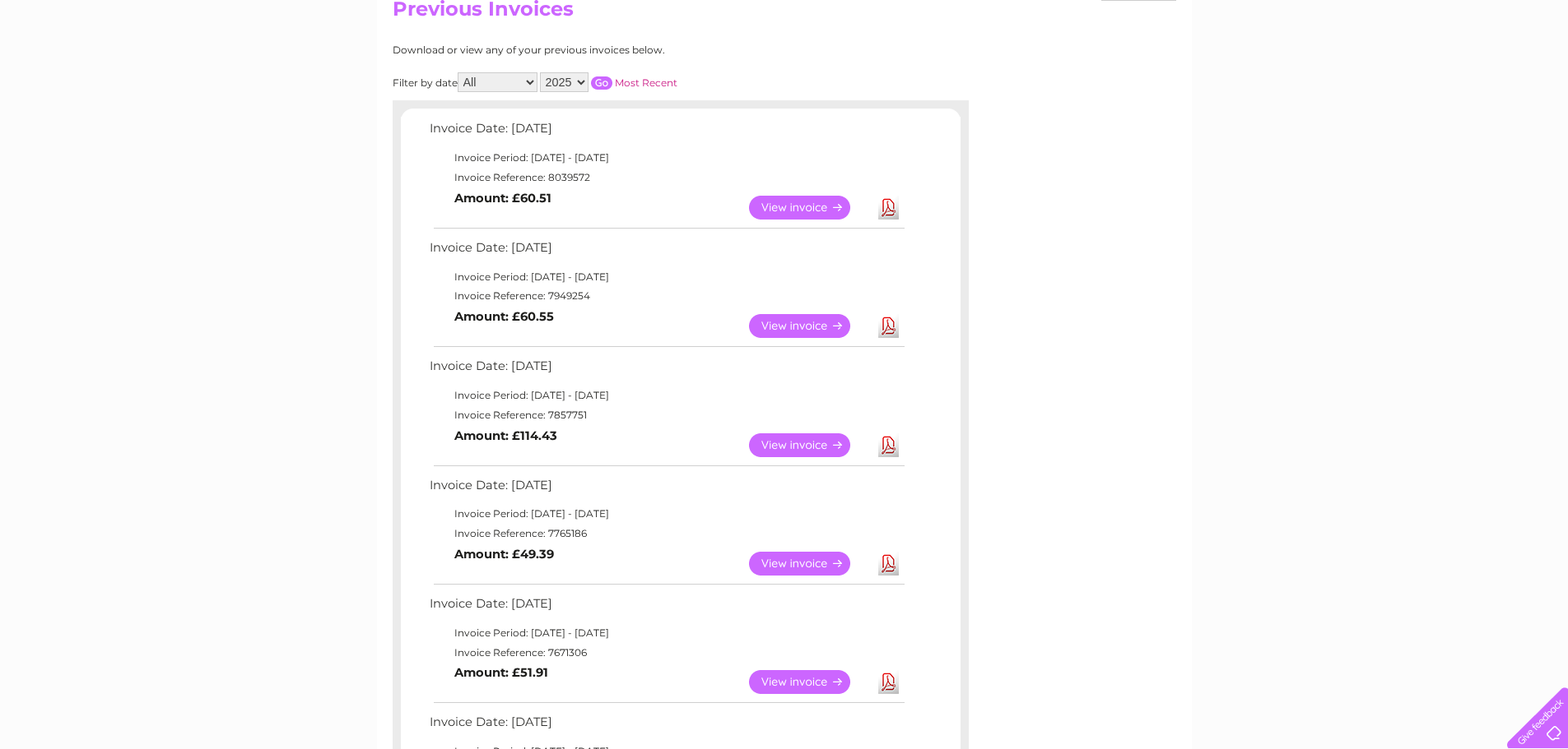
scroll to position [0, 0]
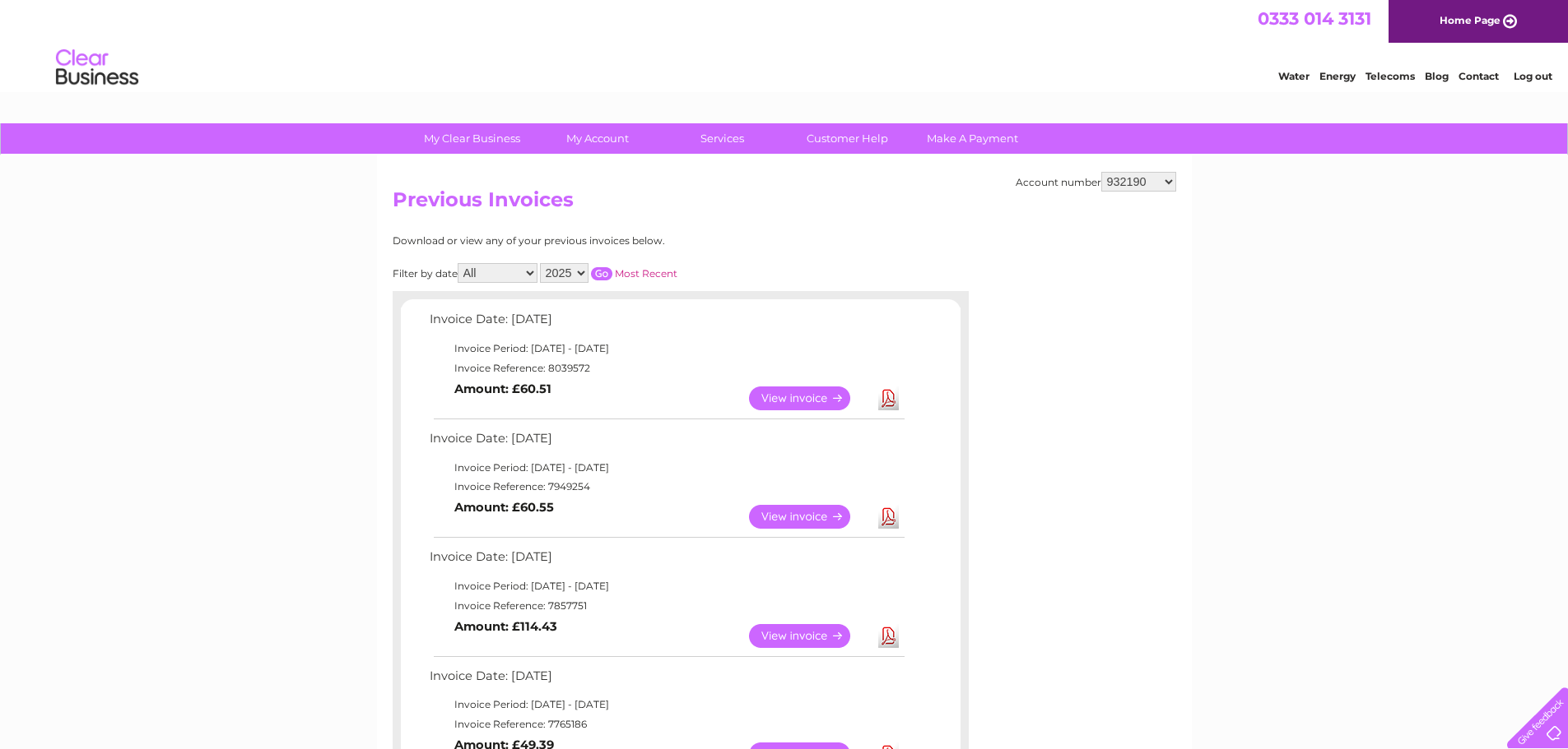
click at [1128, 184] on select "932190 30322204" at bounding box center [1138, 182] width 75 height 20
select select "30322204"
click at [1101, 172] on select "932190 30322204" at bounding box center [1138, 182] width 75 height 20
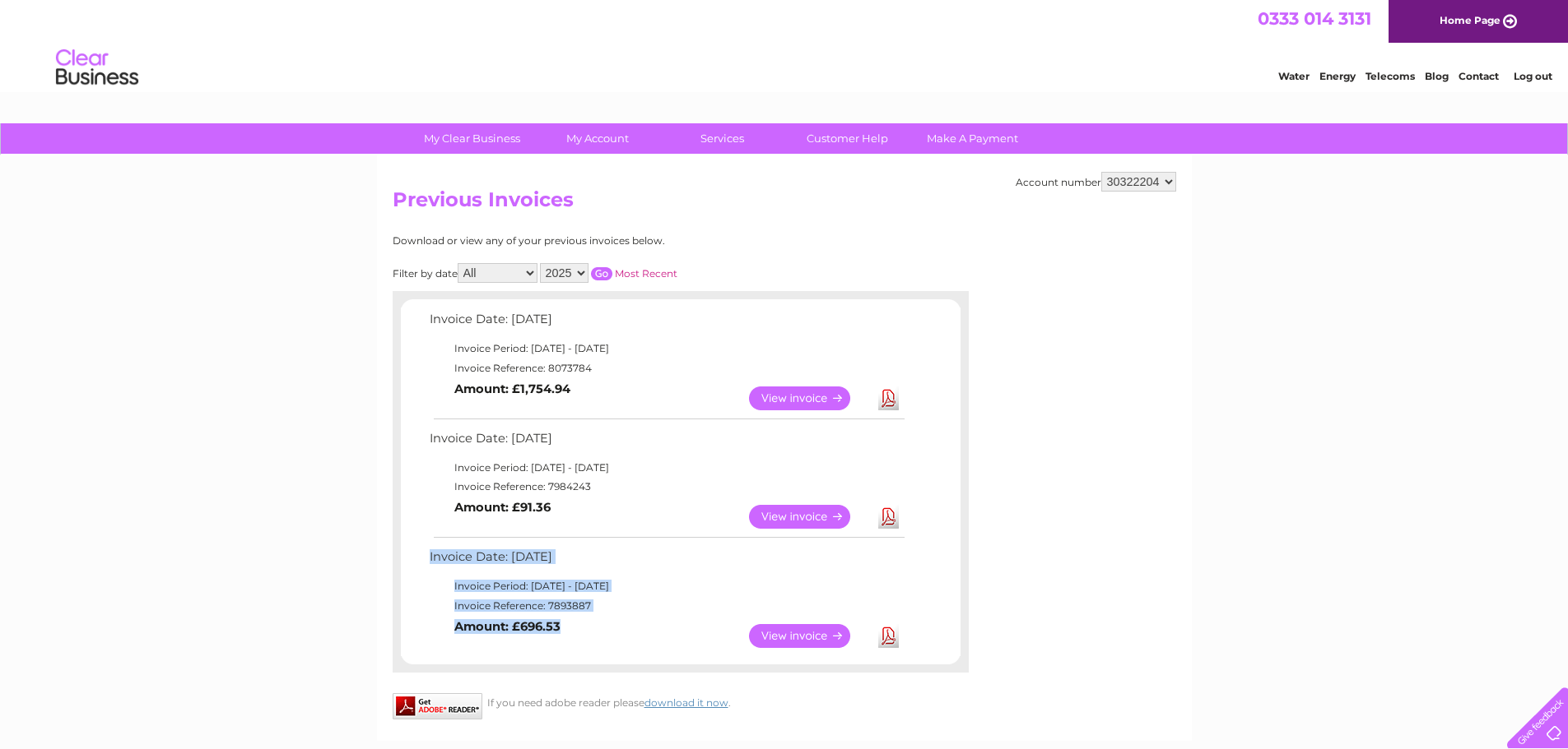
drag, startPoint x: 581, startPoint y: 643, endPoint x: 445, endPoint y: 550, distance: 164.8
click at [438, 545] on div "Invoice Date: [DATE] Invoice Period: [DATE] - [DATE] Invoice Reference: 8073784…" at bounding box center [680, 482] width 559 height 347
click at [539, 610] on td "Invoice Reference: 7893887" at bounding box center [666, 607] width 481 height 20
